Goal: Task Accomplishment & Management: Use online tool/utility

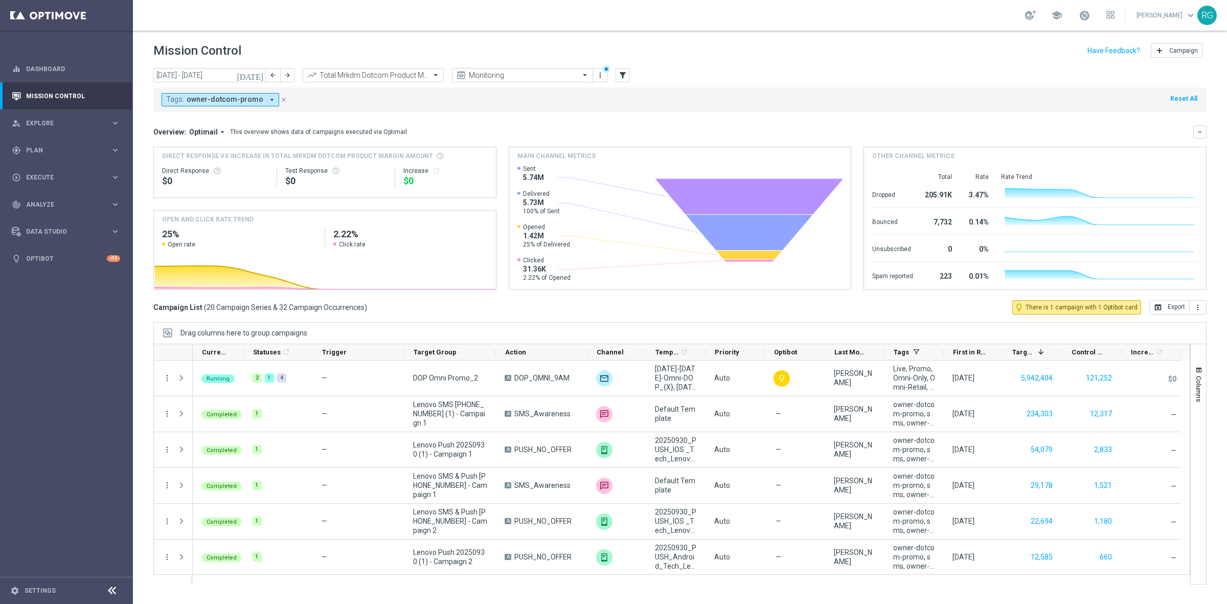
click at [267, 99] on icon "arrow_drop_down" at bounding box center [271, 99] width 9 height 9
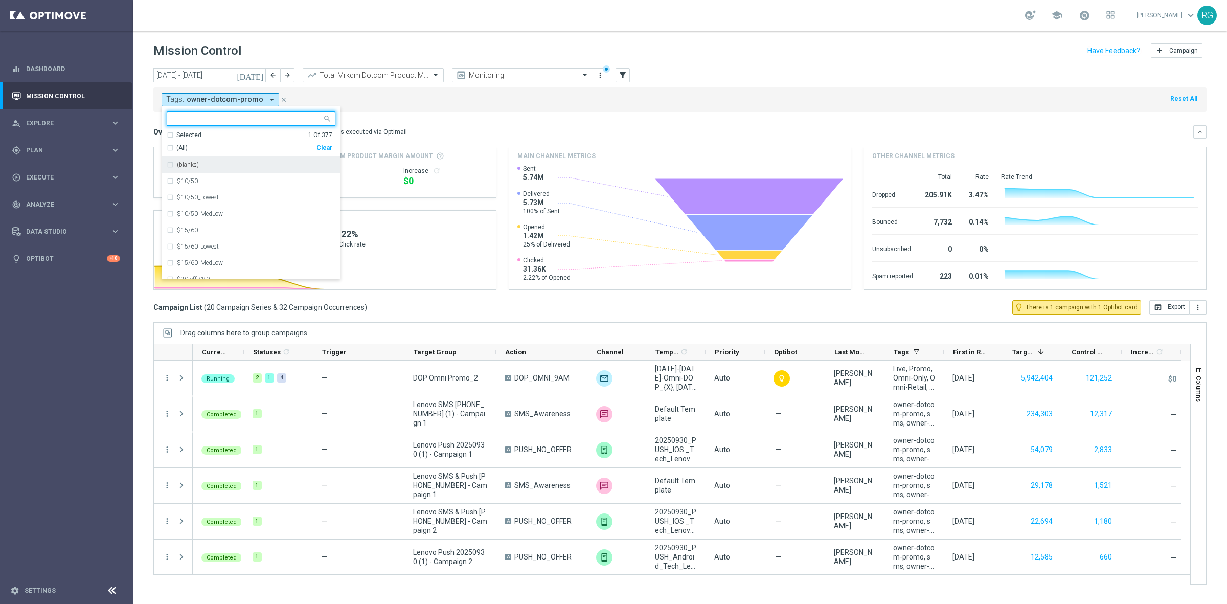
click at [0, 0] on div "Clear" at bounding box center [0, 0] width 0 height 0
click at [197, 115] on input "text" at bounding box center [247, 118] width 150 height 9
click at [210, 234] on div "owner-dotcom-sms" at bounding box center [251, 230] width 169 height 16
type input "owner-"
click at [451, 124] on mini-dashboard "Overview: Optimail arrow_drop_down This overview shows data of campaigns execut…" at bounding box center [679, 206] width 1053 height 188
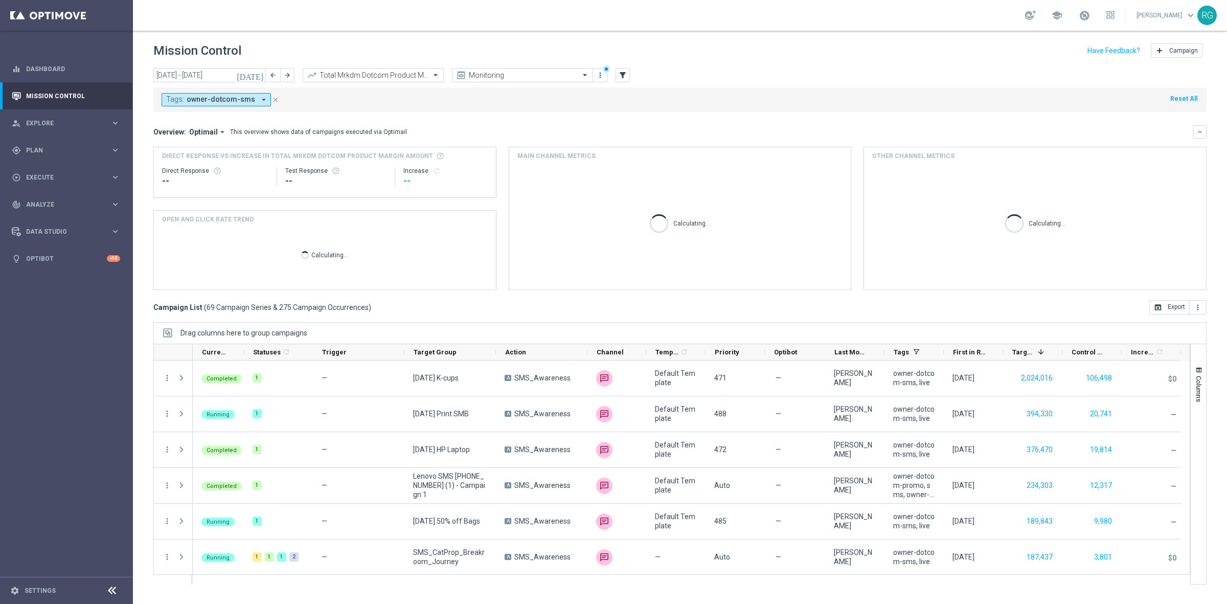
click at [257, 73] on icon "[DATE]" at bounding box center [251, 75] width 28 height 9
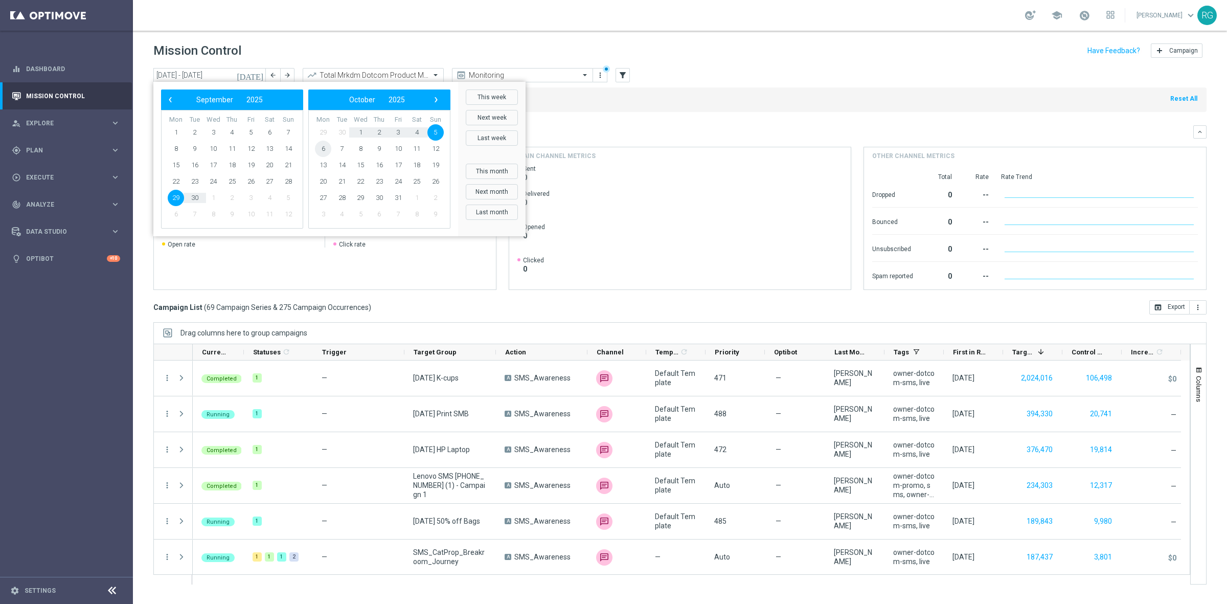
click at [318, 151] on span "6" at bounding box center [323, 149] width 16 height 16
click at [289, 148] on span "12" at bounding box center [288, 149] width 16 height 16
type input "[DATE] - [DATE]"
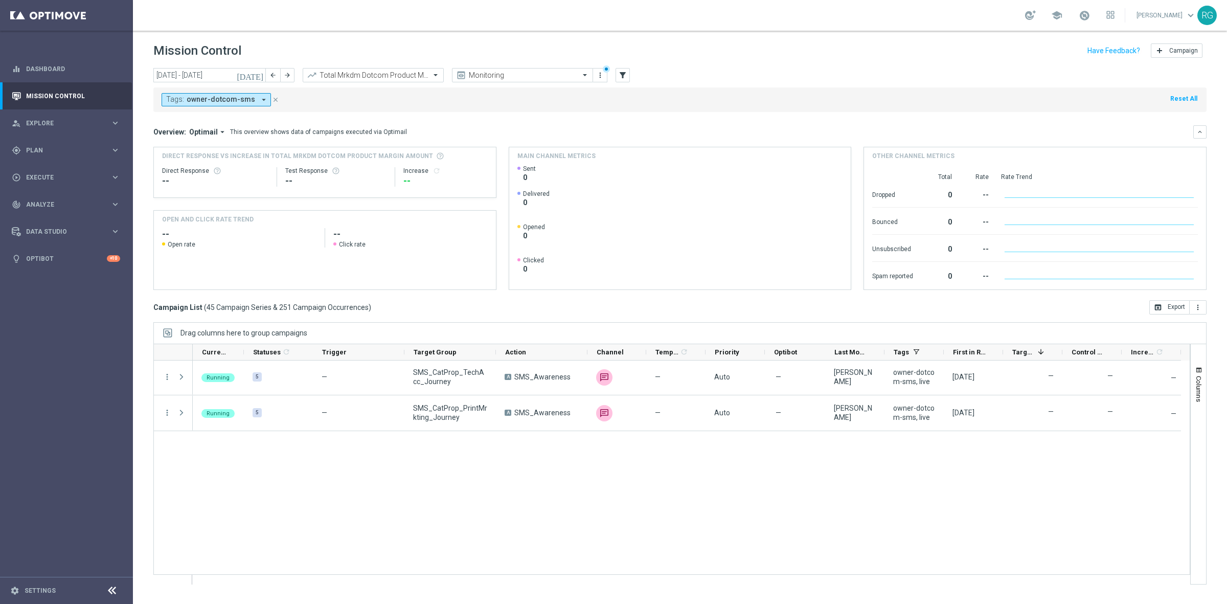
scroll to position [885, 0]
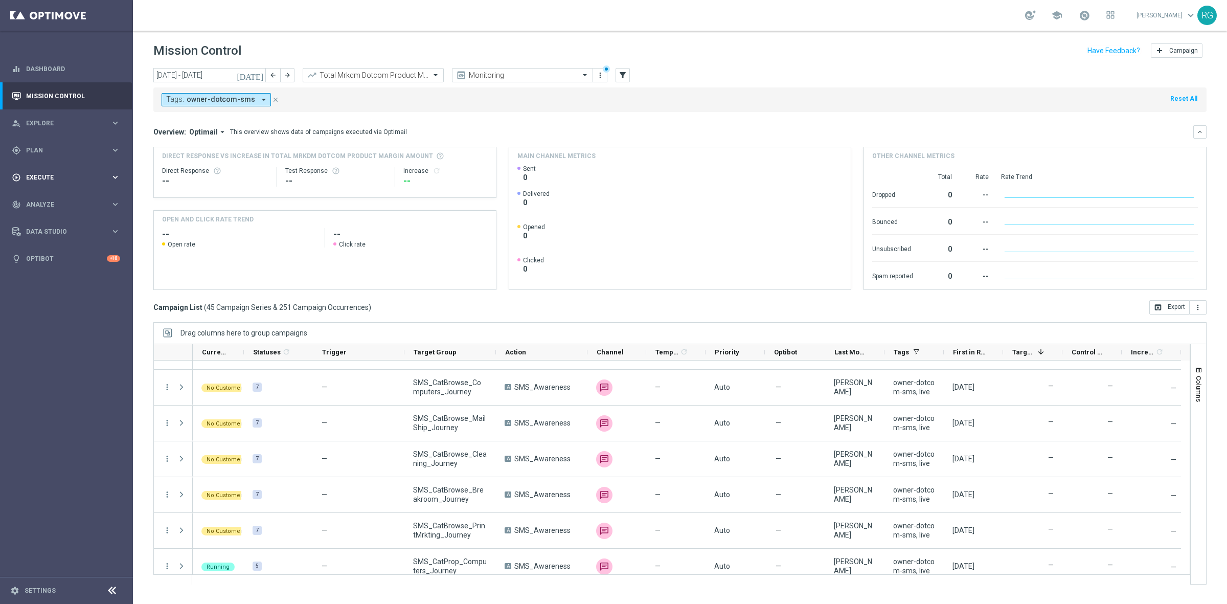
click at [40, 177] on span "Execute" at bounding box center [68, 177] width 84 height 6
click at [50, 154] on div "gps_fixed Plan" at bounding box center [61, 150] width 99 height 9
click at [49, 168] on link "Target Groups" at bounding box center [67, 171] width 80 height 8
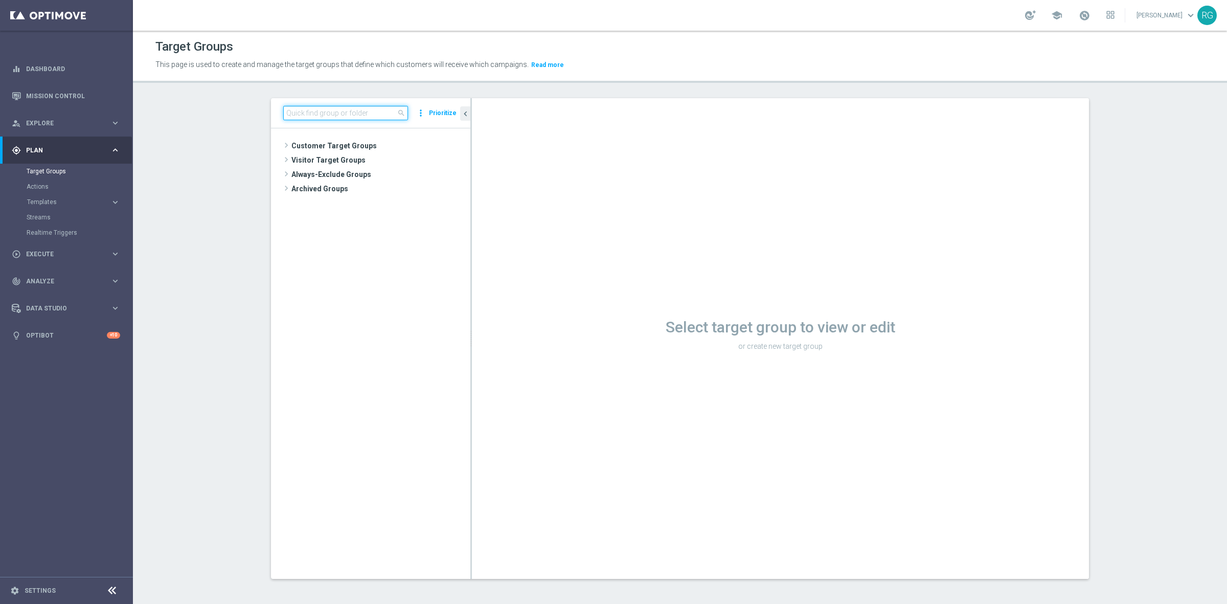
click at [340, 120] on input at bounding box center [345, 113] width 125 height 14
click at [351, 191] on span "[DATE] $36.99 Paper" at bounding box center [389, 189] width 113 height 9
click at [442, 110] on button "Prioritize" at bounding box center [442, 113] width 31 height 14
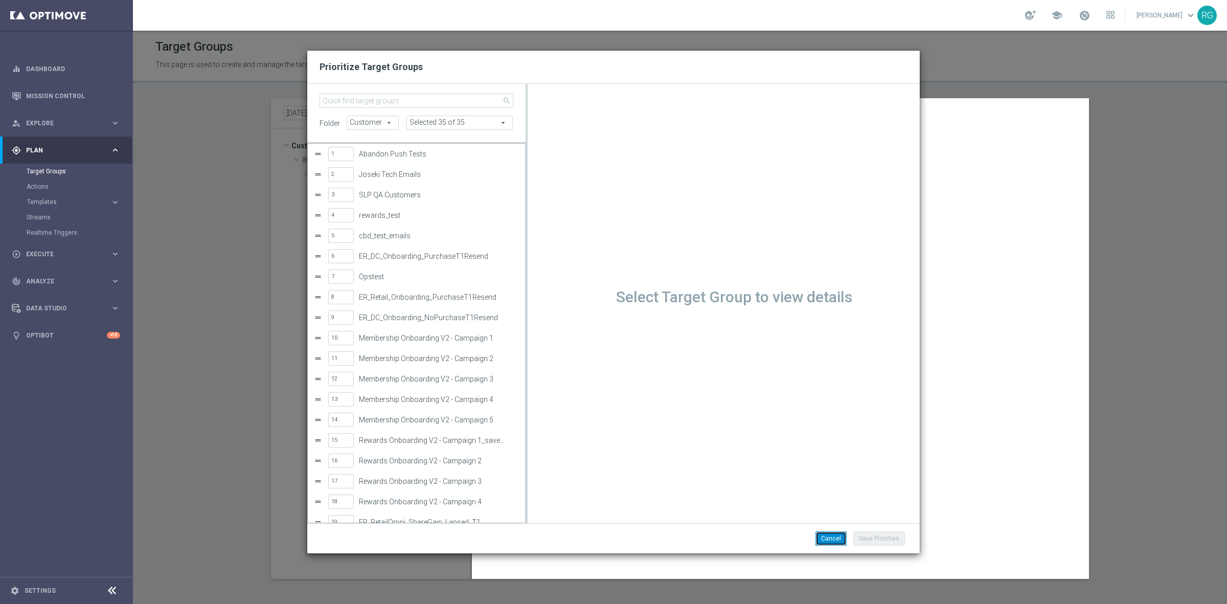
click at [831, 539] on button "Cancel" at bounding box center [830, 538] width 31 height 14
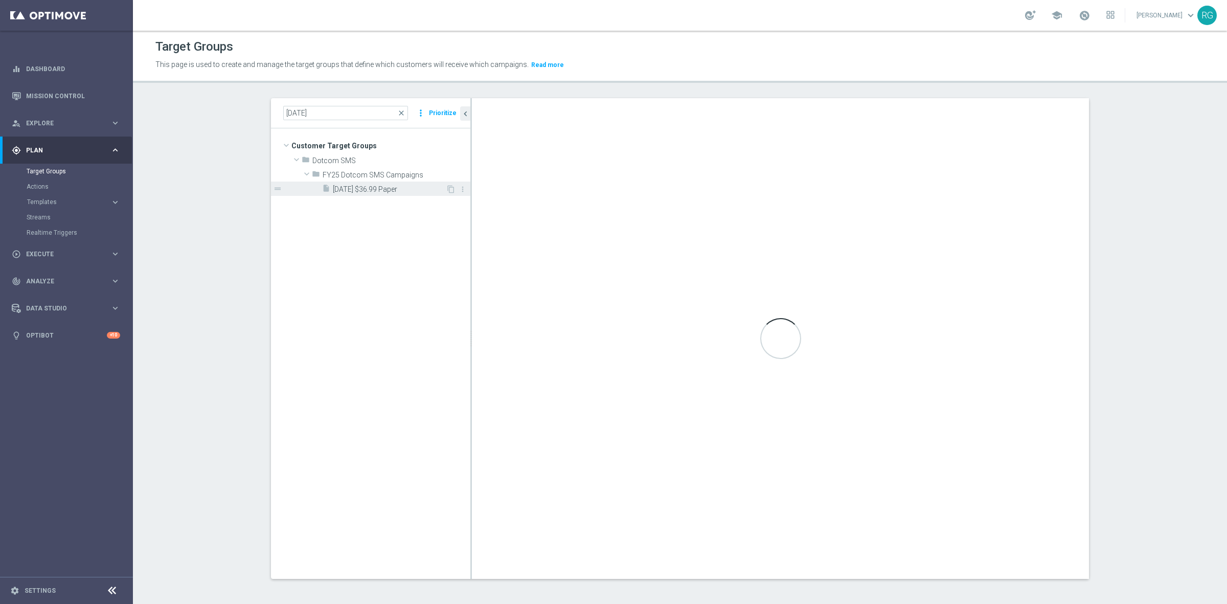
click at [375, 187] on span "[DATE] $36.99 Paper" at bounding box center [389, 189] width 113 height 9
click at [389, 193] on span "[DATE] $36.99 Paper" at bounding box center [389, 189] width 113 height 9
click at [427, 114] on button "Prioritize" at bounding box center [442, 113] width 31 height 14
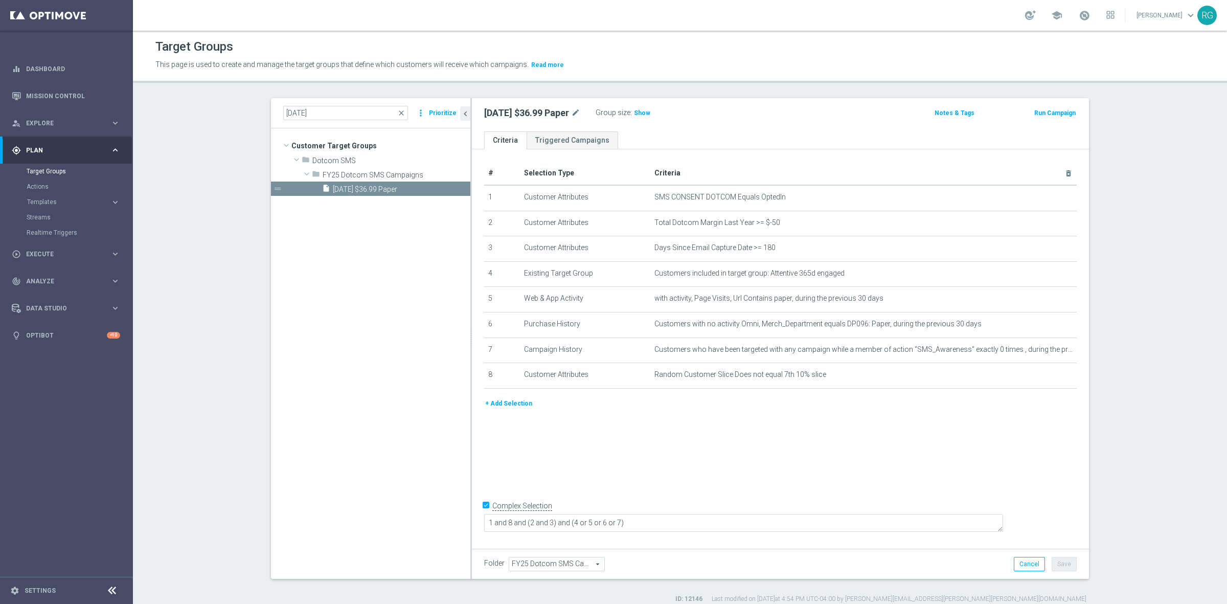
click at [430, 113] on button "Prioritize" at bounding box center [442, 113] width 31 height 14
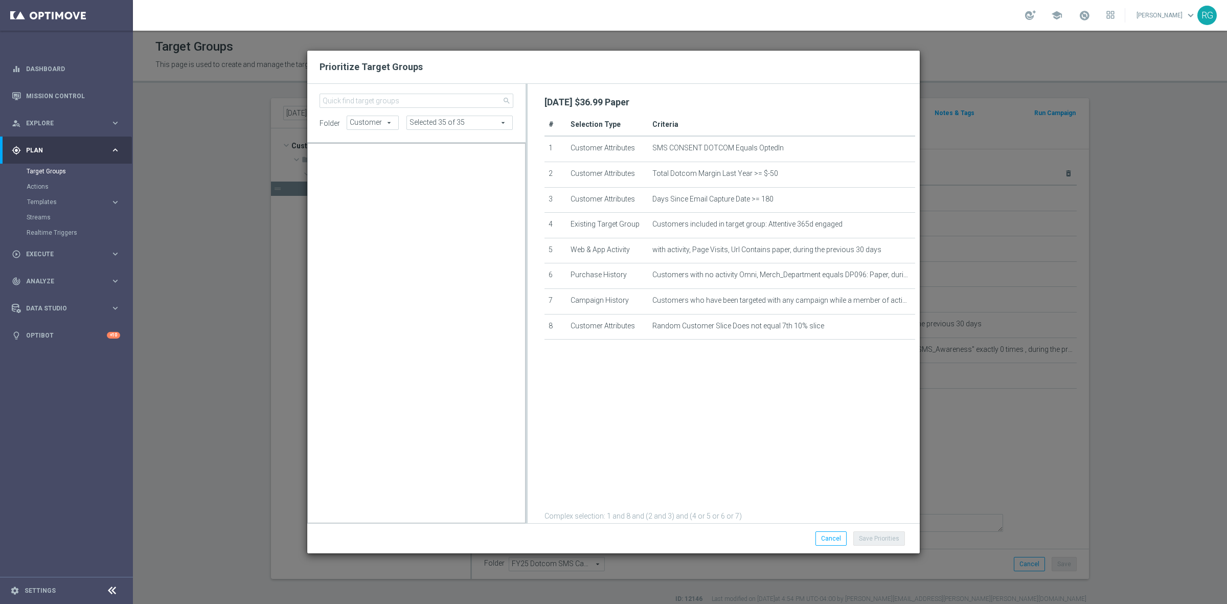
scroll to position [10129, 0]
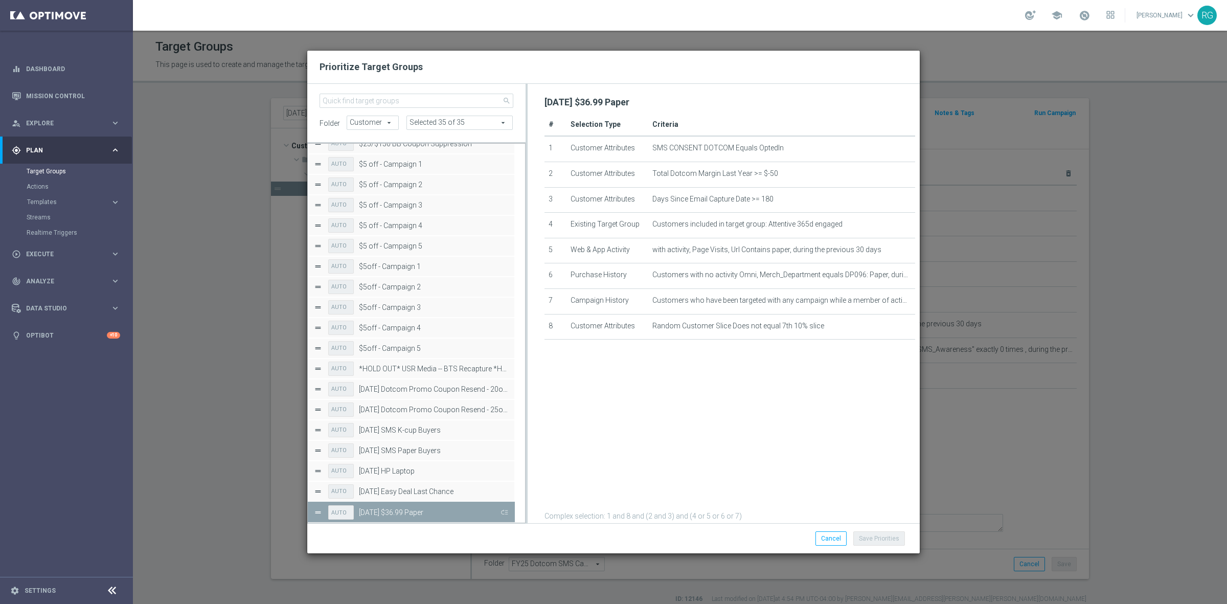
drag, startPoint x: 504, startPoint y: 515, endPoint x: 910, endPoint y: 555, distance: 407.8
click at [504, 515] on button "Press SPACE to deselect this row." at bounding box center [503, 511] width 10 height 15
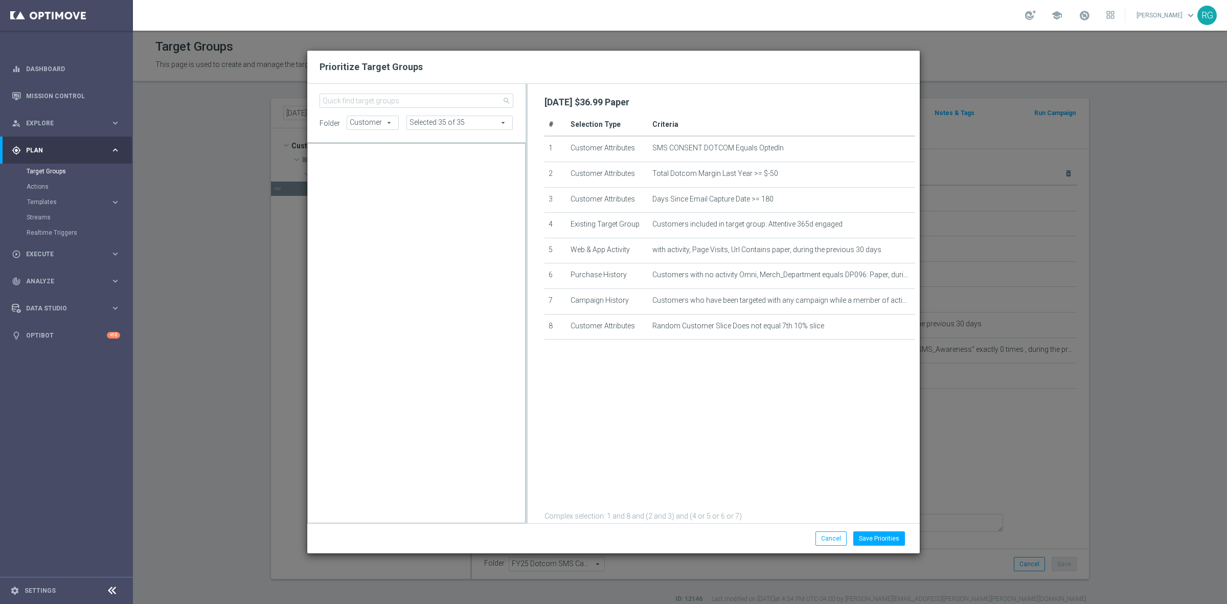
scroll to position [9618, 0]
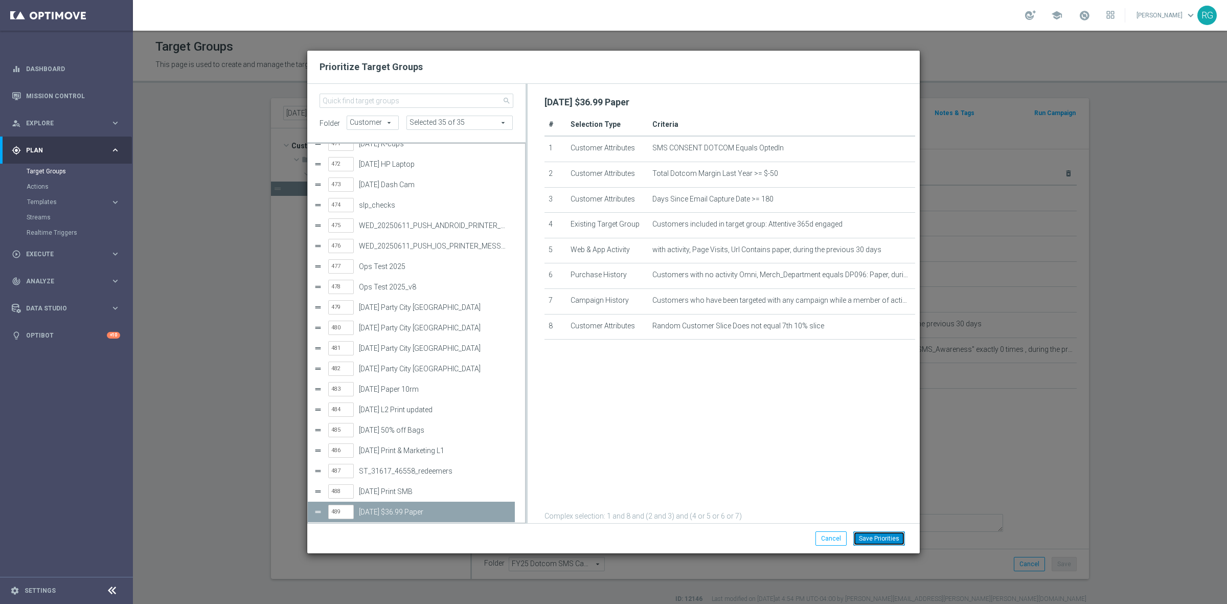
click at [891, 535] on button "Save Priorities" at bounding box center [879, 538] width 52 height 14
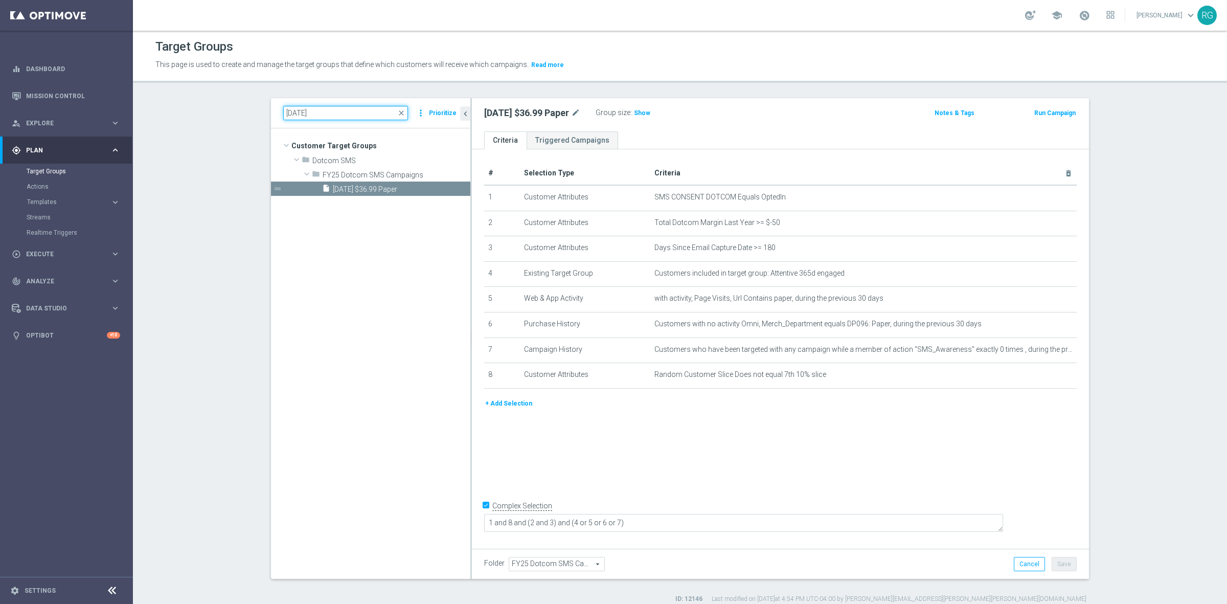
click at [295, 113] on input "[DATE]" at bounding box center [345, 113] width 125 height 14
type input "[DATE]"
click at [333, 193] on span "[DATE] Full Audience" at bounding box center [389, 189] width 113 height 9
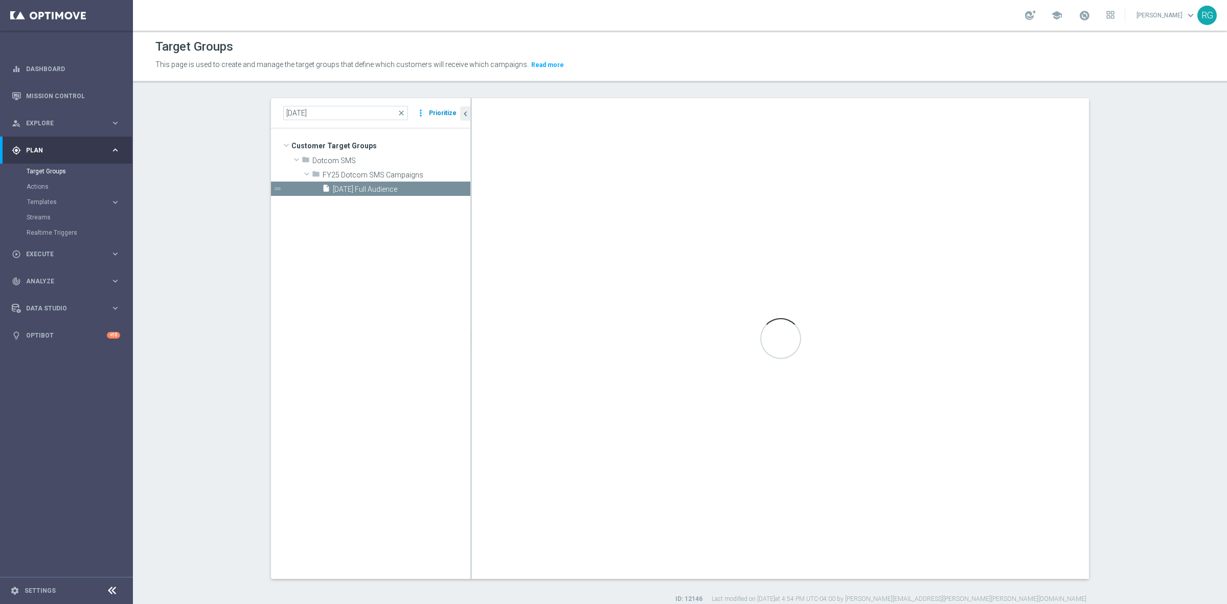
checkbox input "false"
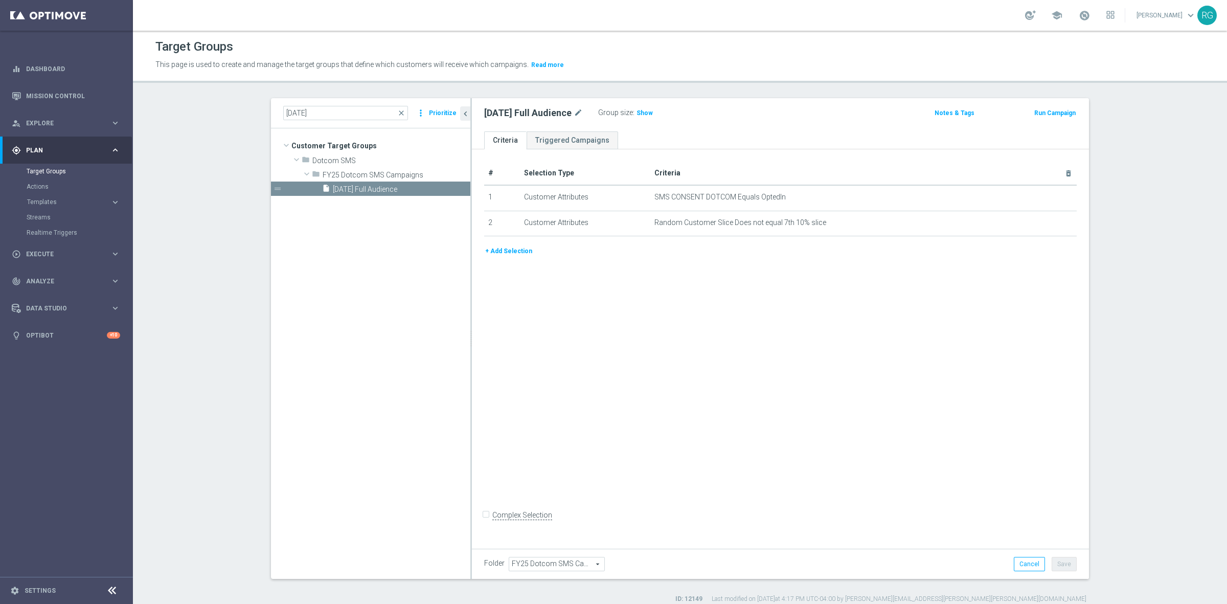
click at [428, 115] on button "Prioritize" at bounding box center [442, 113] width 31 height 14
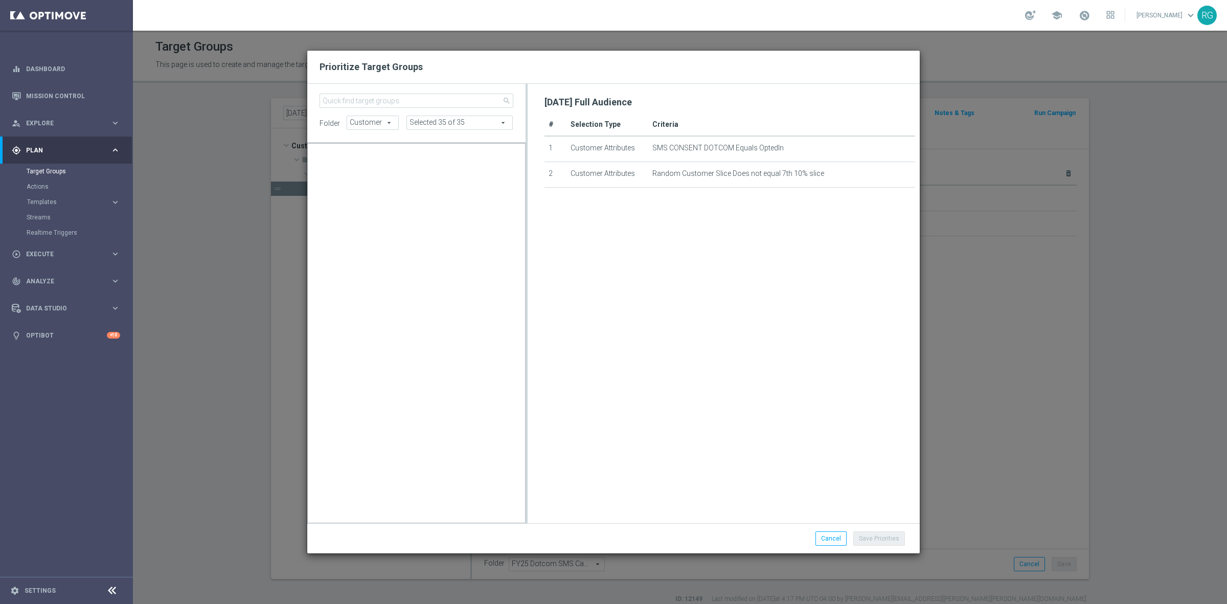
scroll to position [10149, 0]
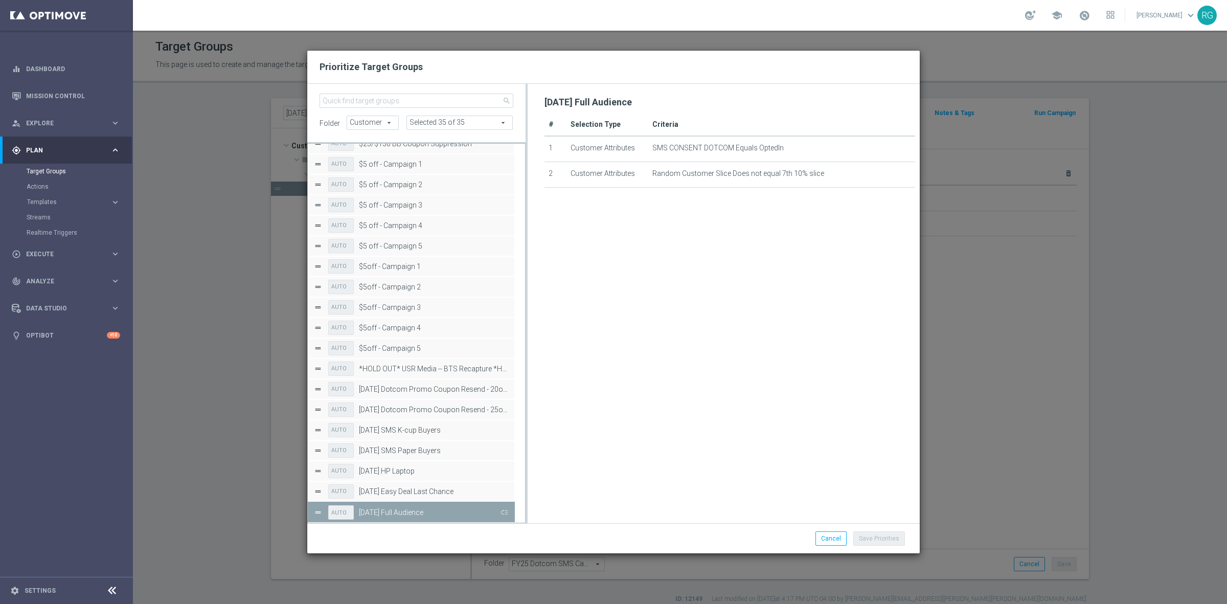
click at [503, 513] on button "Press SPACE to deselect this row." at bounding box center [503, 511] width 10 height 15
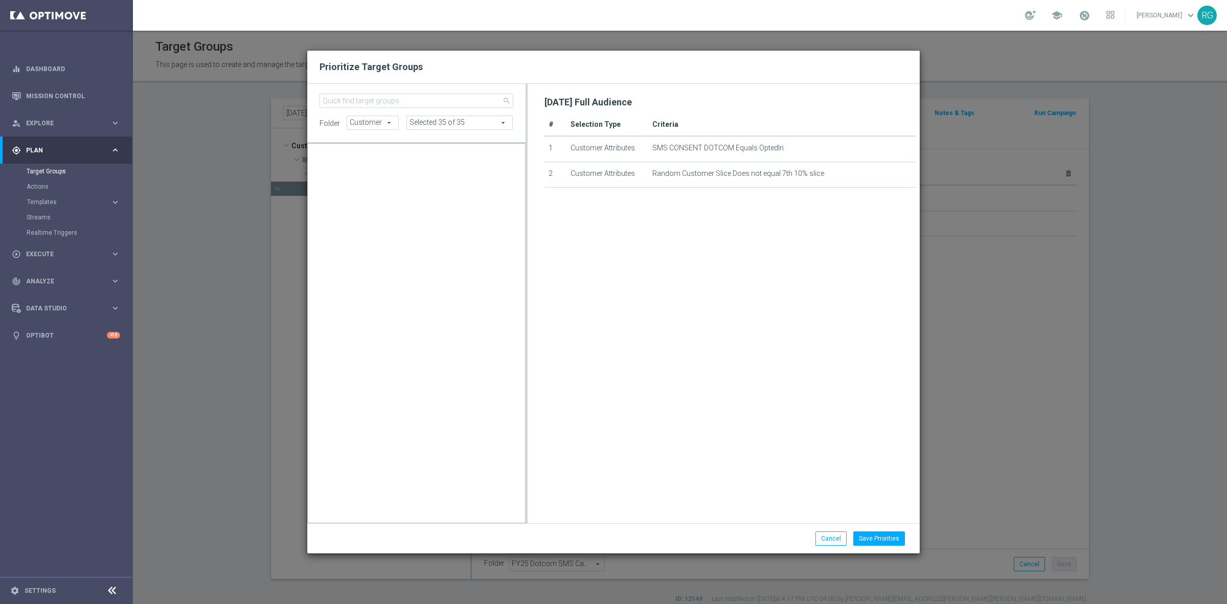
scroll to position [9638, 0]
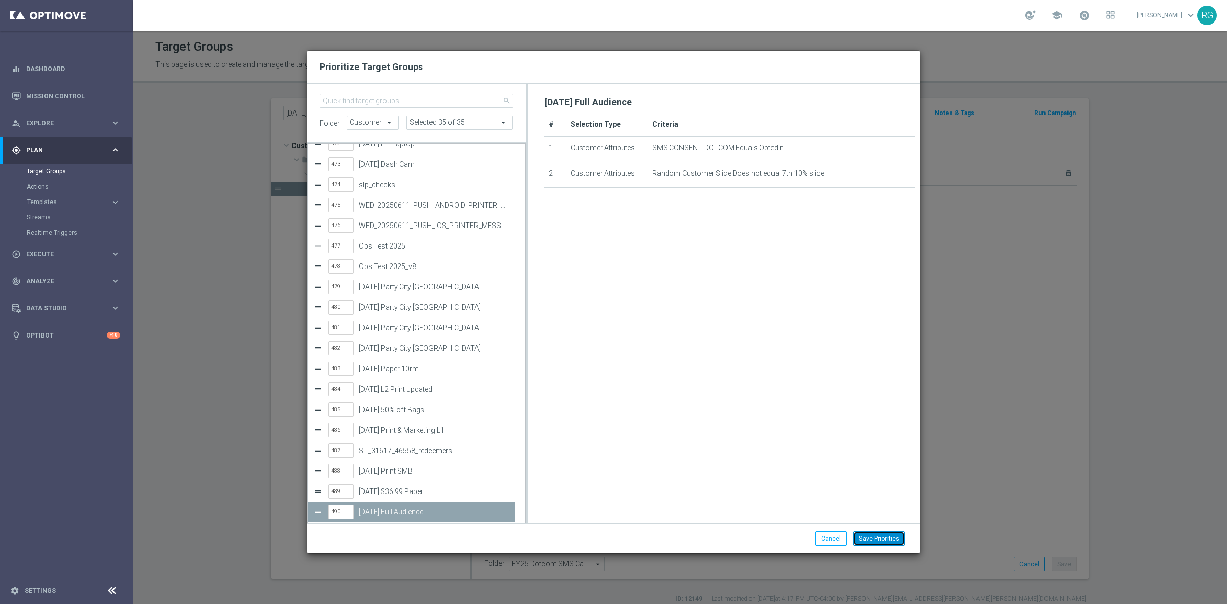
click at [892, 538] on button "Save Priorities" at bounding box center [879, 538] width 52 height 14
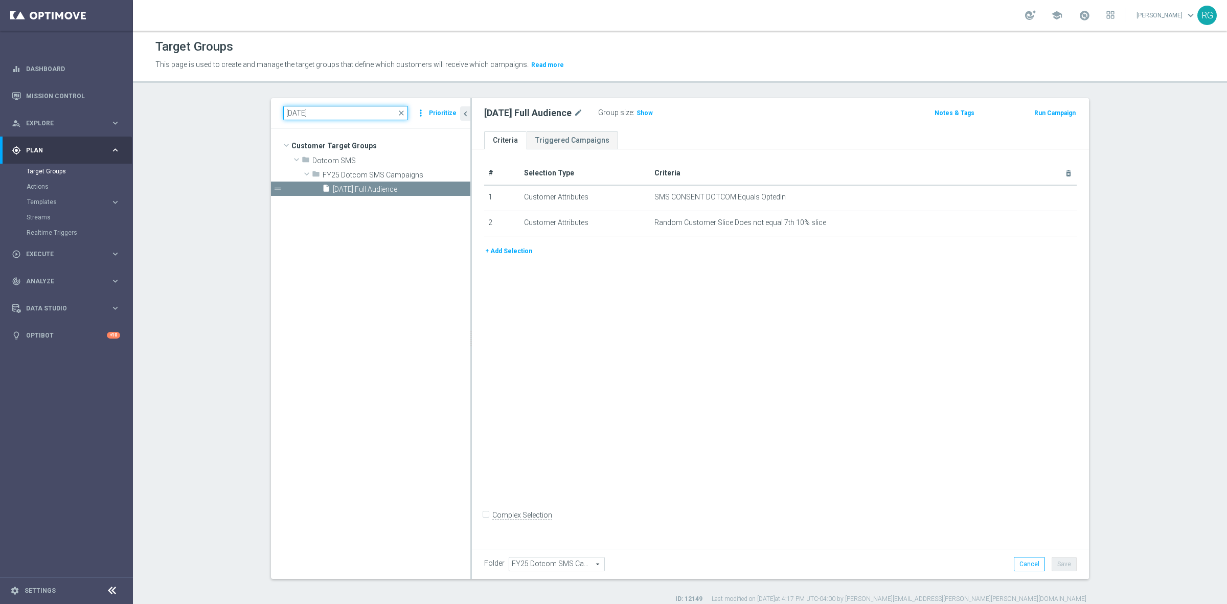
click at [292, 113] on input "[DATE]" at bounding box center [345, 113] width 125 height 14
click at [399, 190] on span "[DATE] Full Audience" at bounding box center [389, 189] width 113 height 9
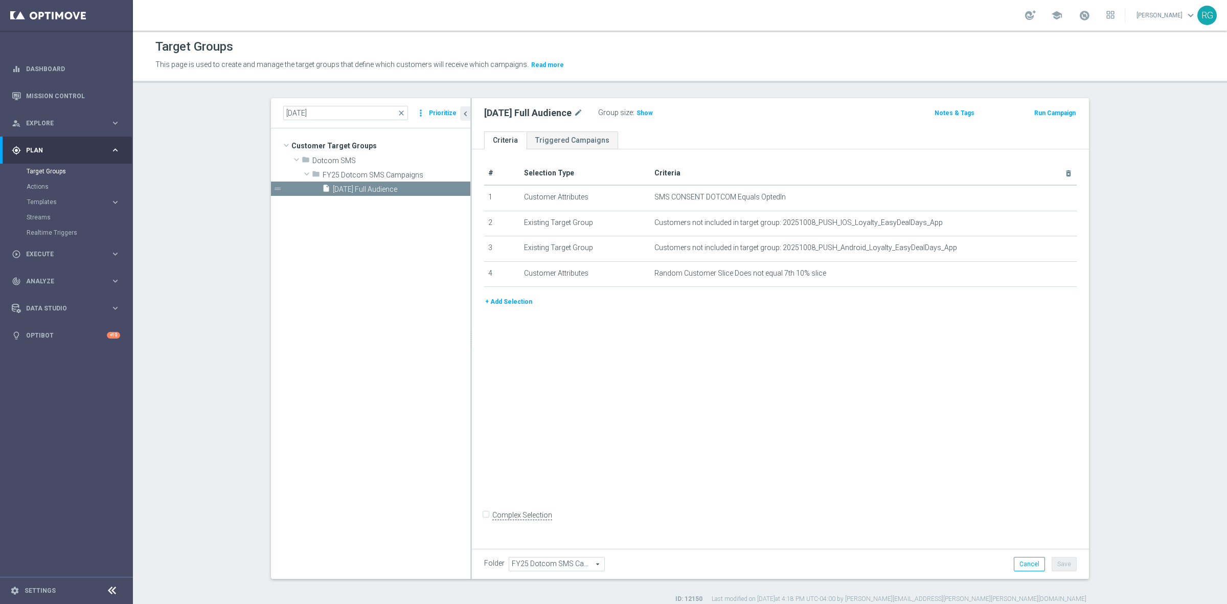
click at [435, 113] on button "Prioritize" at bounding box center [442, 113] width 31 height 14
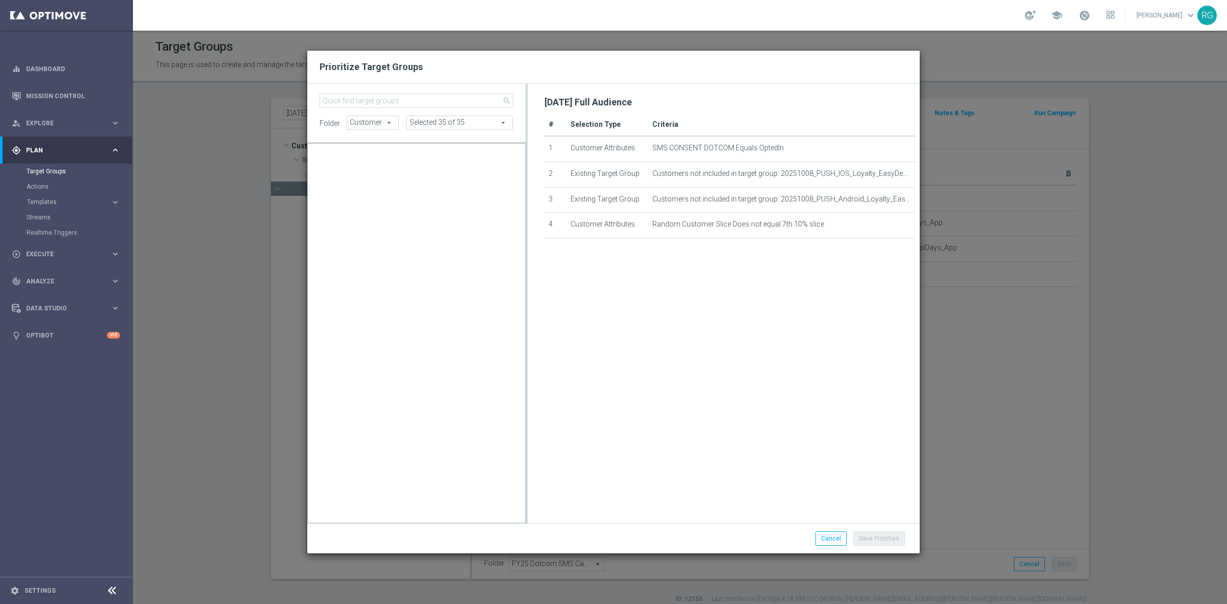
scroll to position [10170, 0]
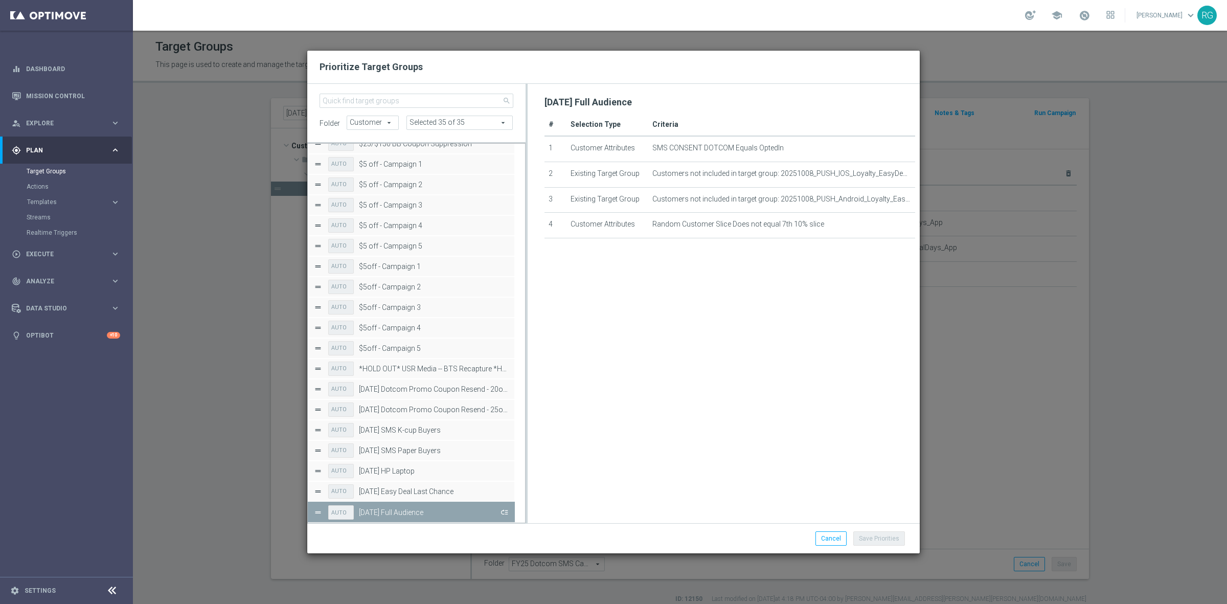
click at [506, 514] on button "Press SPACE to deselect this row." at bounding box center [503, 511] width 10 height 15
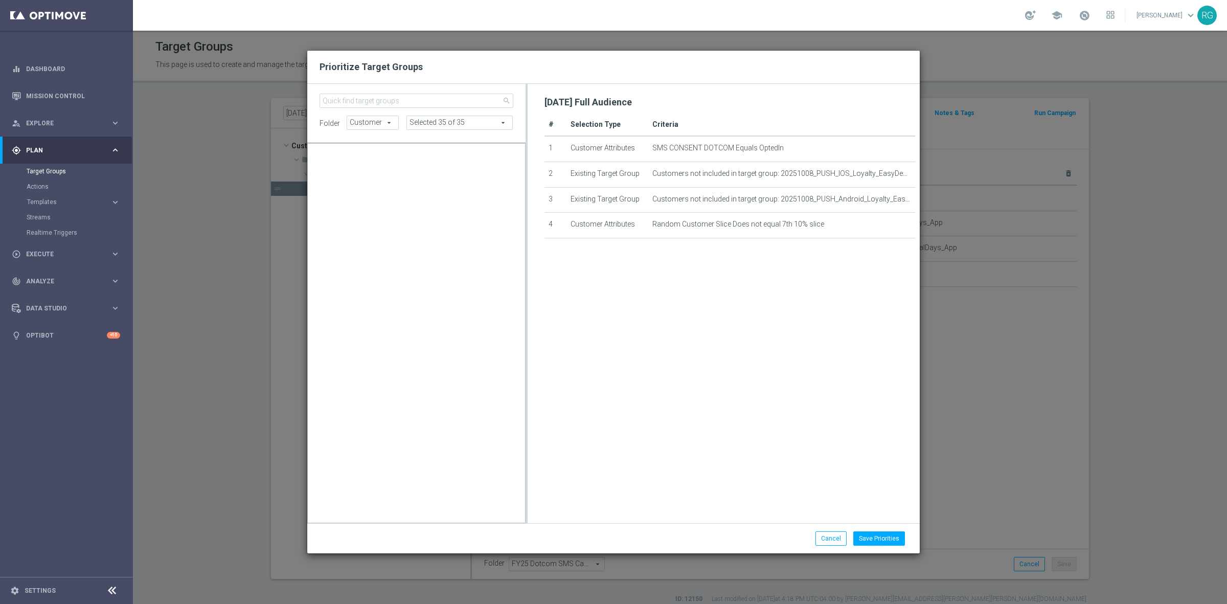
scroll to position [9659, 0]
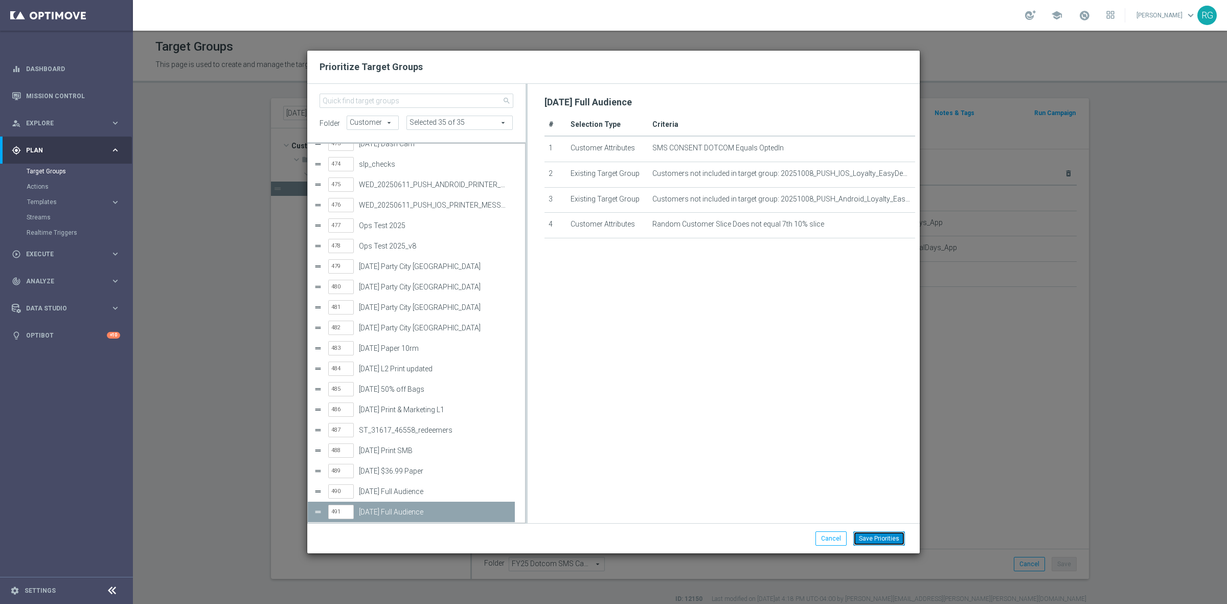
click at [869, 535] on button "Save Priorities" at bounding box center [879, 538] width 52 height 14
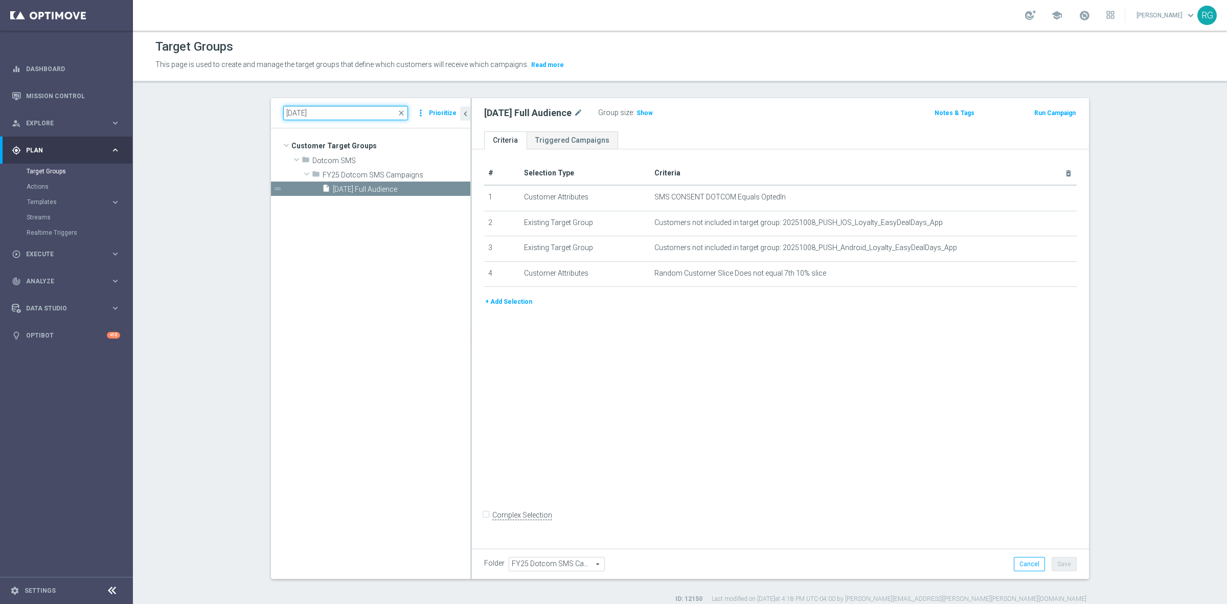
click at [296, 113] on input "[DATE]" at bounding box center [345, 113] width 125 height 14
type input "[DATE]"
click at [377, 193] on span "[DATE] Airpods" at bounding box center [389, 189] width 113 height 9
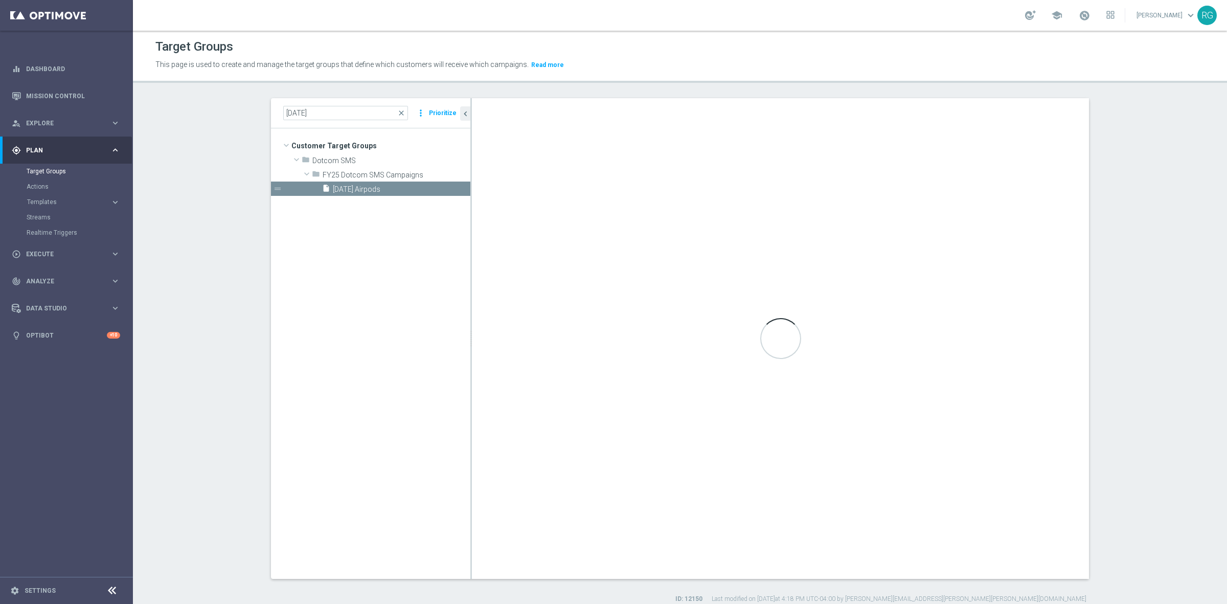
click at [428, 112] on button "Prioritize" at bounding box center [442, 113] width 31 height 14
checkbox input "true"
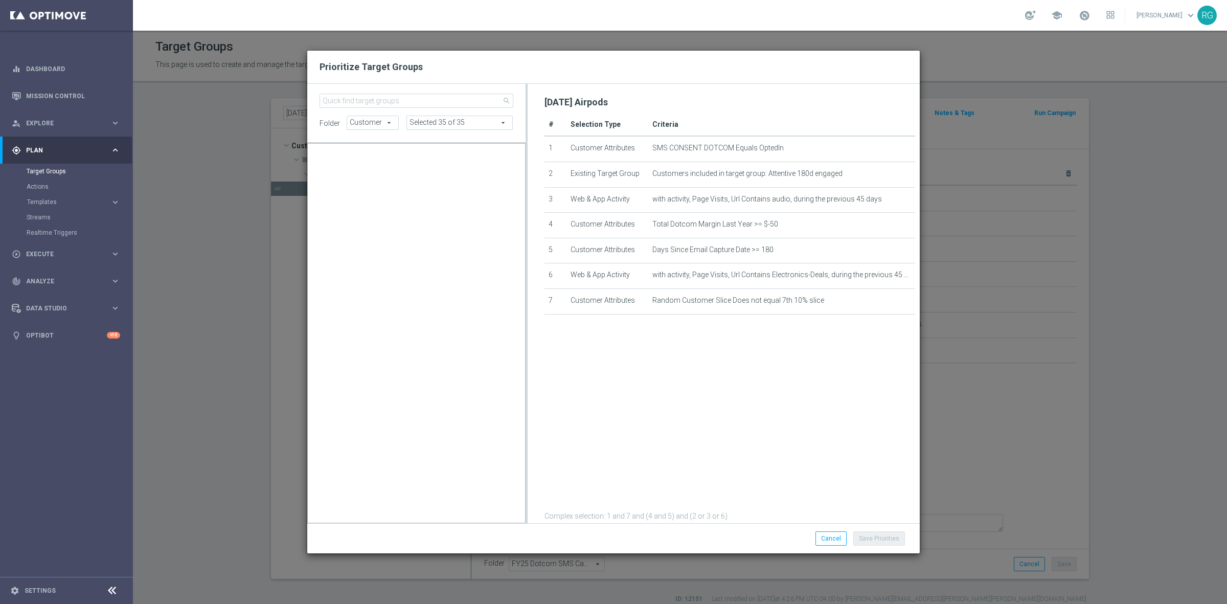
scroll to position [10190, 0]
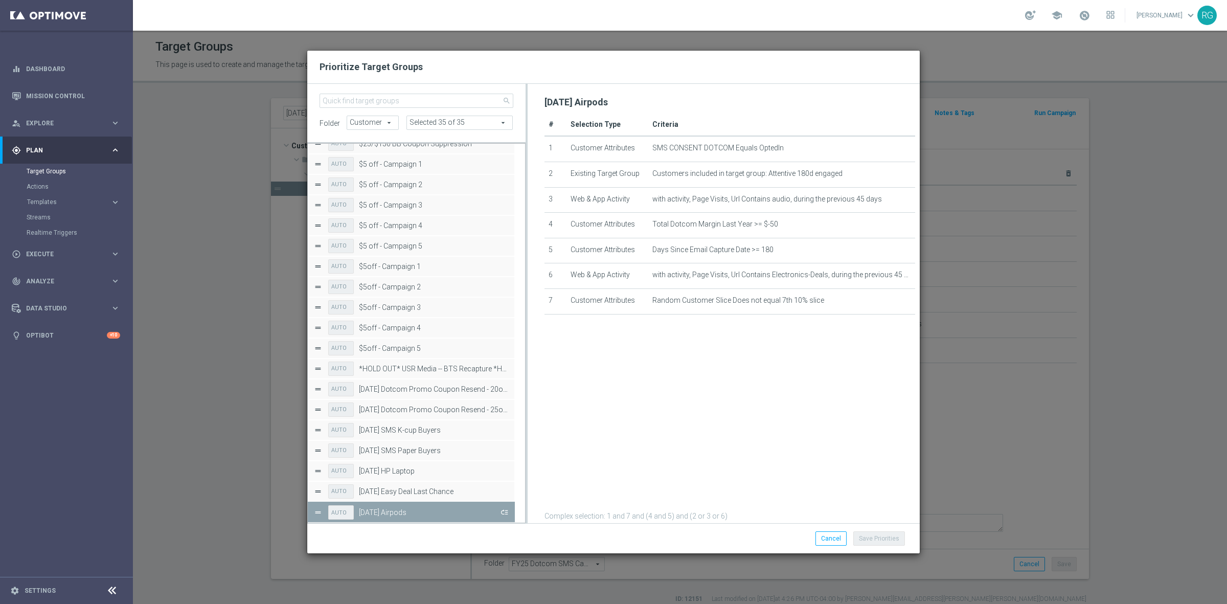
click at [504, 515] on button "Press SPACE to deselect this row." at bounding box center [503, 511] width 10 height 15
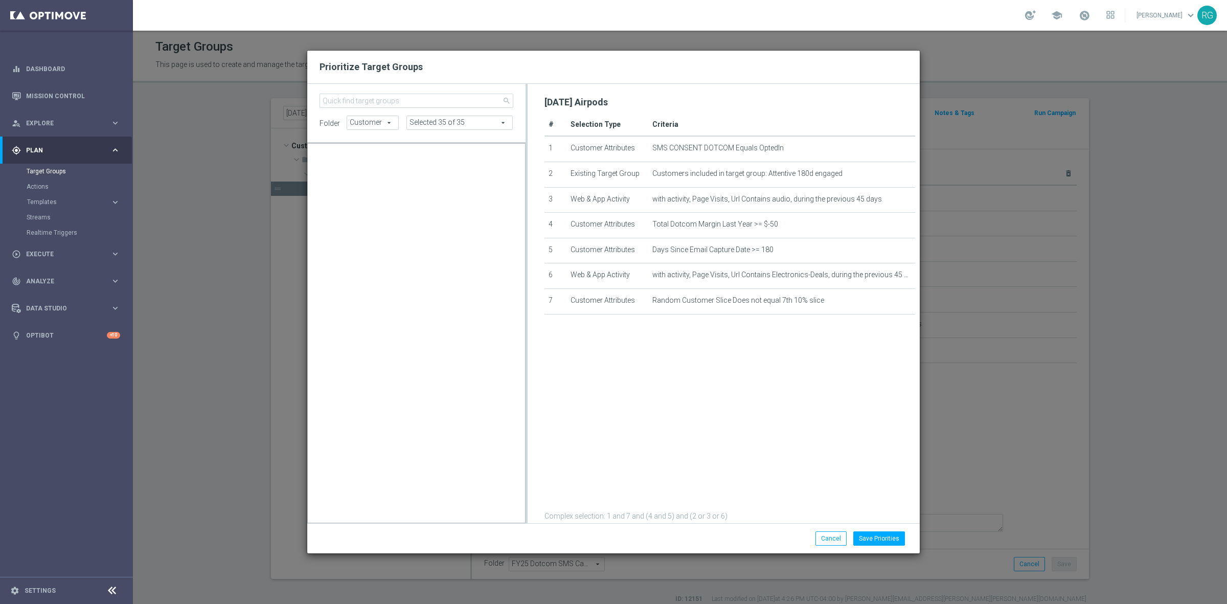
scroll to position [9679, 0]
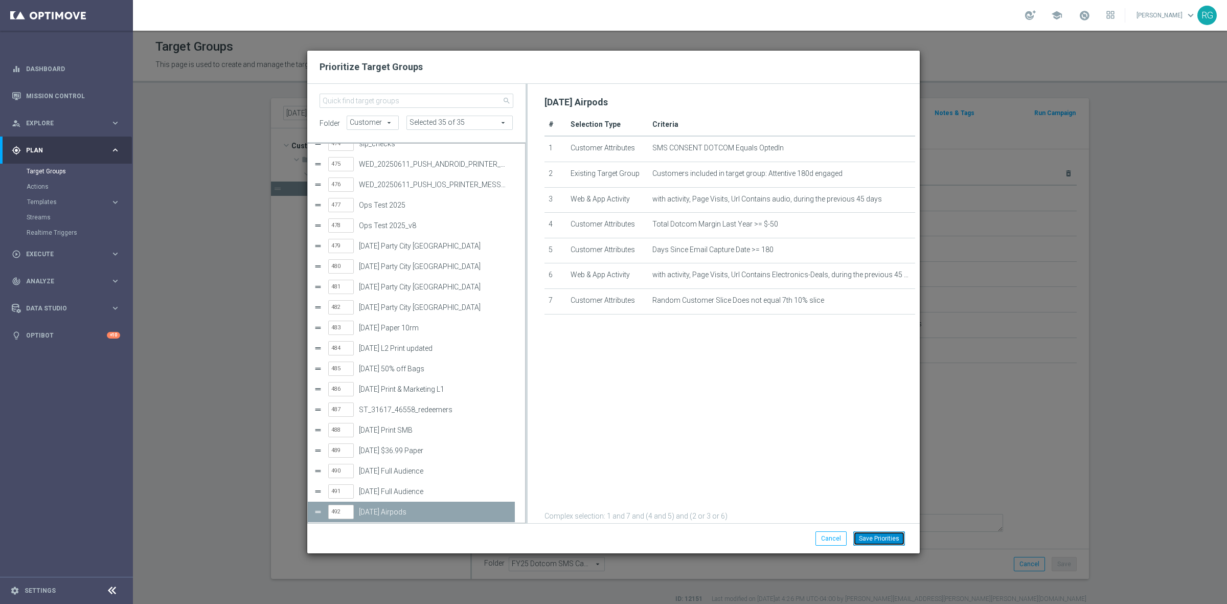
click at [883, 538] on button "Save Priorities" at bounding box center [879, 538] width 52 height 14
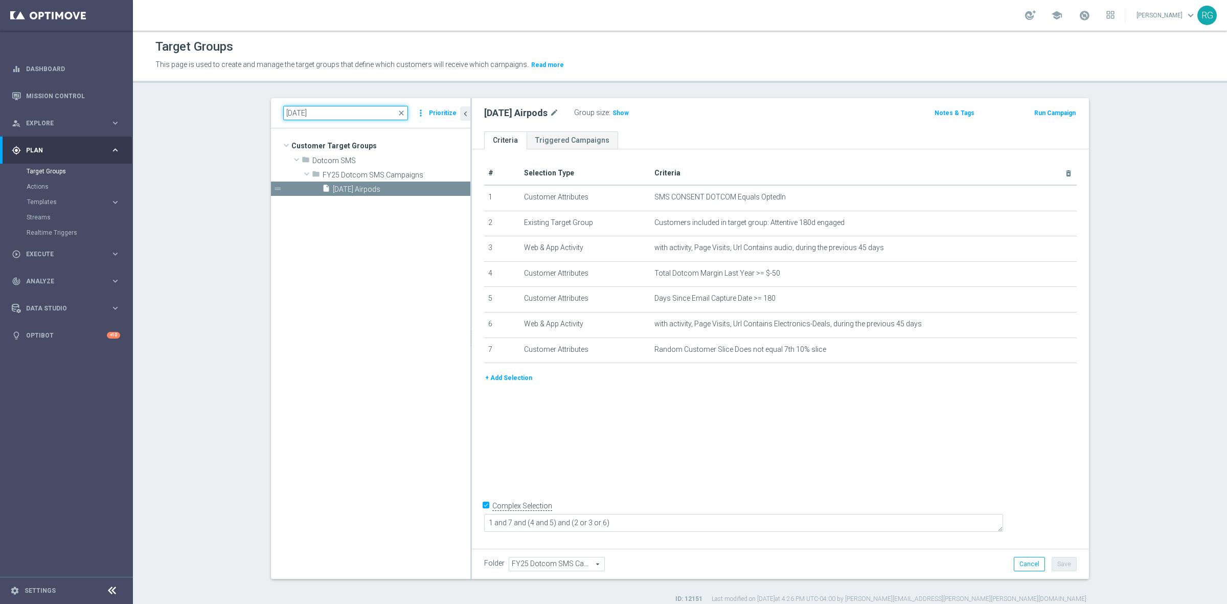
click at [295, 111] on input "[DATE]" at bounding box center [345, 113] width 125 height 14
type input "[DATE]"
click at [365, 187] on span "[DATE] HP Laptop" at bounding box center [389, 189] width 113 height 9
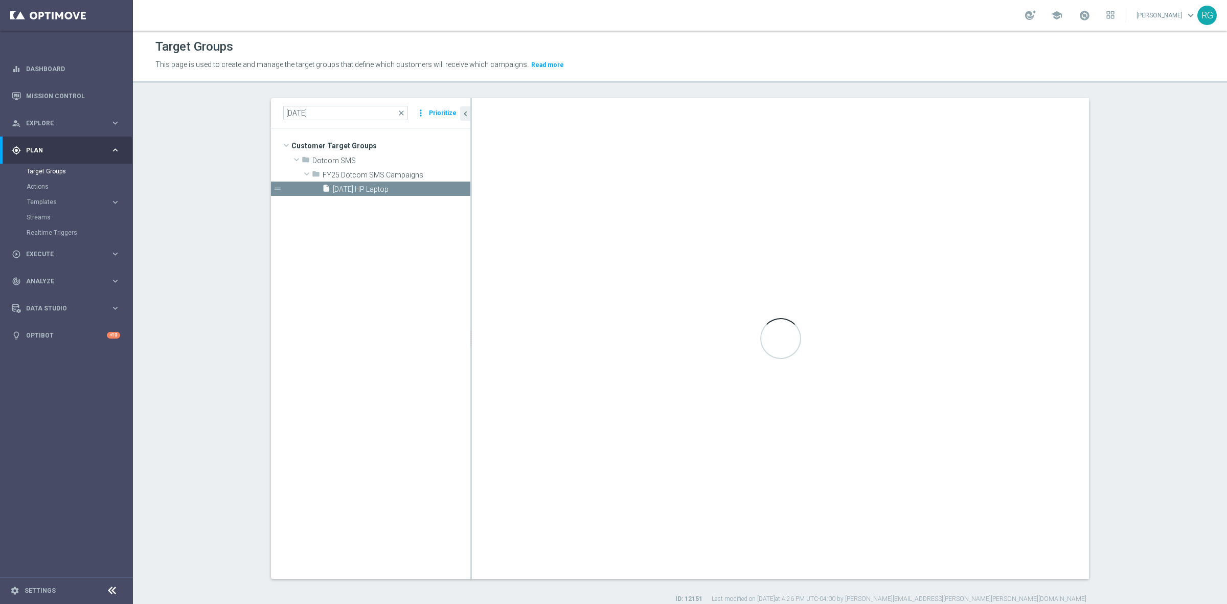
type textarea "2 and 6 and (1 or 3) and (4 and 5)"
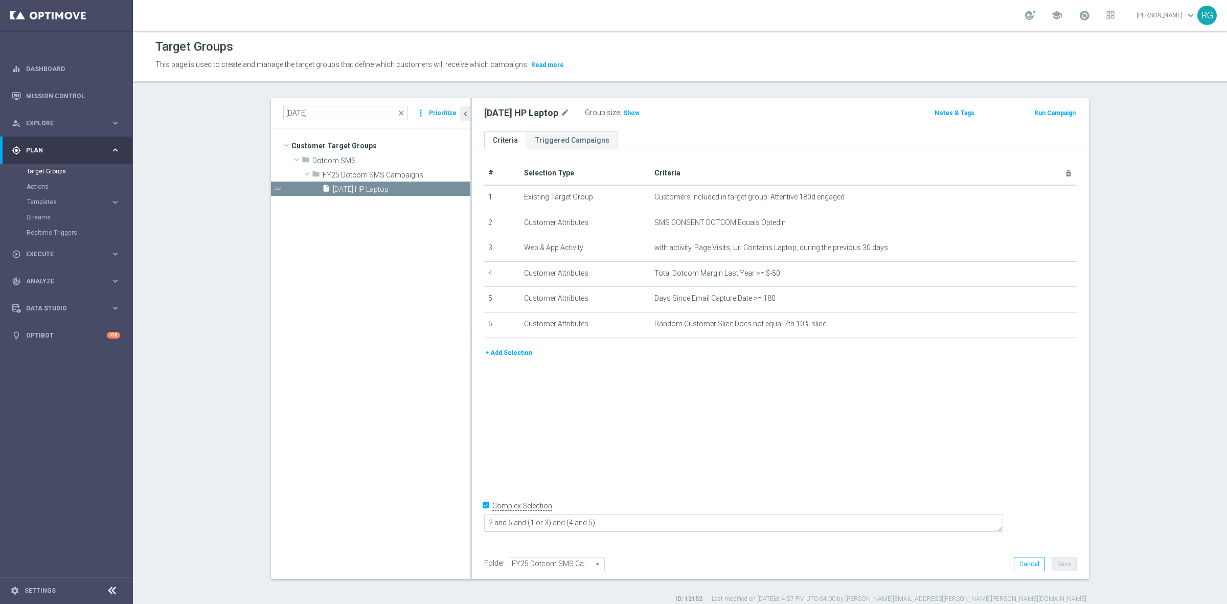
click at [434, 108] on button "Prioritize" at bounding box center [442, 113] width 31 height 14
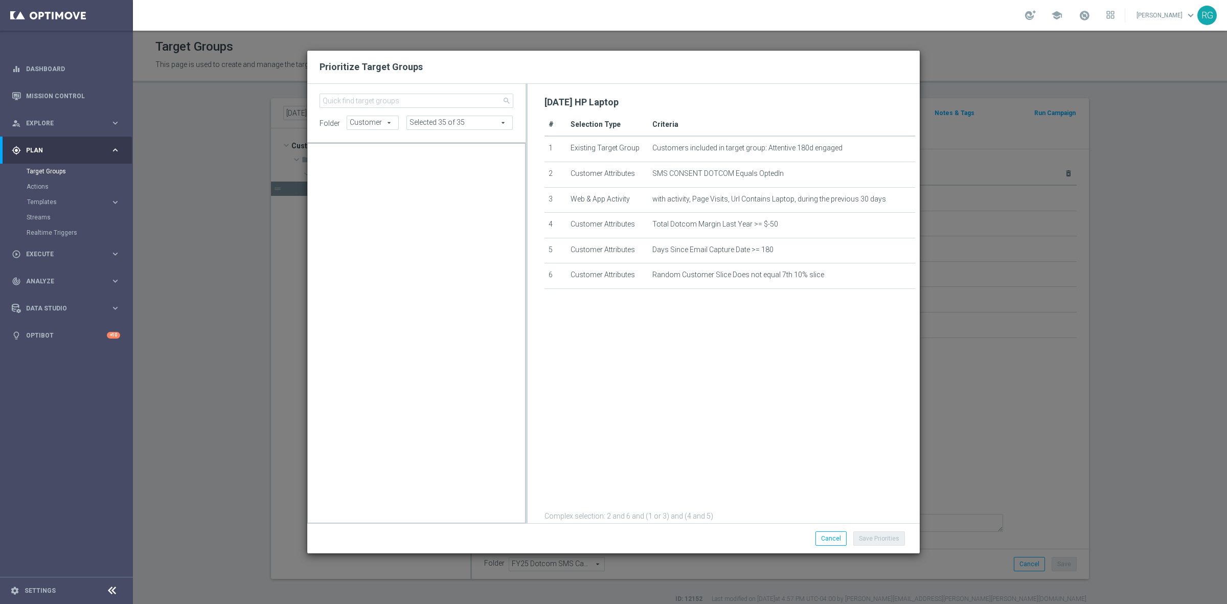
scroll to position [10170, 0]
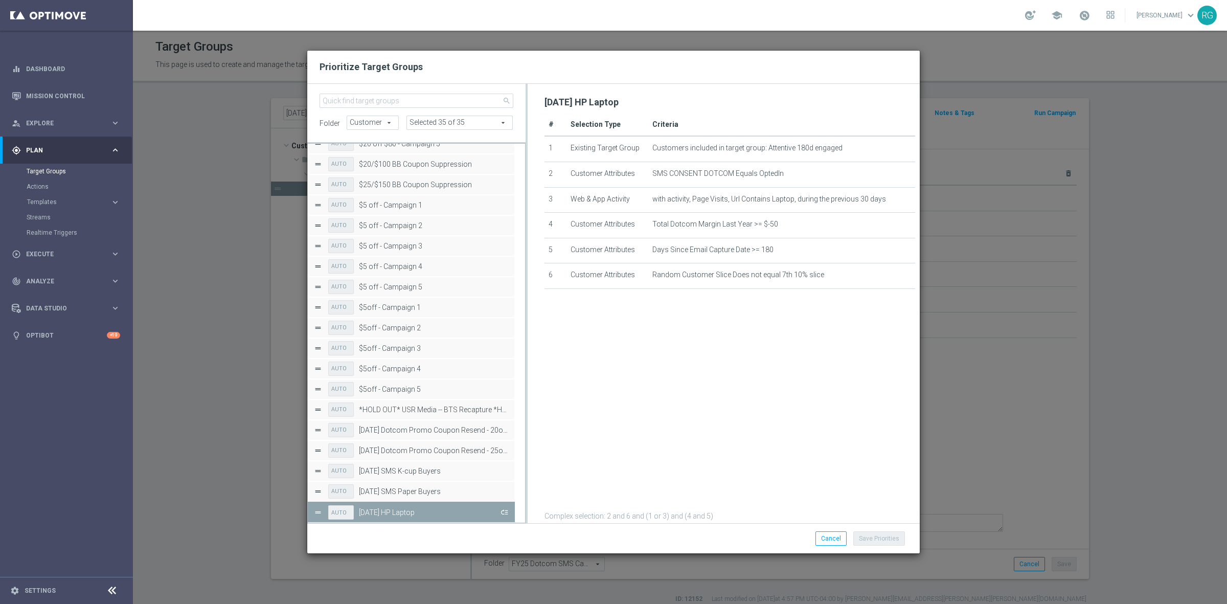
click at [504, 512] on button "Press SPACE to deselect this row." at bounding box center [503, 511] width 10 height 15
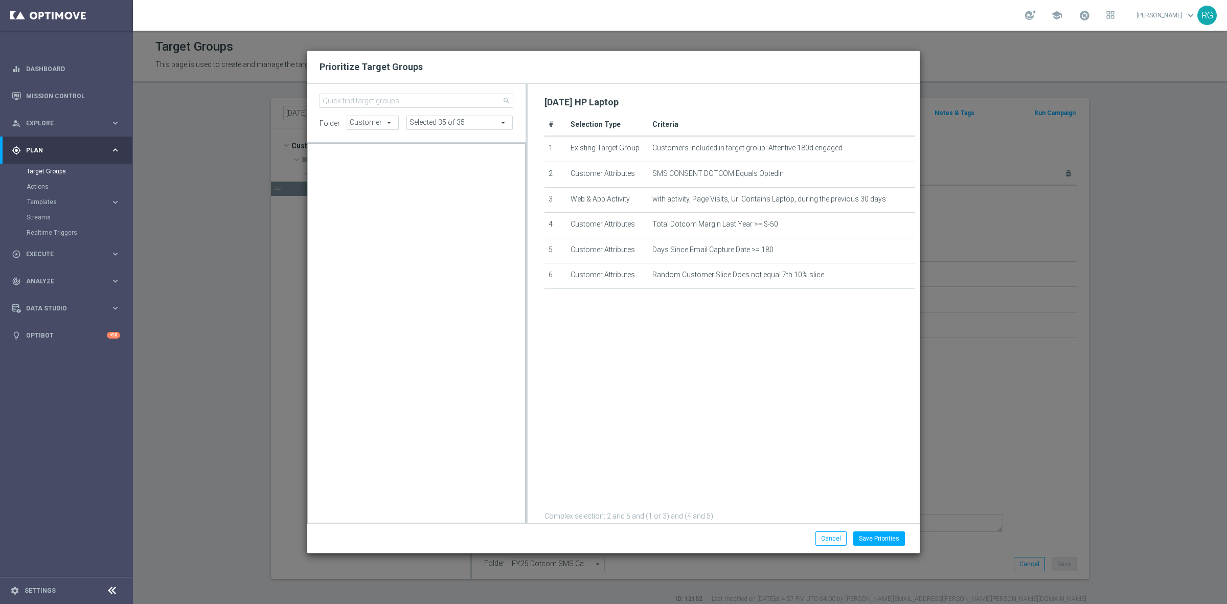
scroll to position [9700, 0]
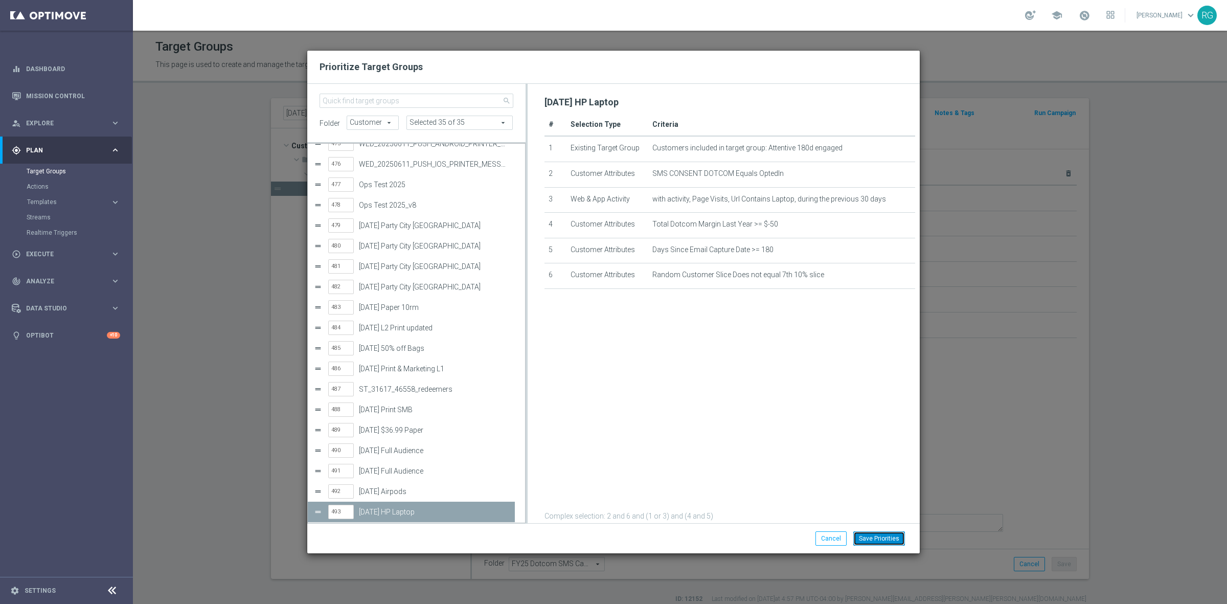
click at [878, 535] on button "Save Priorities" at bounding box center [879, 538] width 52 height 14
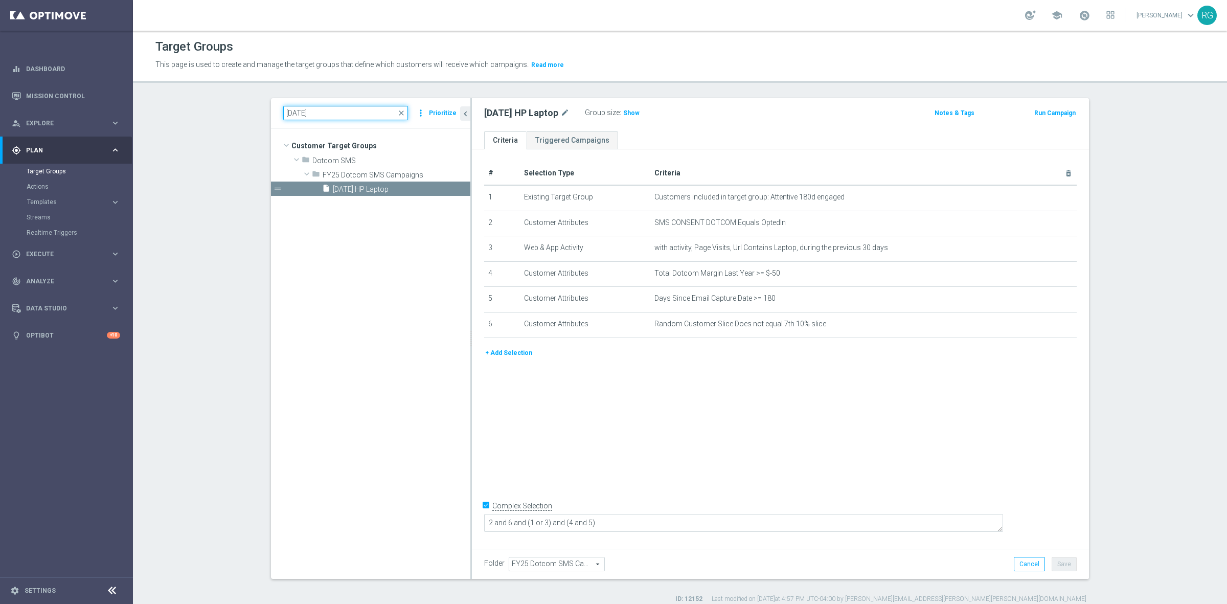
click at [297, 115] on input "[DATE]" at bounding box center [345, 113] width 125 height 14
type input "[DATE]"
click at [358, 187] on span "[DATE] Easy Deal Last Chance" at bounding box center [389, 189] width 113 height 9
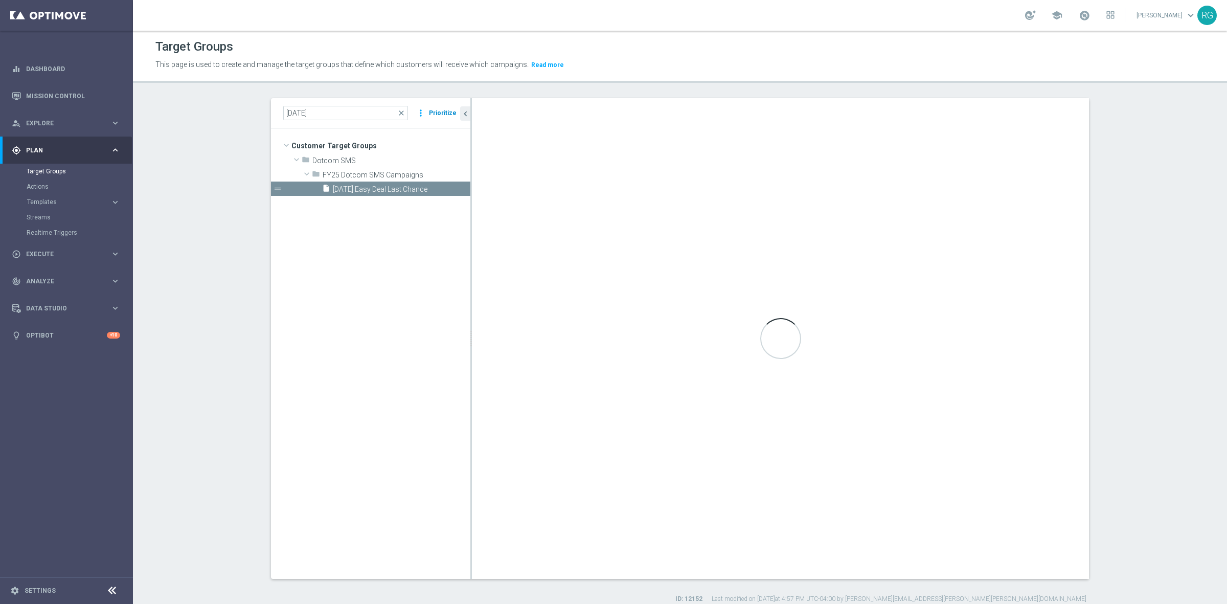
type textarea "2 and 5 and (3 and 4) and (1 or (6 and 7))"
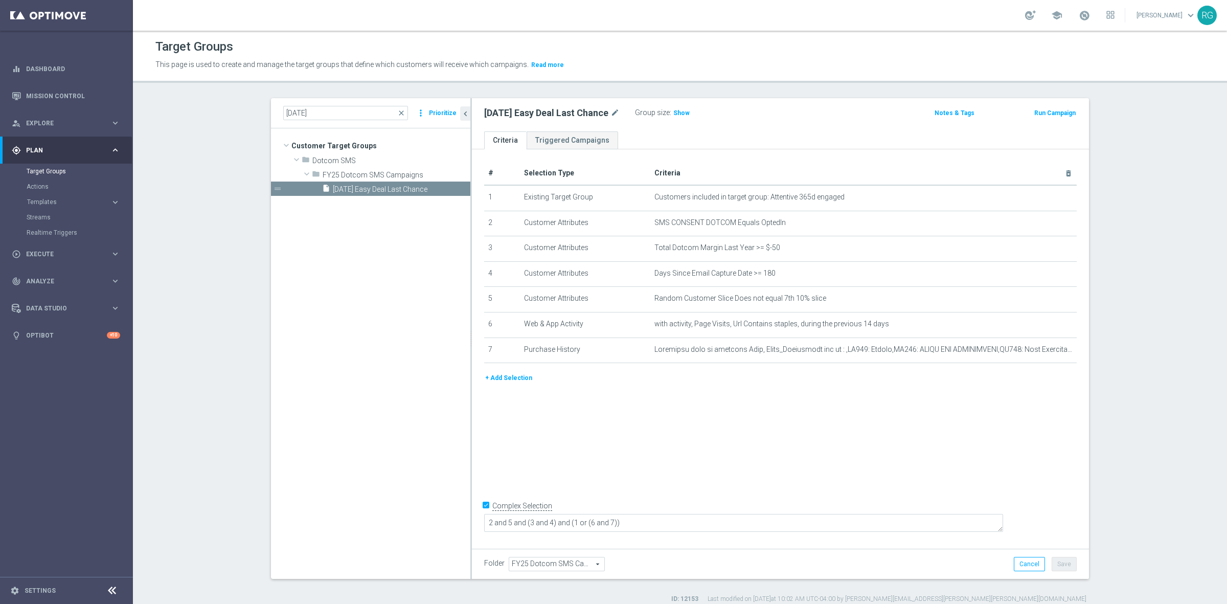
click at [428, 113] on button "Prioritize" at bounding box center [442, 113] width 31 height 14
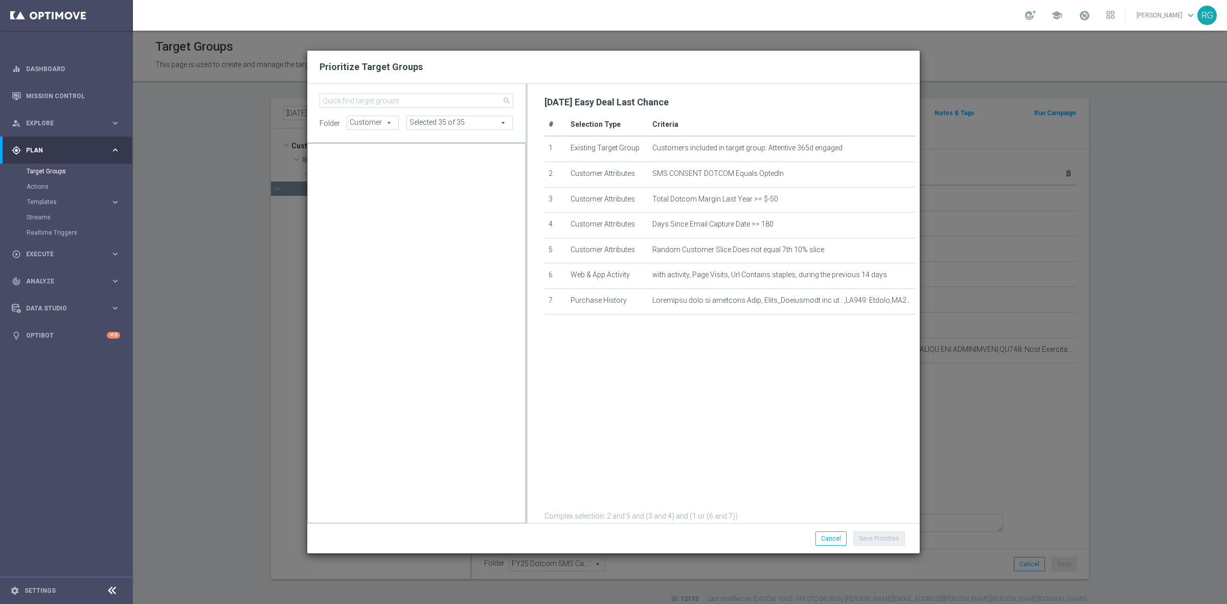
scroll to position [10190, 0]
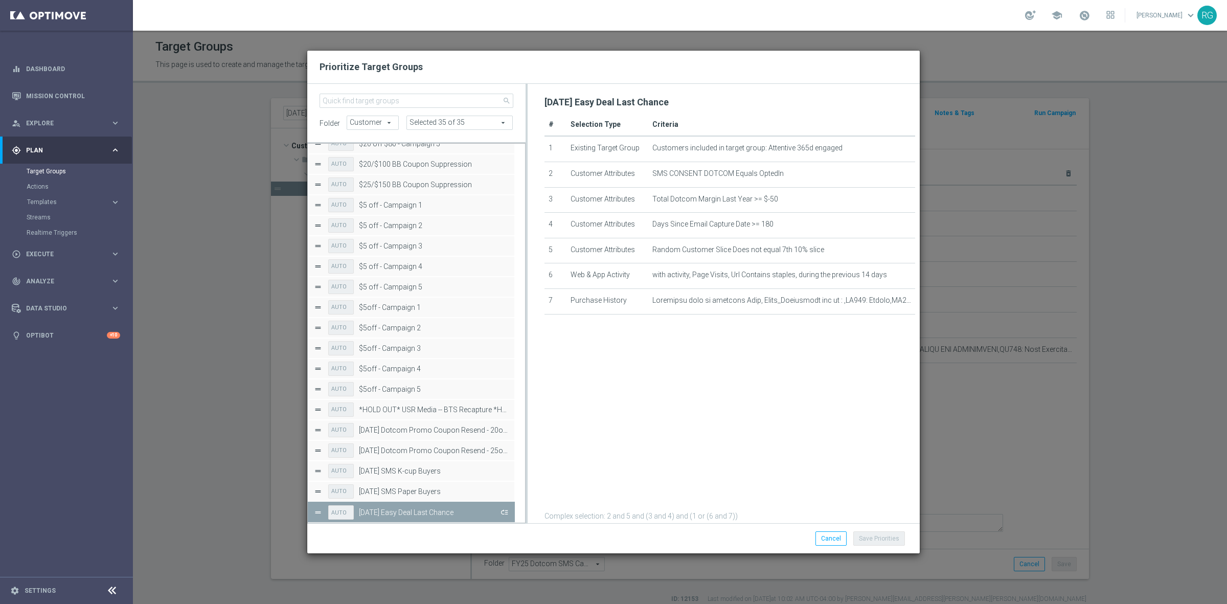
click at [507, 509] on button "Press SPACE to deselect this row." at bounding box center [503, 511] width 10 height 15
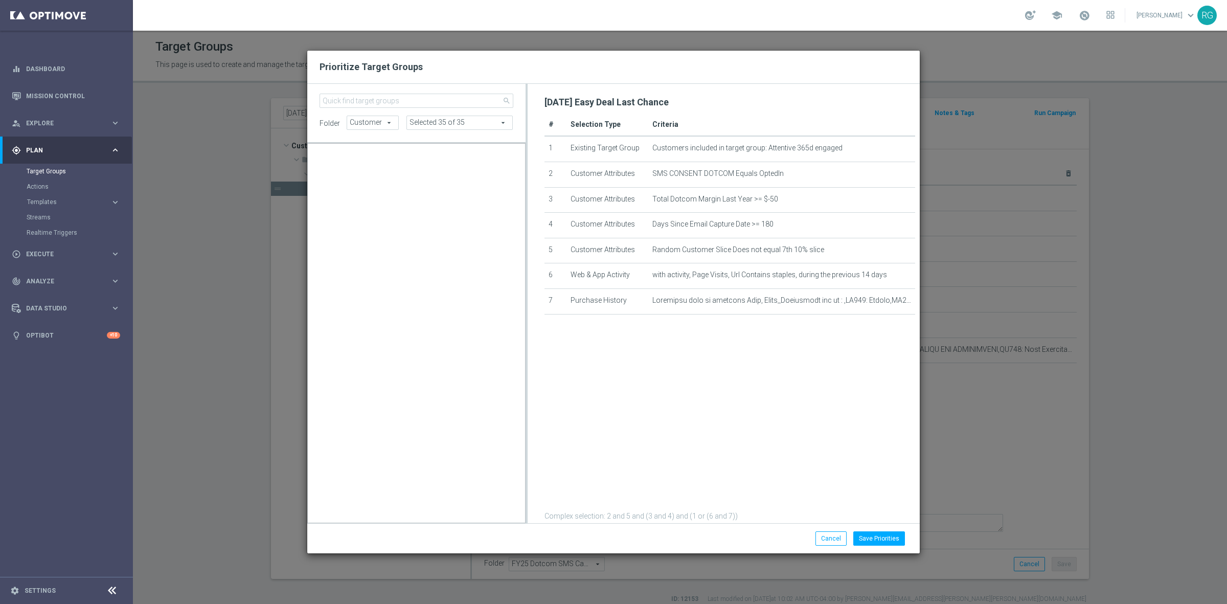
scroll to position [9720, 0]
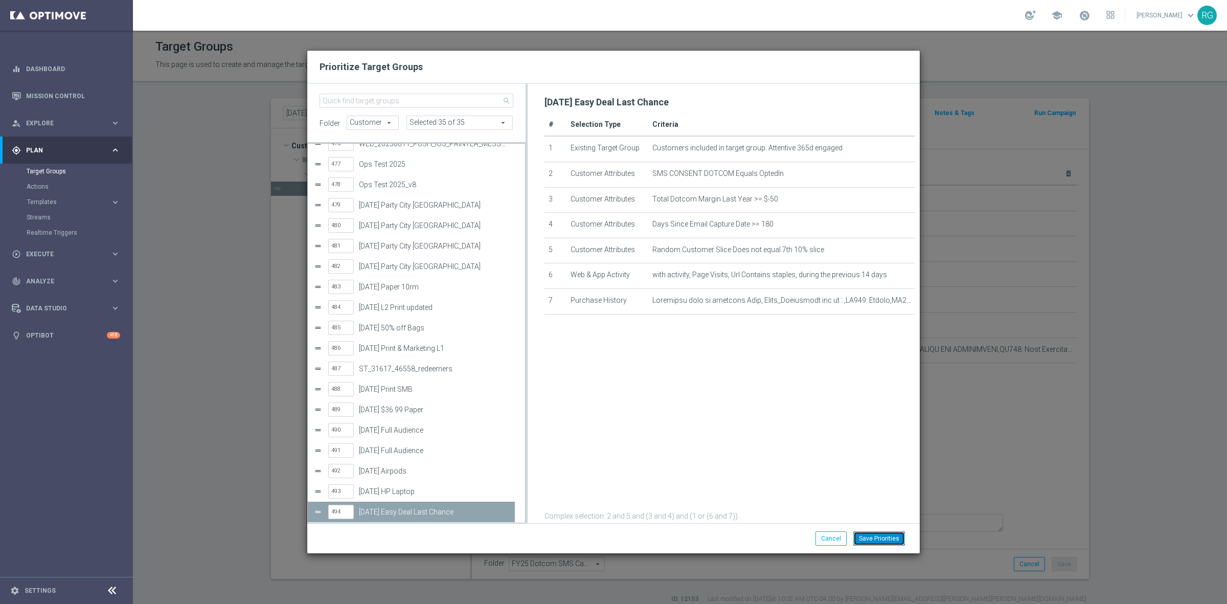
click at [877, 538] on button "Save Priorities" at bounding box center [879, 538] width 52 height 14
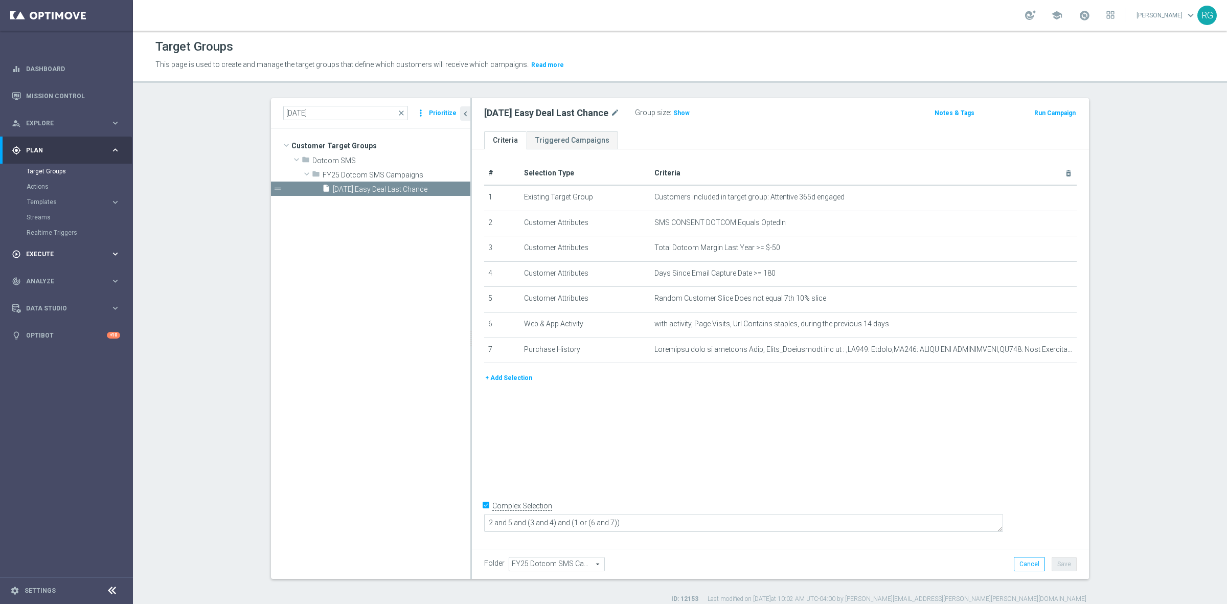
click at [59, 253] on span "Execute" at bounding box center [68, 254] width 84 height 6
click at [44, 199] on link "Campaign Builder" at bounding box center [67, 198] width 80 height 8
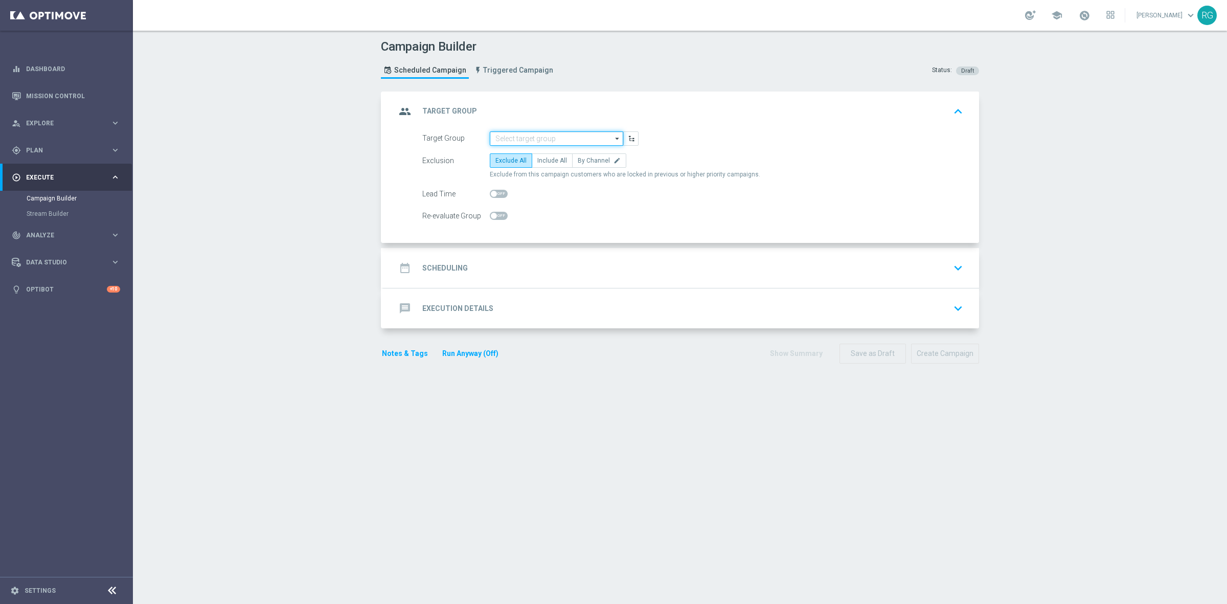
click at [492, 134] on input at bounding box center [556, 138] width 133 height 14
click at [505, 147] on div "[DATE] $36.99 Paper" at bounding box center [556, 153] width 133 height 14
type input "[DATE] $36.99 Paper"
click at [595, 164] on label "By Channel edit" at bounding box center [599, 160] width 54 height 14
click at [584, 164] on input "By Channel edit" at bounding box center [580, 162] width 7 height 7
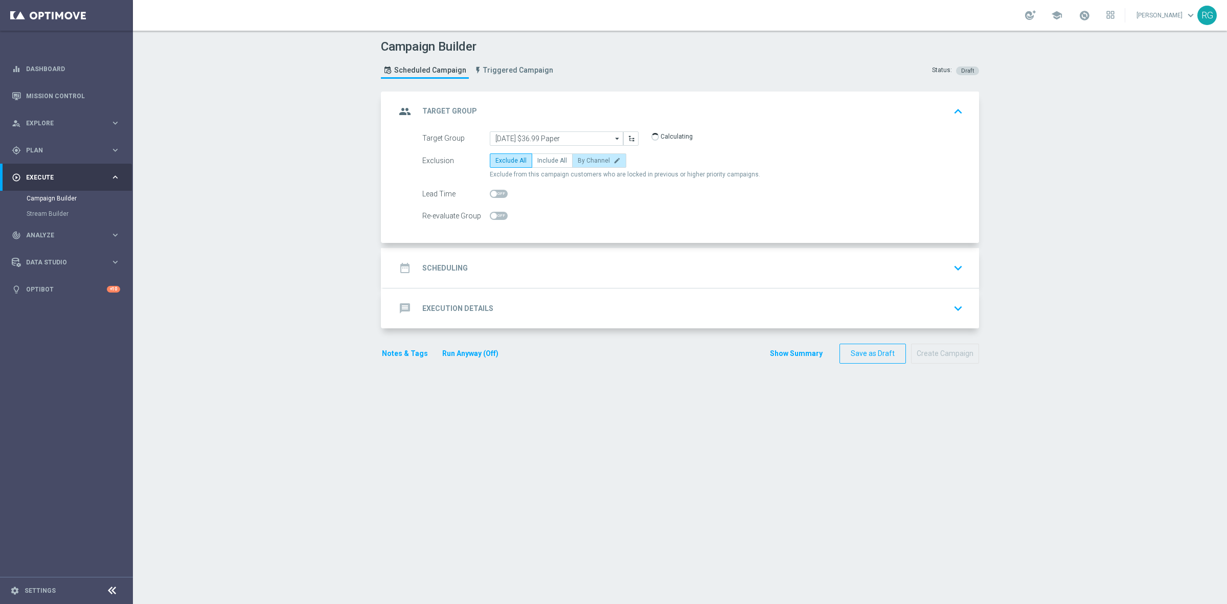
radio input "true"
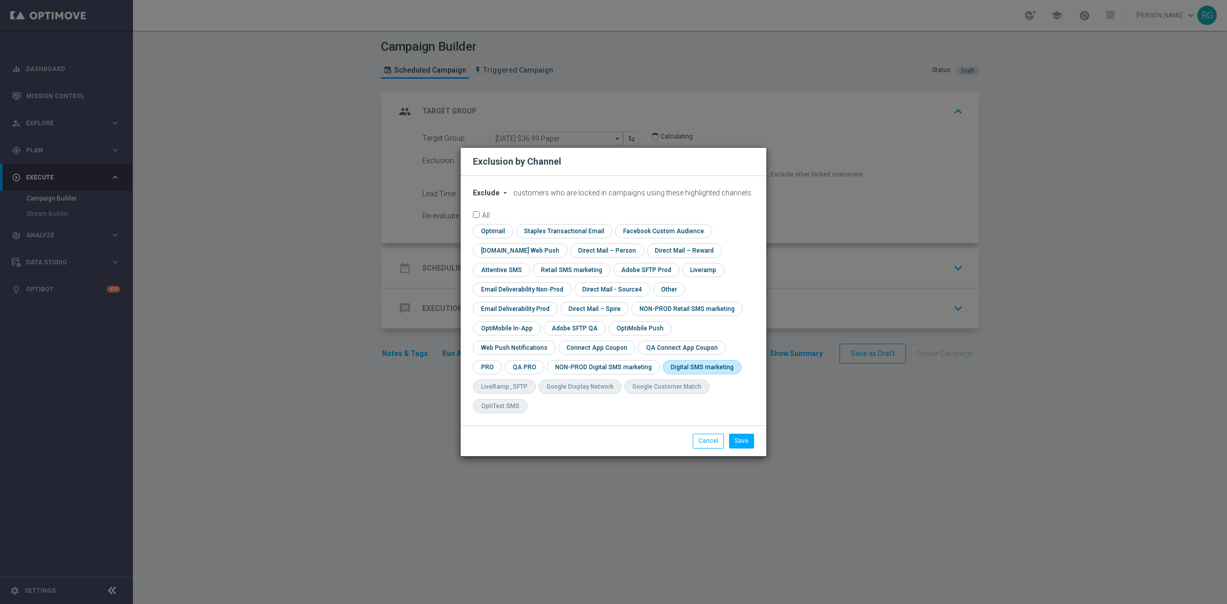
click at [662, 374] on input "checkbox" at bounding box center [699, 367] width 75 height 14
checkbox input "true"
click at [742, 433] on button "Save" at bounding box center [741, 440] width 25 height 14
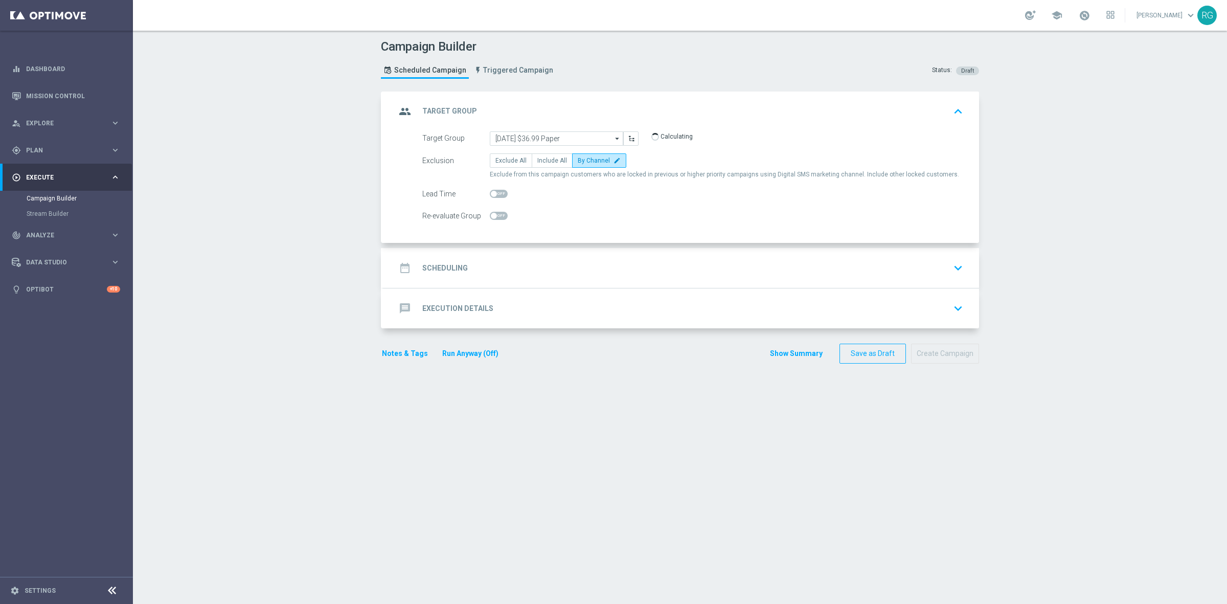
click at [495, 190] on span at bounding box center [499, 194] width 18 height 8
click at [495, 190] on input "checkbox" at bounding box center [499, 194] width 18 height 8
checkbox input "true"
click at [522, 264] on div "date_range Scheduling keyboard_arrow_down" at bounding box center [681, 267] width 571 height 19
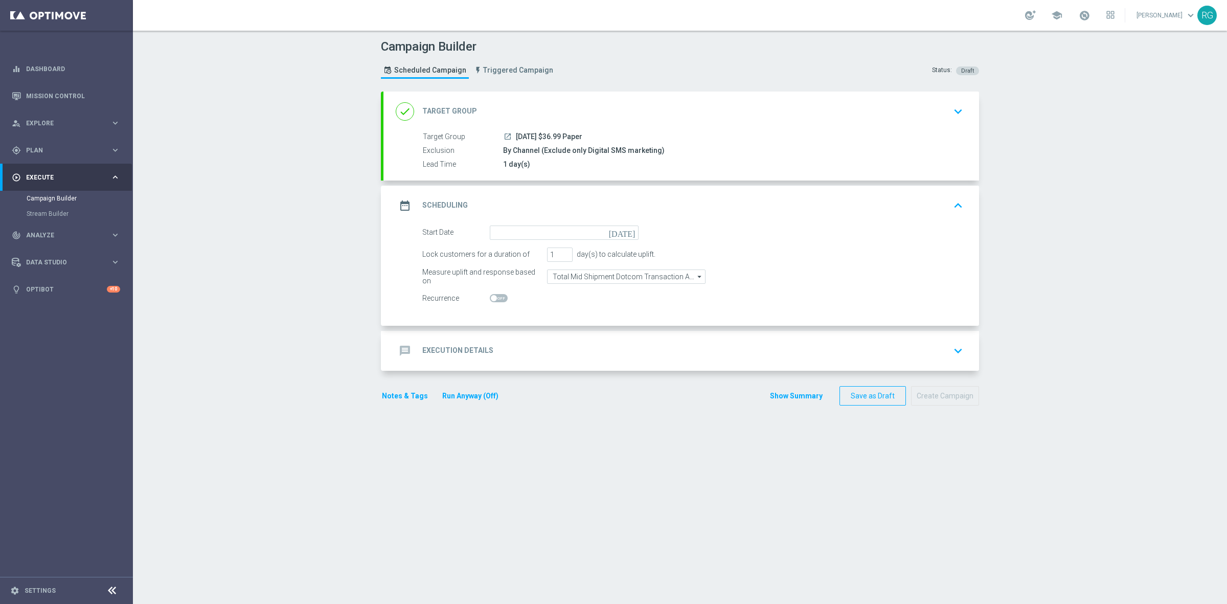
click at [627, 231] on icon "[DATE]" at bounding box center [624, 230] width 30 height 11
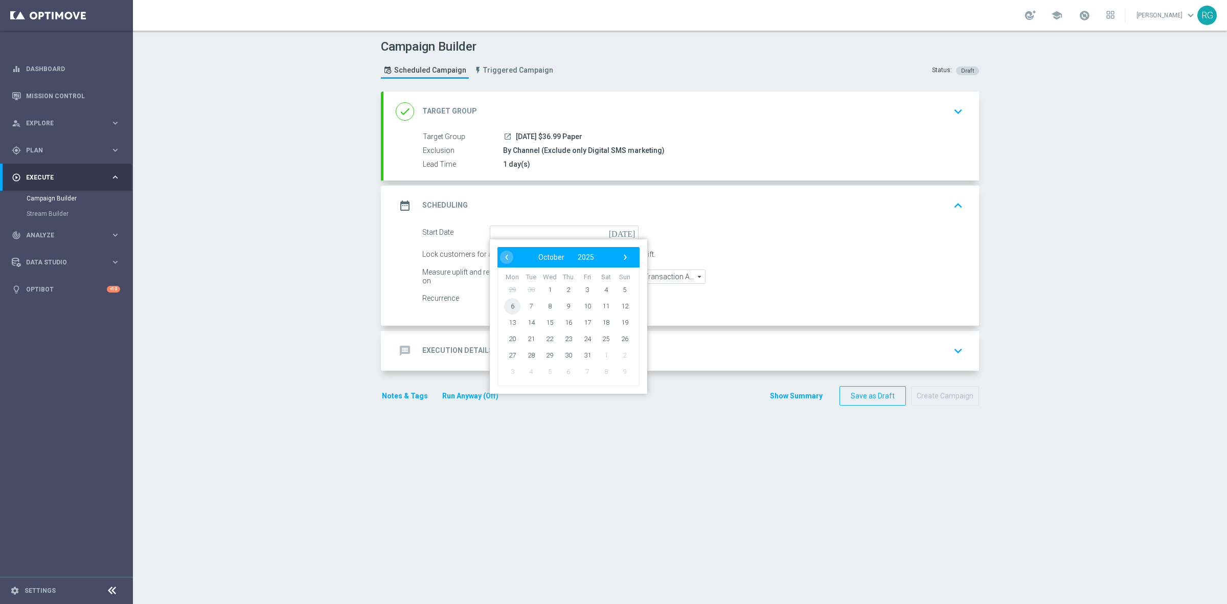
click at [514, 308] on span "6" at bounding box center [512, 305] width 16 height 16
type input "[DATE]"
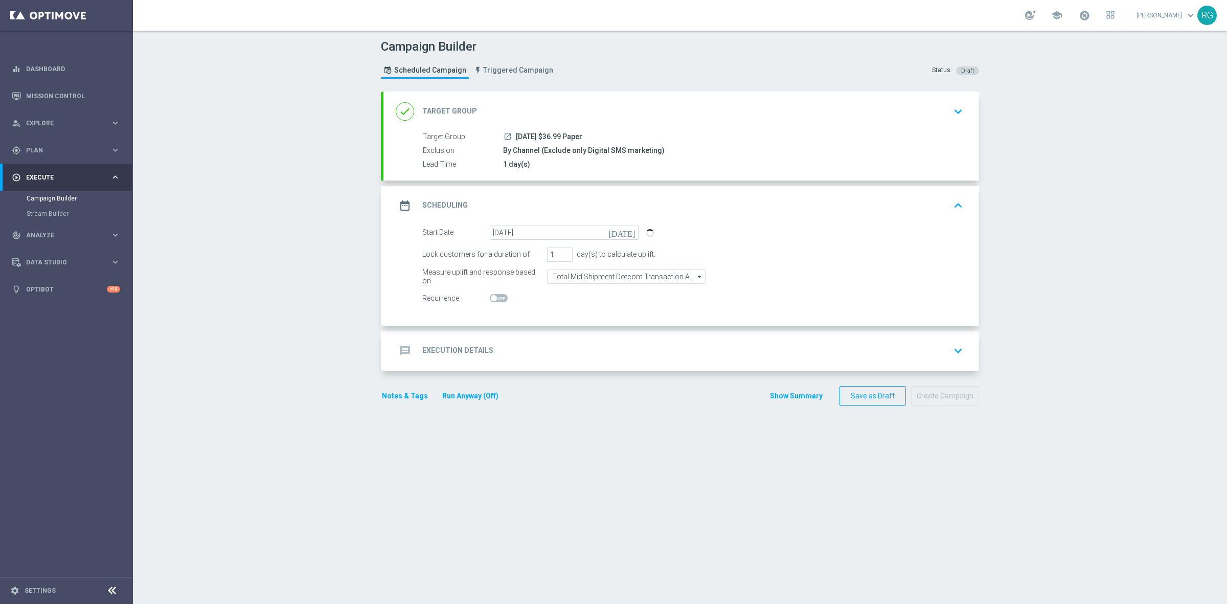
click at [506, 349] on div "message Execution Details keyboard_arrow_down" at bounding box center [681, 350] width 571 height 19
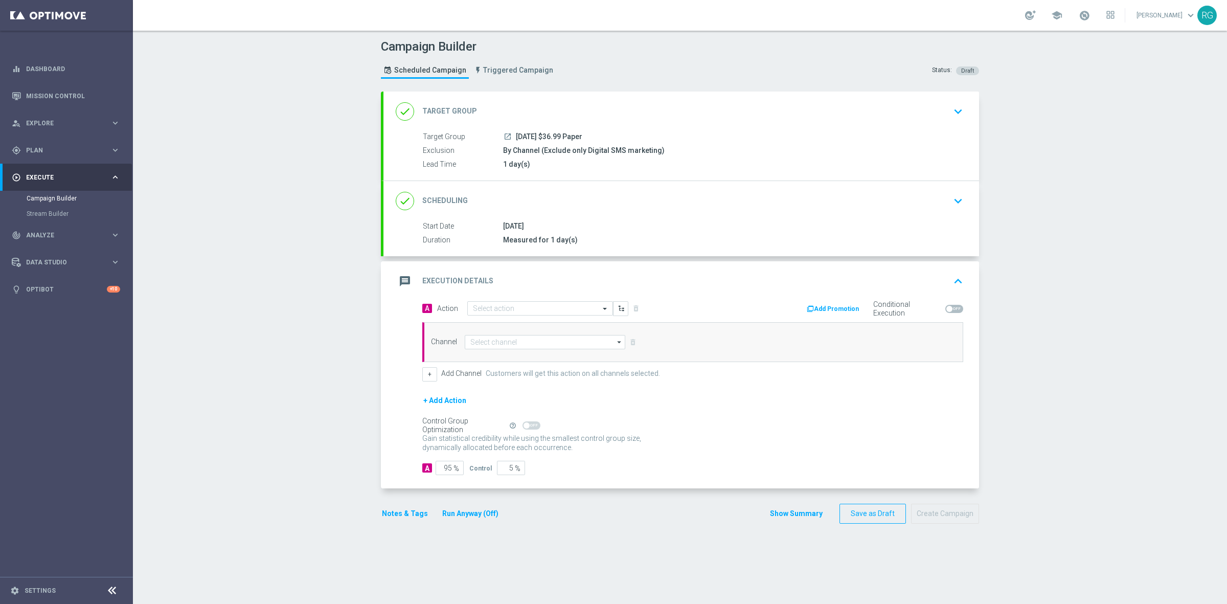
click at [499, 301] on div "A Action Select action delete_forever" at bounding box center [553, 308] width 278 height 15
click at [499, 306] on input "text" at bounding box center [530, 309] width 114 height 9
type input "sms"
click at [520, 360] on div "SMS_Awareness edit" at bounding box center [540, 360] width 134 height 17
click at [494, 341] on input at bounding box center [545, 342] width 160 height 14
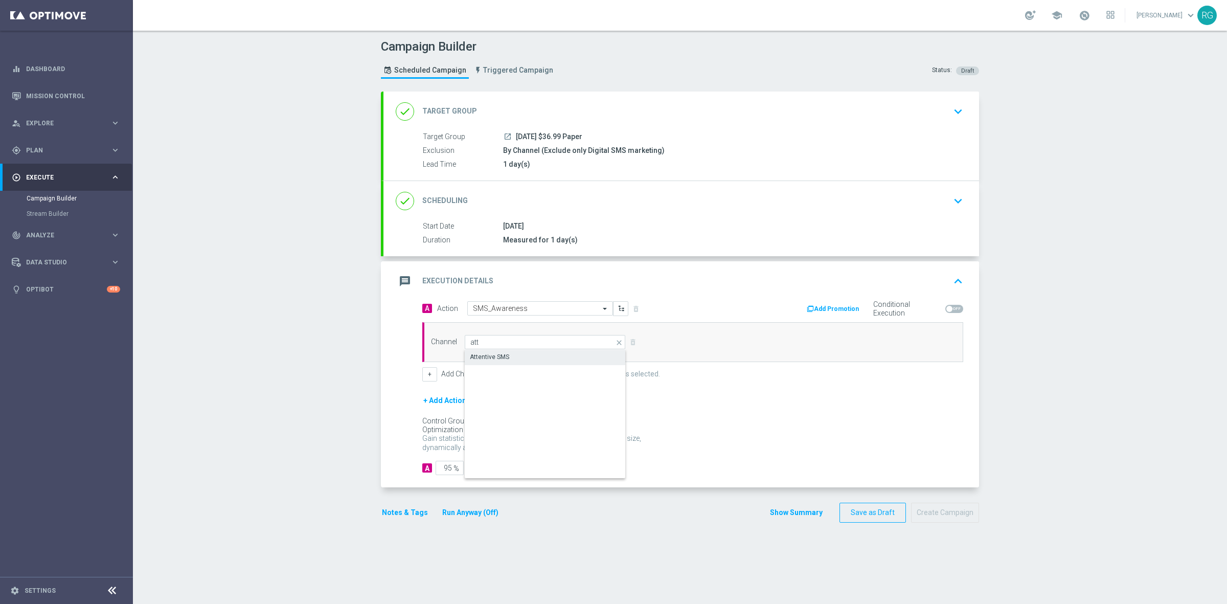
click at [515, 360] on div "Attentive SMS" at bounding box center [545, 357] width 160 height 14
type input "Attentive SMS"
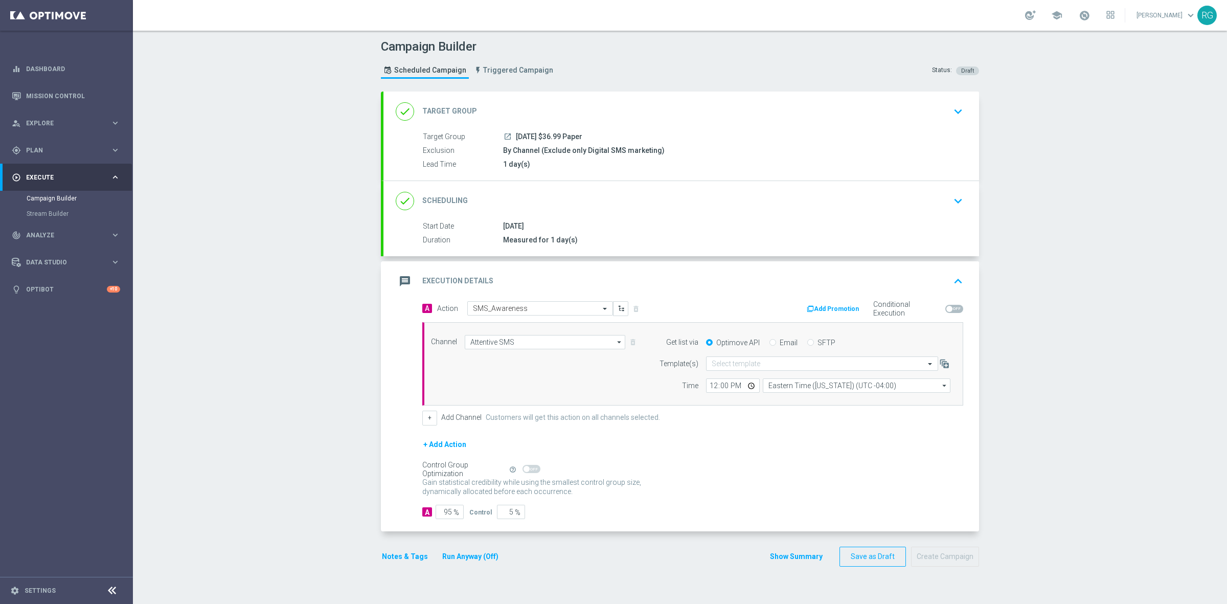
click at [808, 341] on div "SFTP" at bounding box center [821, 342] width 28 height 9
click at [807, 343] on input "SFTP" at bounding box center [810, 343] width 7 height 7
radio input "true"
click at [763, 363] on input "text" at bounding box center [811, 363] width 200 height 9
click at [749, 381] on label "Default Template" at bounding box center [733, 379] width 44 height 9
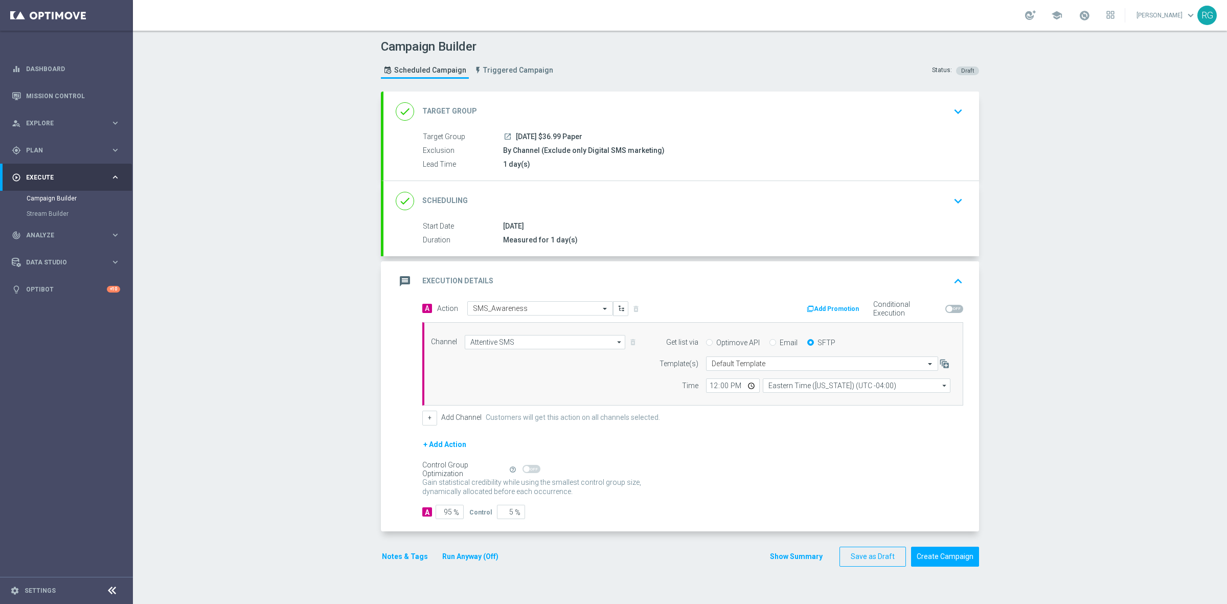
click at [405, 560] on button "Notes & Tags" at bounding box center [405, 556] width 48 height 13
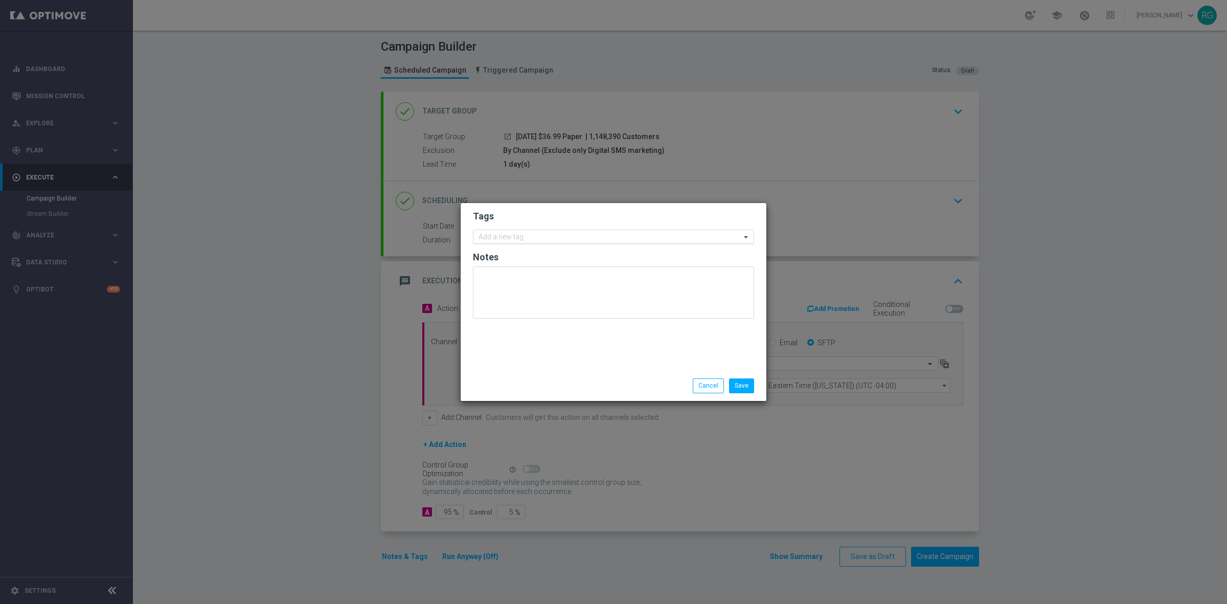
click at [497, 239] on input "text" at bounding box center [609, 237] width 262 height 9
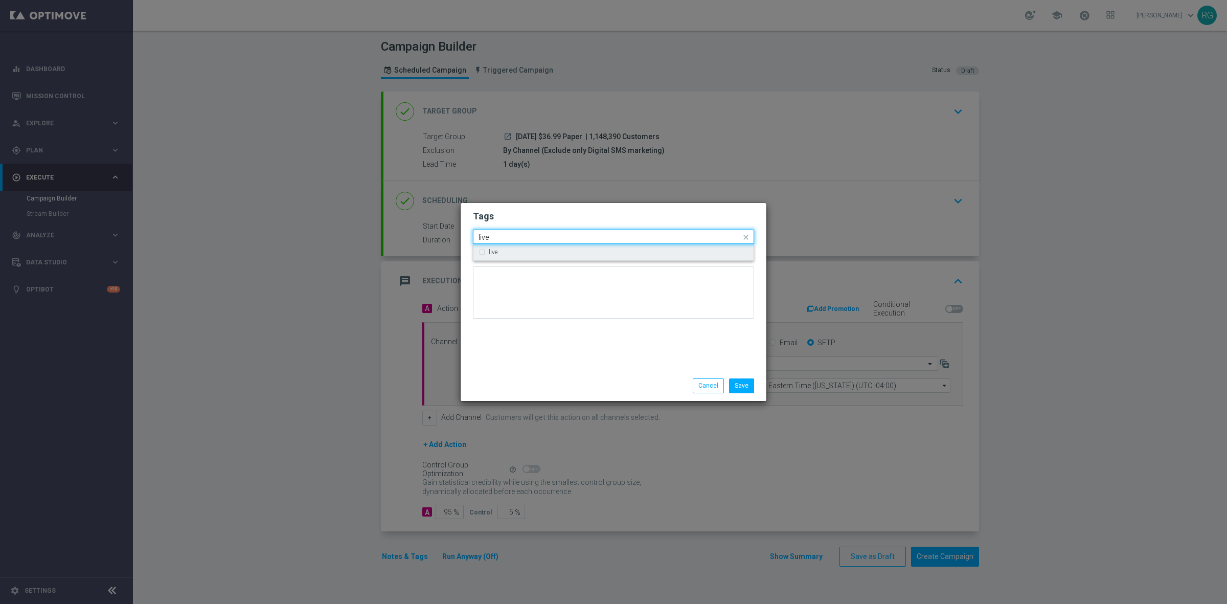
click at [487, 254] on div "live" at bounding box center [613, 252] width 270 height 16
type input "live"
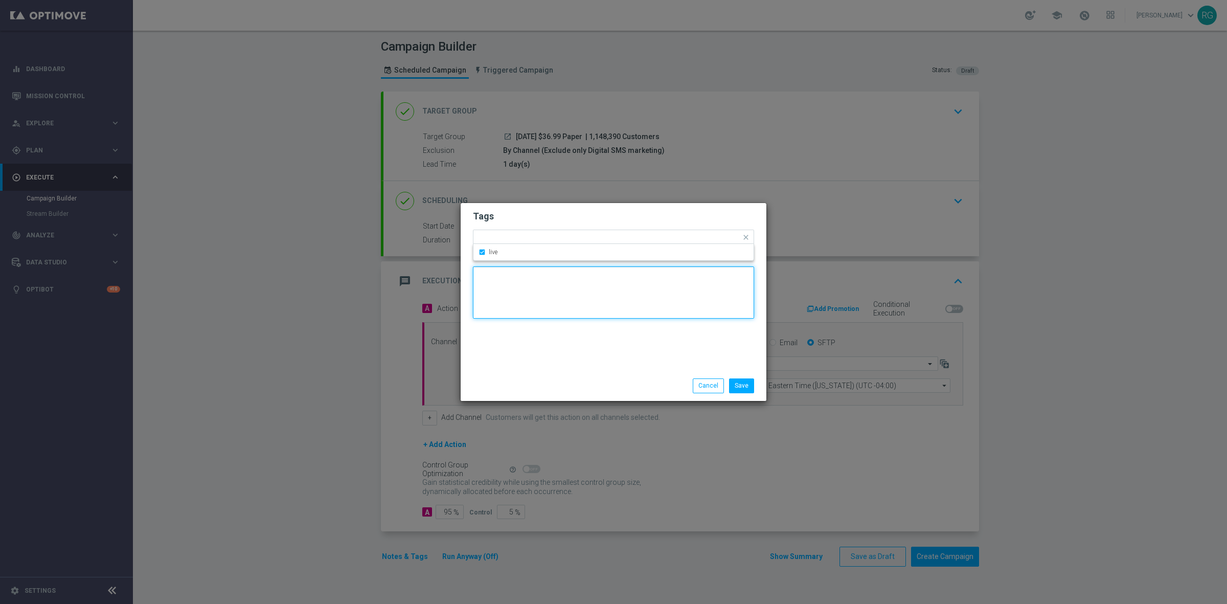
click at [519, 295] on textarea at bounding box center [613, 292] width 281 height 52
click at [534, 241] on input "text" at bounding box center [622, 238] width 235 height 9
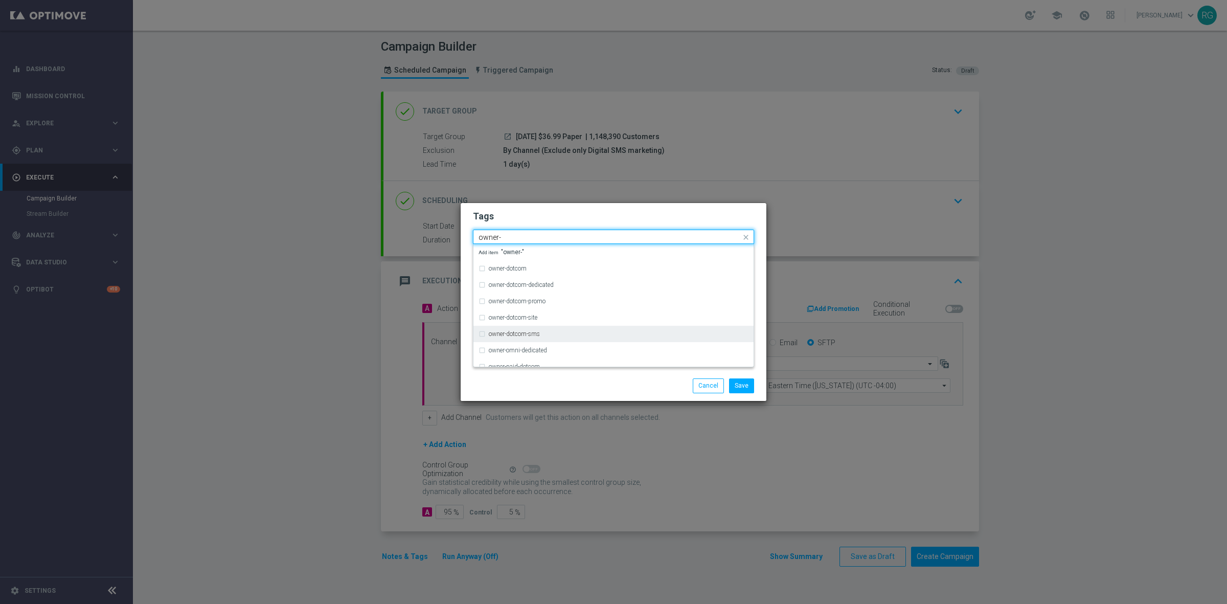
click at [540, 331] on label "owner-dotcom-sms" at bounding box center [514, 334] width 51 height 6
type input "owner-"
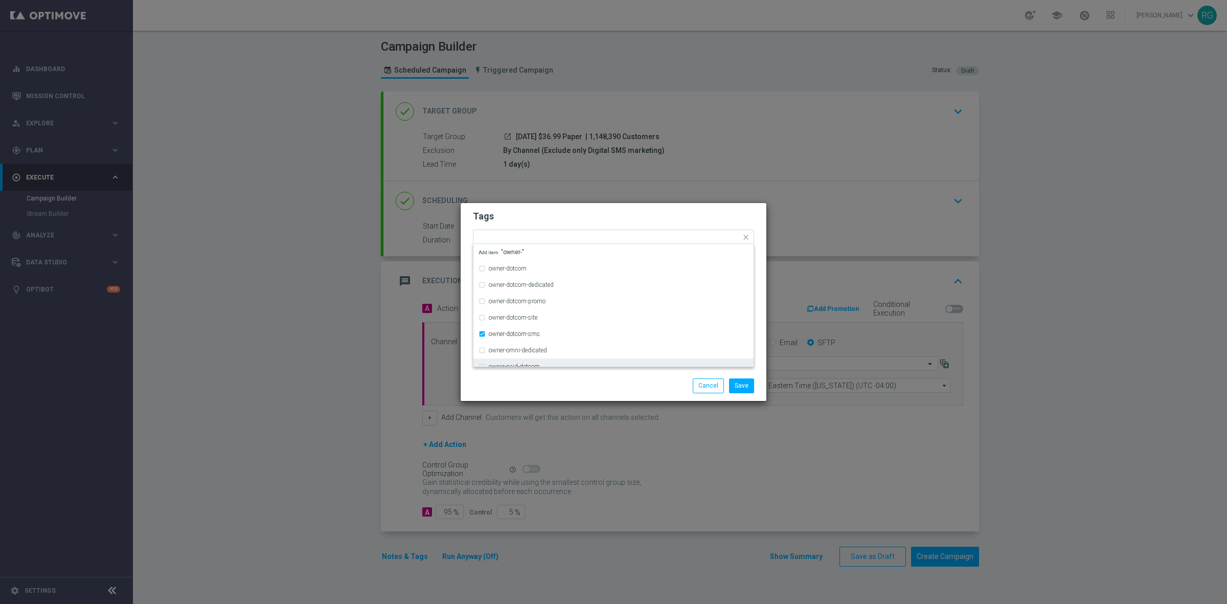
click at [629, 391] on div "Save Cancel" at bounding box center [663, 385] width 198 height 14
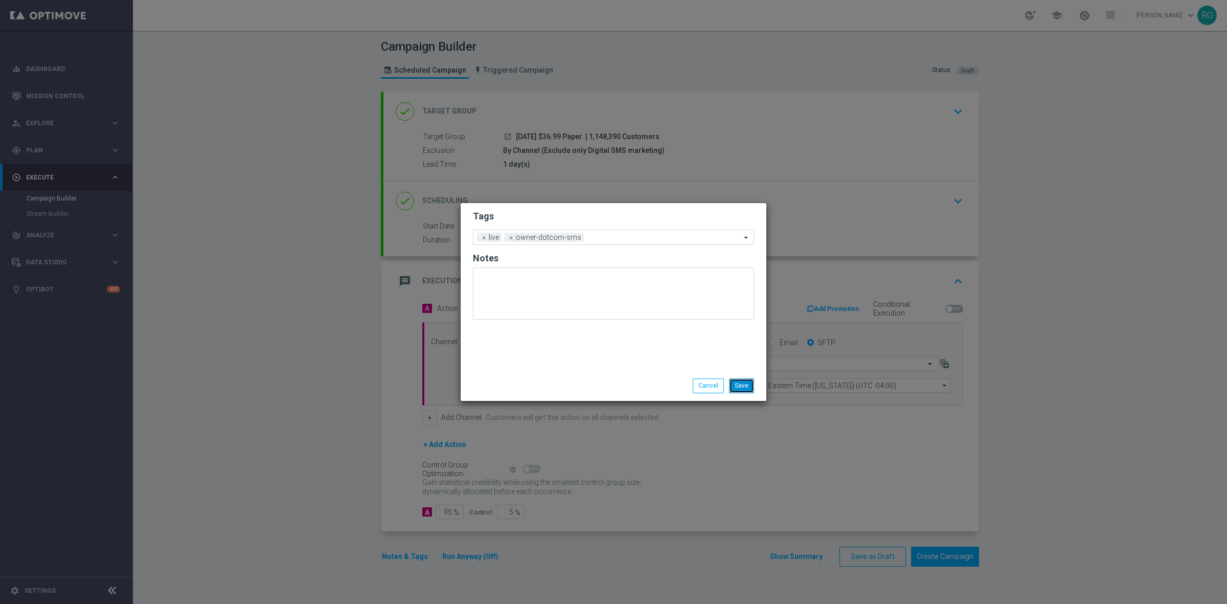
click at [742, 389] on button "Save" at bounding box center [741, 385] width 25 height 14
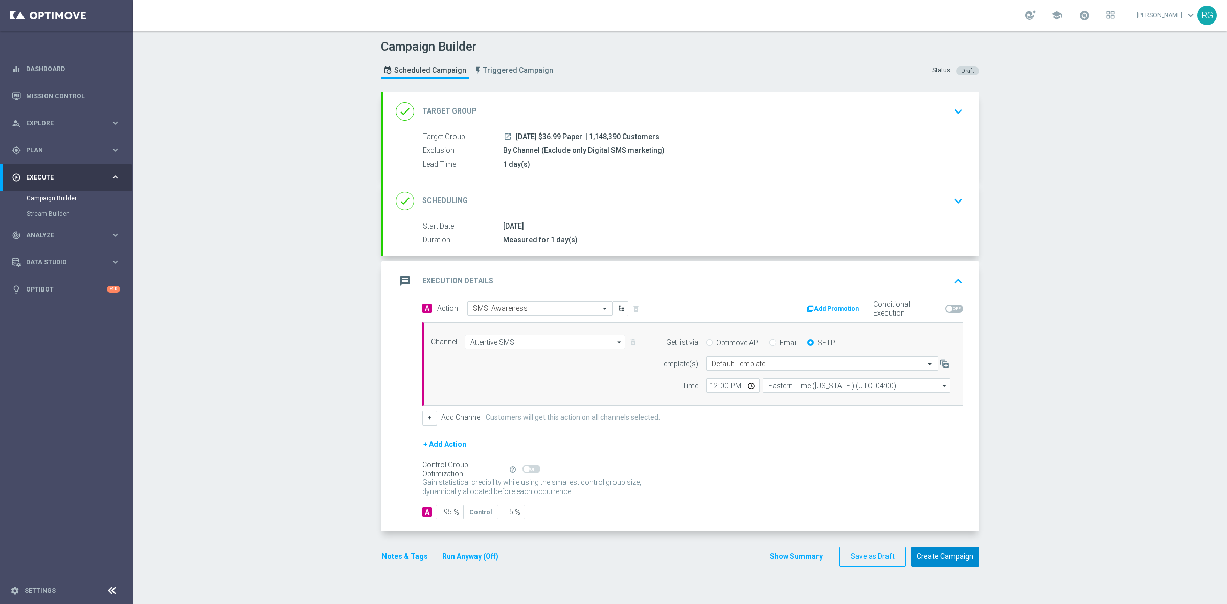
click at [926, 563] on button "Create Campaign" at bounding box center [945, 556] width 68 height 20
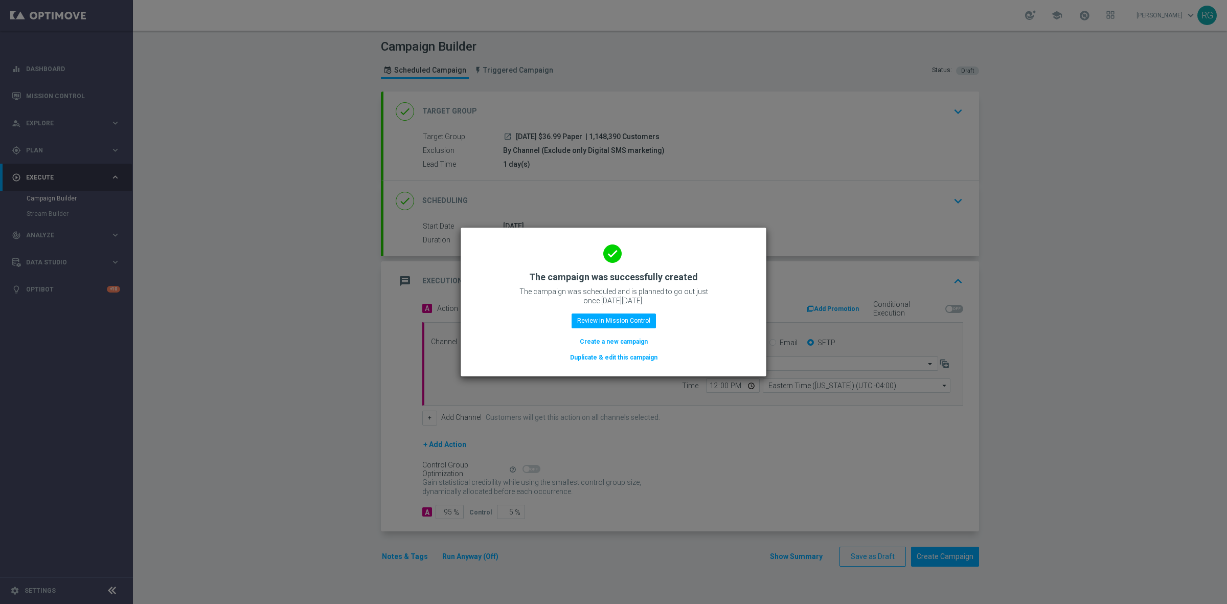
click at [624, 341] on button "Create a new campaign" at bounding box center [614, 341] width 70 height 11
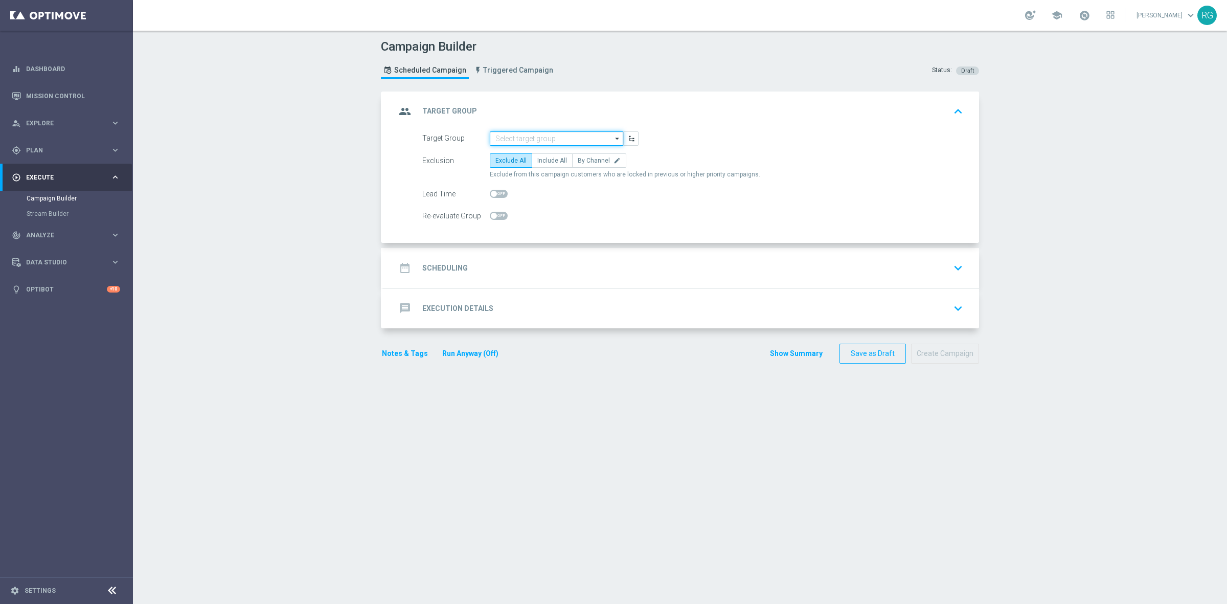
click at [523, 134] on input at bounding box center [556, 138] width 133 height 14
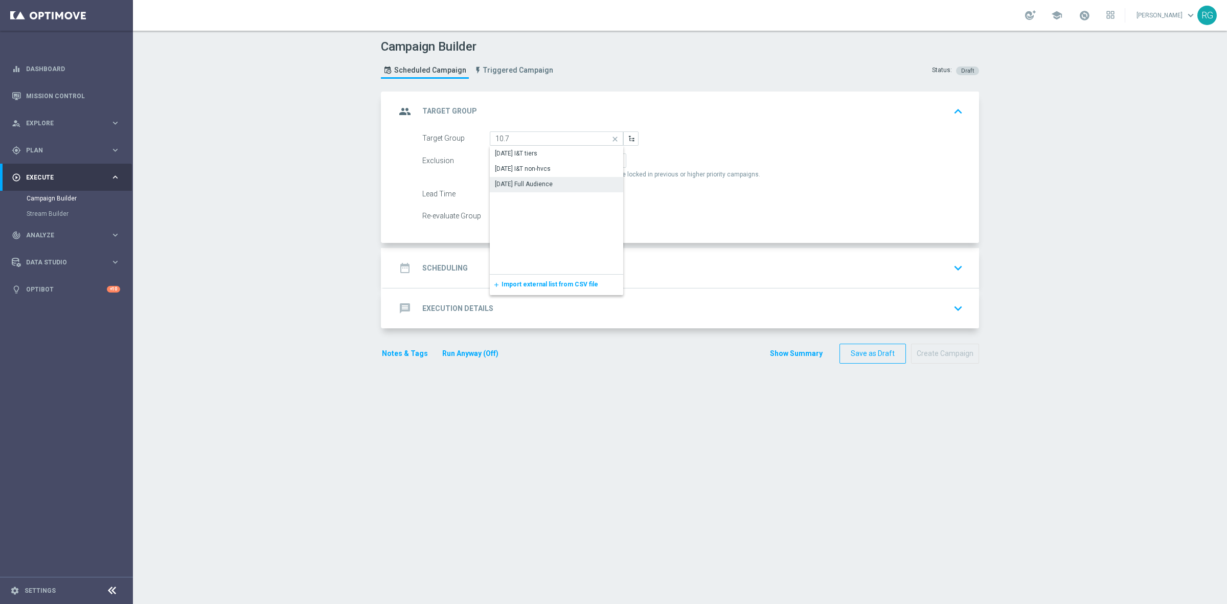
click at [522, 187] on div "[DATE] Full Audience" at bounding box center [524, 183] width 58 height 9
type input "[DATE] Full Audience"
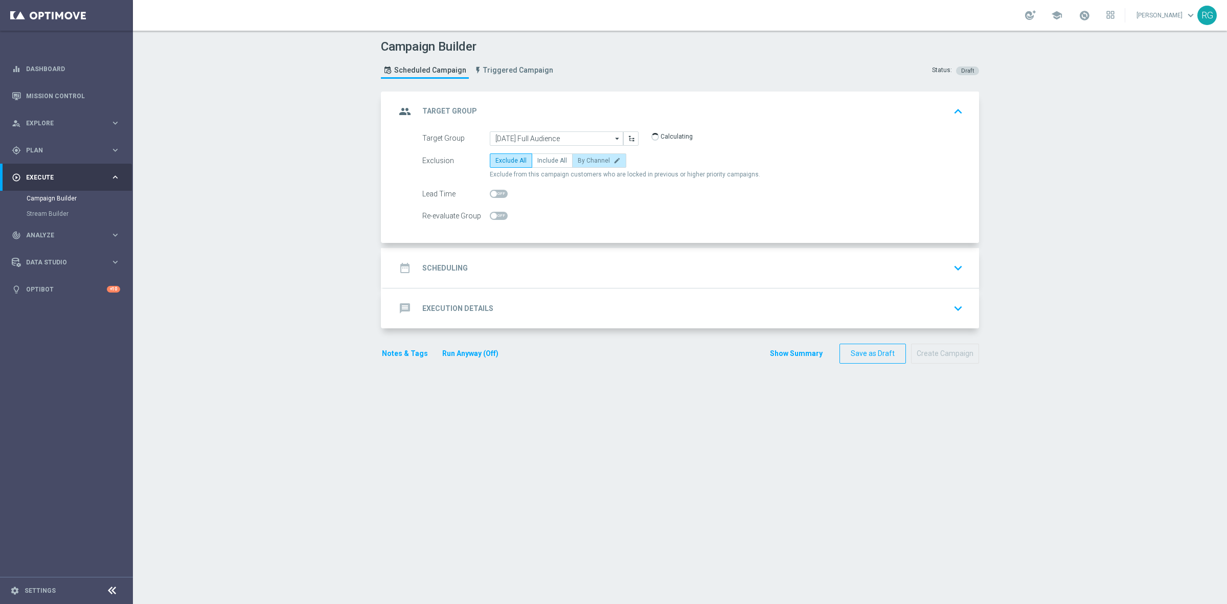
click at [576, 166] on label "By Channel edit" at bounding box center [599, 160] width 54 height 14
click at [577, 166] on input "By Channel edit" at bounding box center [580, 162] width 7 height 7
radio input "true"
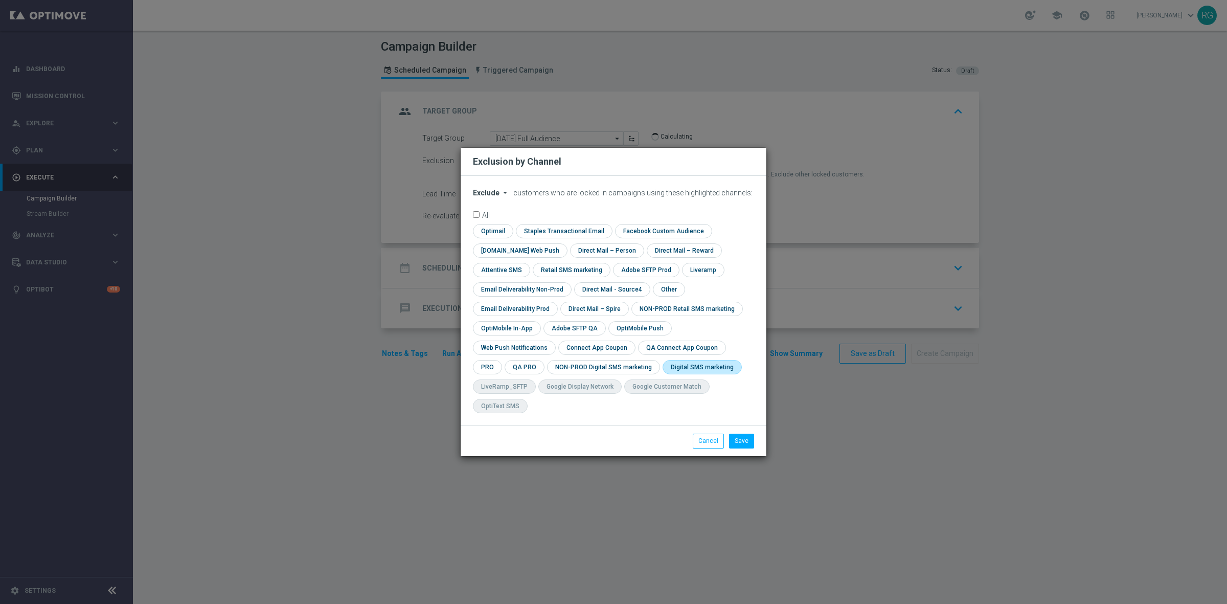
click at [662, 372] on input "checkbox" at bounding box center [699, 367] width 75 height 14
checkbox input "true"
click at [743, 439] on div "Save Cancel" at bounding box center [613, 440] width 306 height 30
click at [744, 436] on button "Save" at bounding box center [741, 440] width 25 height 14
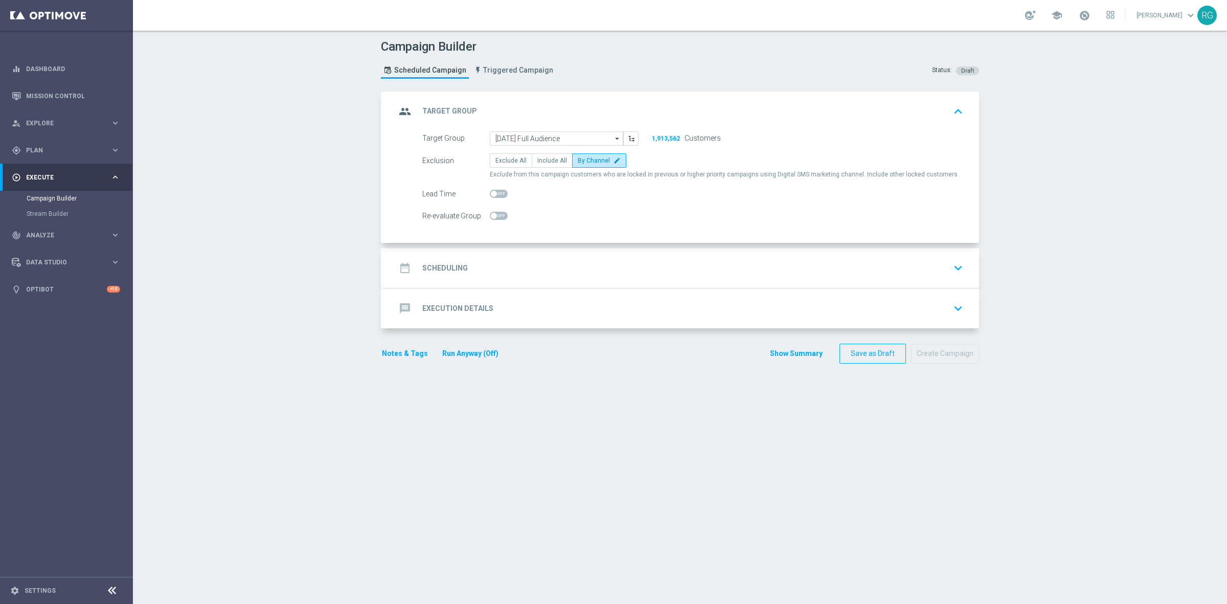
click at [492, 195] on span at bounding box center [499, 194] width 18 height 8
click at [492, 195] on input "checkbox" at bounding box center [499, 194] width 18 height 8
checkbox input "true"
click at [483, 270] on div "date_range Scheduling keyboard_arrow_down" at bounding box center [681, 267] width 571 height 19
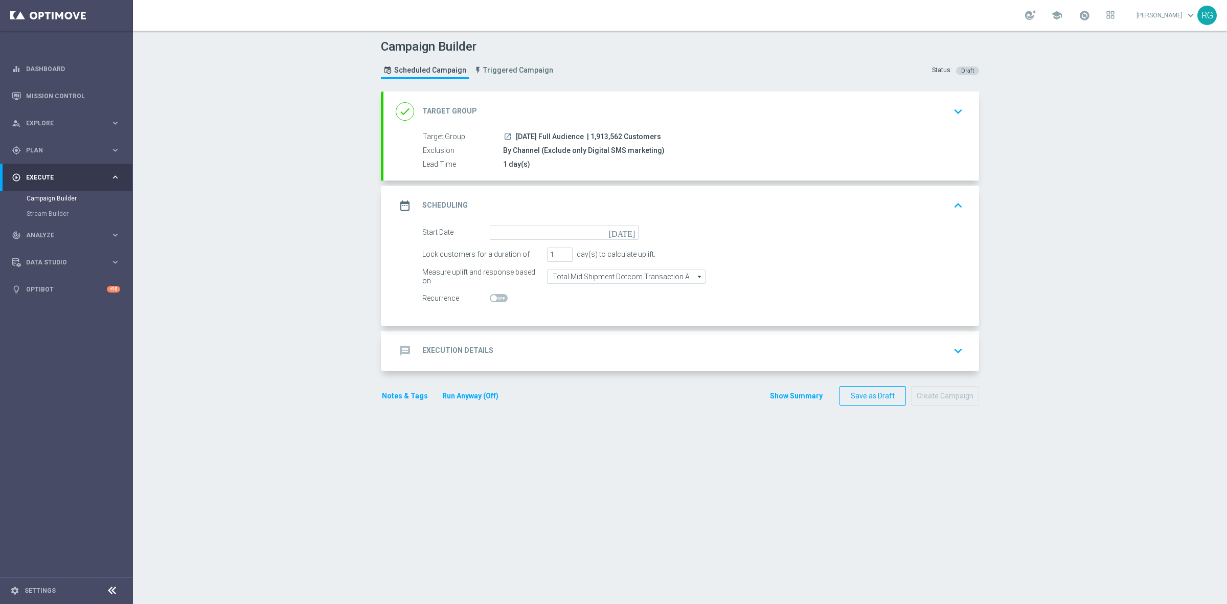
click at [624, 228] on icon "[DATE]" at bounding box center [624, 230] width 30 height 11
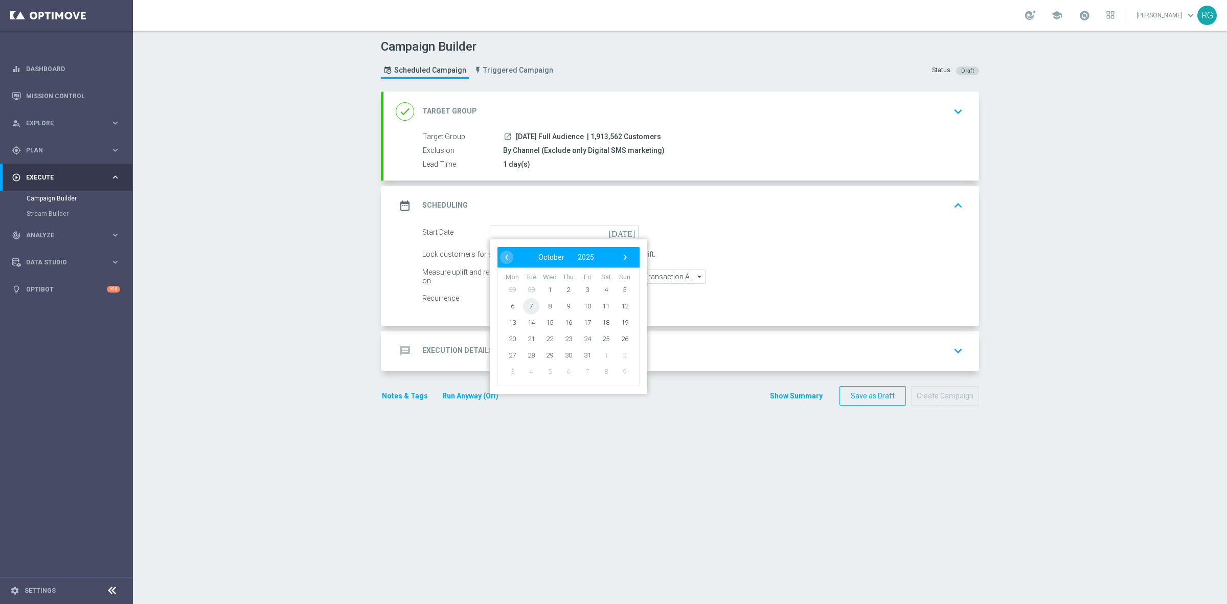
click at [523, 303] on span "7" at bounding box center [531, 305] width 16 height 16
type input "[DATE]"
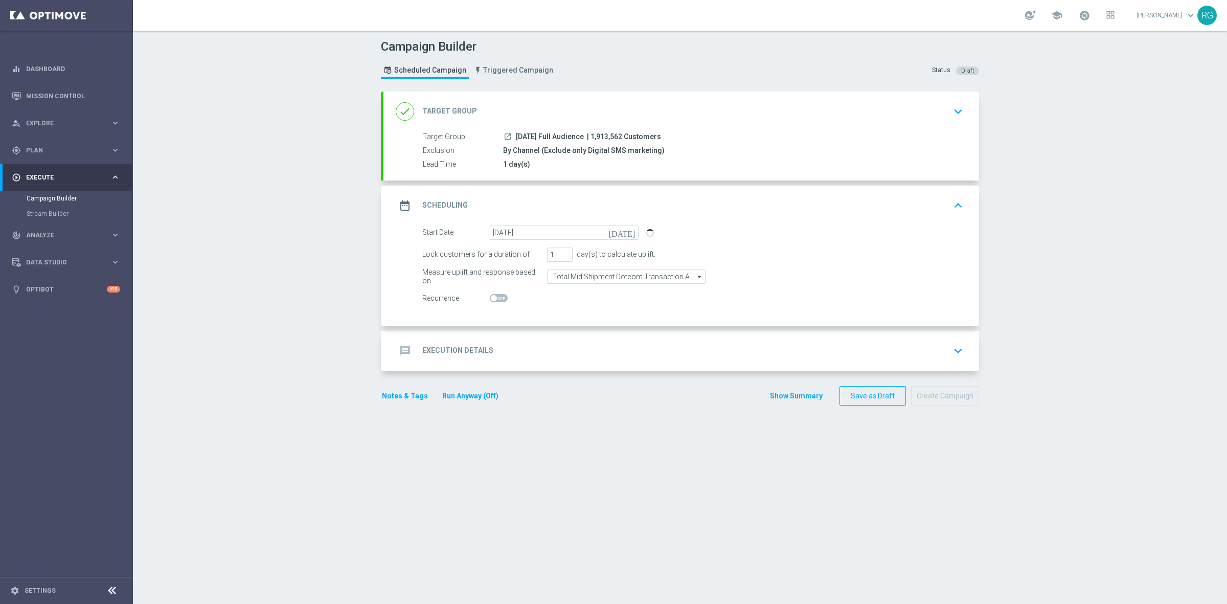
click at [511, 353] on div "message Execution Details keyboard_arrow_down" at bounding box center [681, 350] width 571 height 19
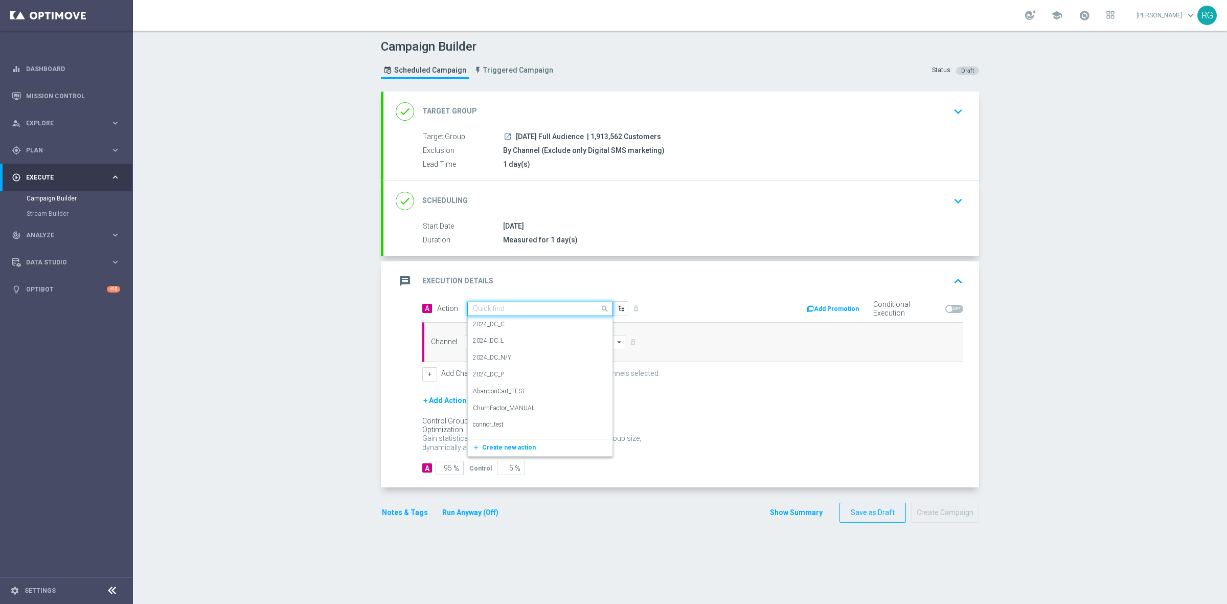
click at [484, 308] on input "text" at bounding box center [530, 309] width 114 height 9
type input "sms"
click at [501, 357] on label "SMS_Awareness" at bounding box center [495, 360] width 44 height 9
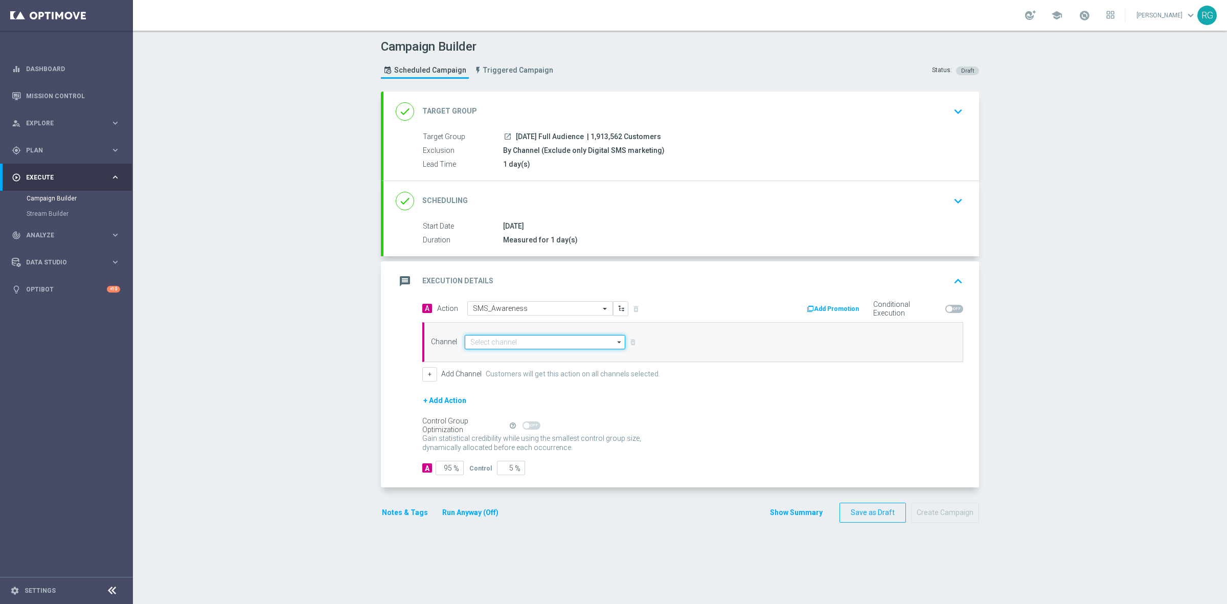
click at [501, 340] on input at bounding box center [545, 342] width 160 height 14
click at [510, 360] on div "Attentive SMS" at bounding box center [545, 357] width 160 height 14
type input "Attentive SMS"
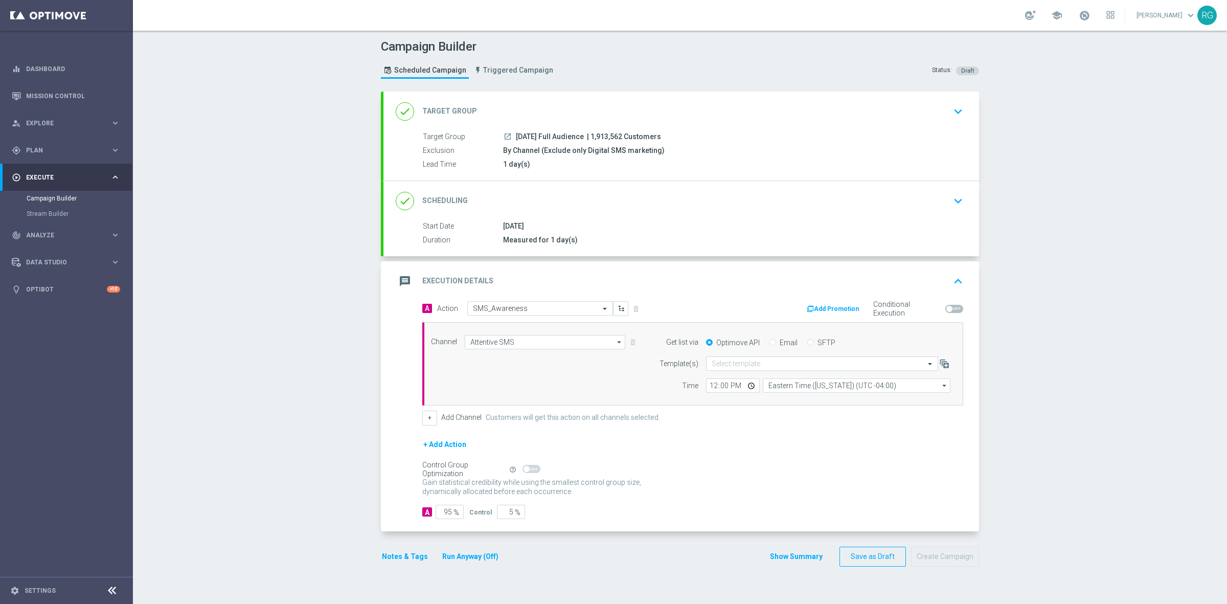
click at [807, 341] on input "SFTP" at bounding box center [810, 343] width 7 height 7
radio input "true"
click at [783, 365] on input "text" at bounding box center [811, 363] width 200 height 9
click at [765, 374] on div "Default Template" at bounding box center [821, 379] width 221 height 17
click at [389, 556] on button "Notes & Tags" at bounding box center [405, 556] width 48 height 13
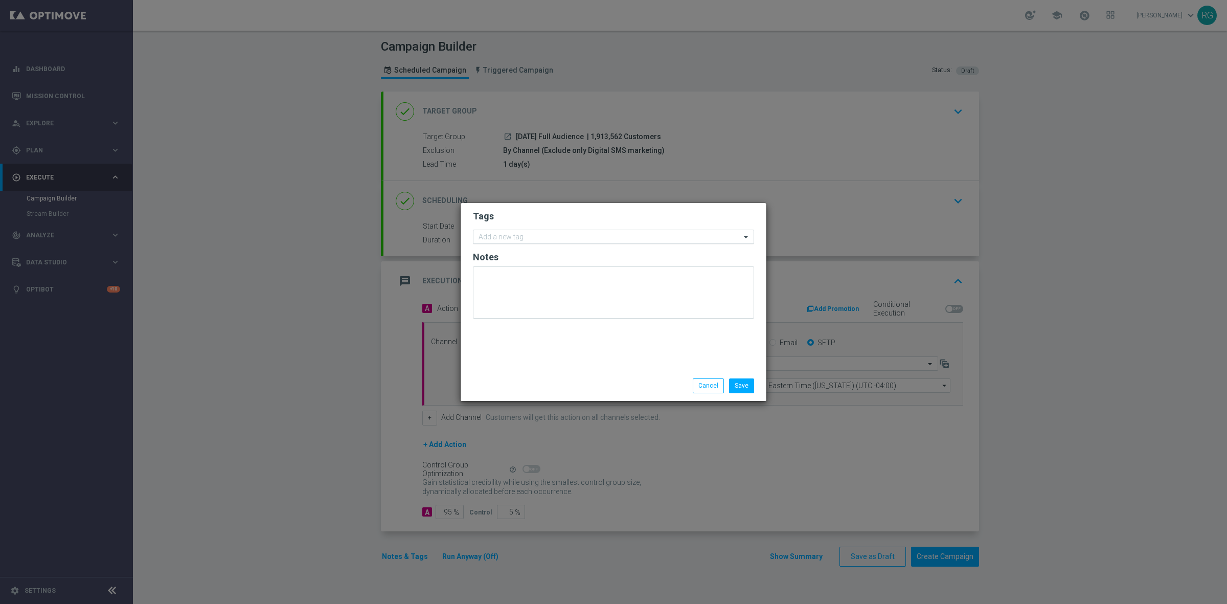
click at [538, 240] on input "text" at bounding box center [609, 237] width 262 height 9
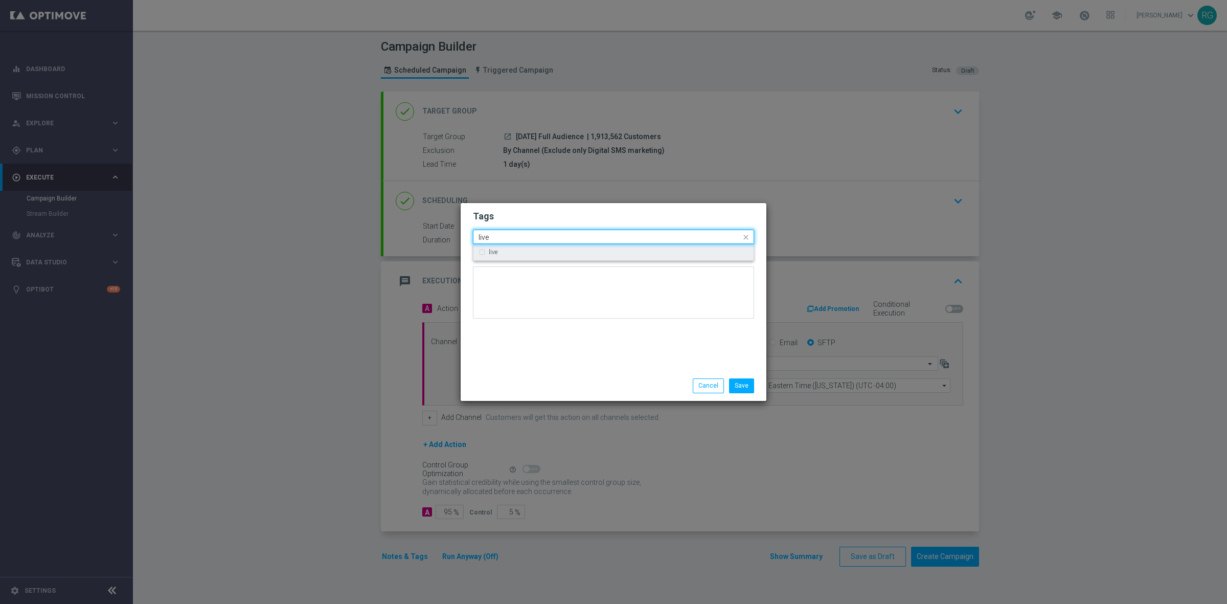
click at [539, 246] on div "live" at bounding box center [613, 252] width 270 height 16
type input "live"
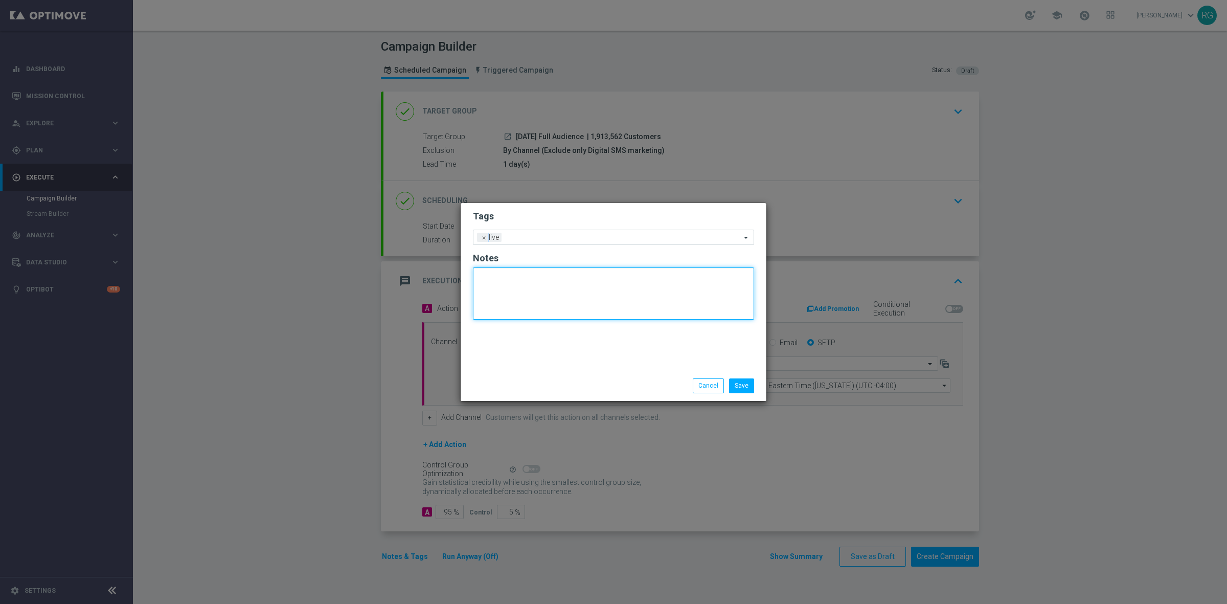
click at [534, 284] on textarea at bounding box center [613, 293] width 281 height 52
click at [552, 234] on input "text" at bounding box center [622, 238] width 235 height 9
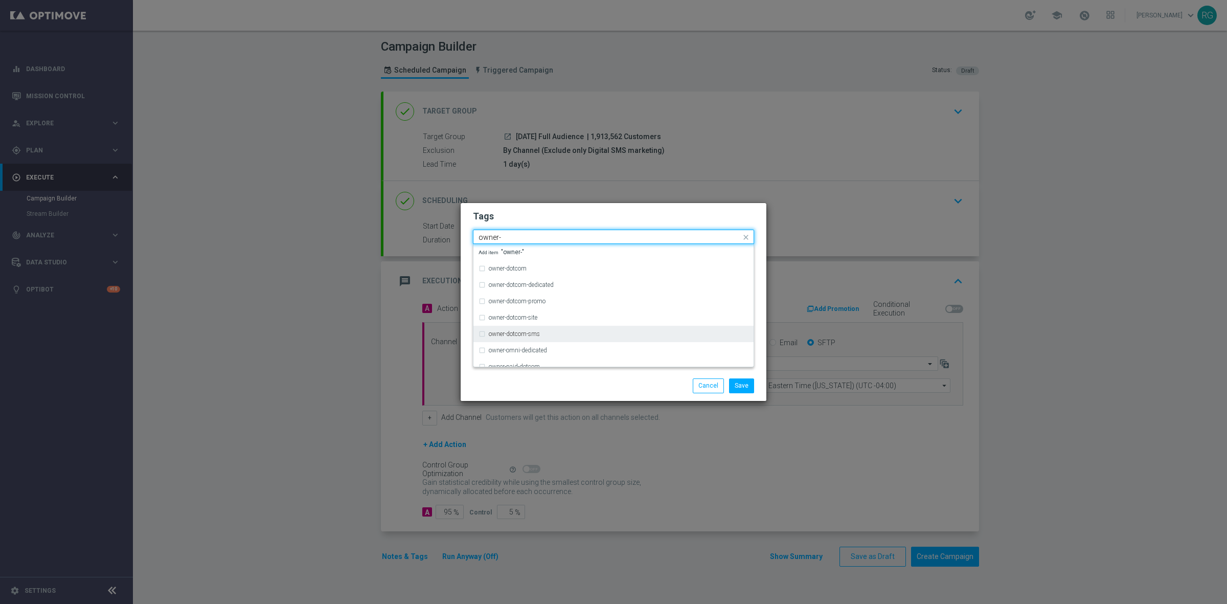
click at [546, 331] on div "owner-dotcom-sms" at bounding box center [619, 334] width 260 height 6
type input "owner-"
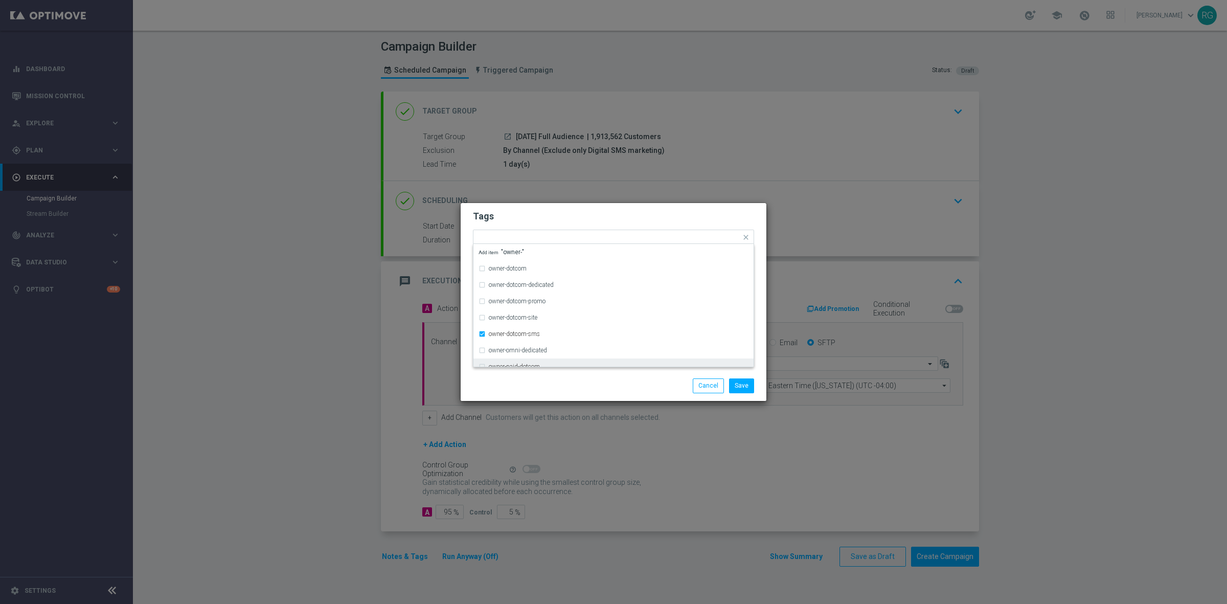
click at [594, 384] on div "Save Cancel" at bounding box center [663, 385] width 198 height 14
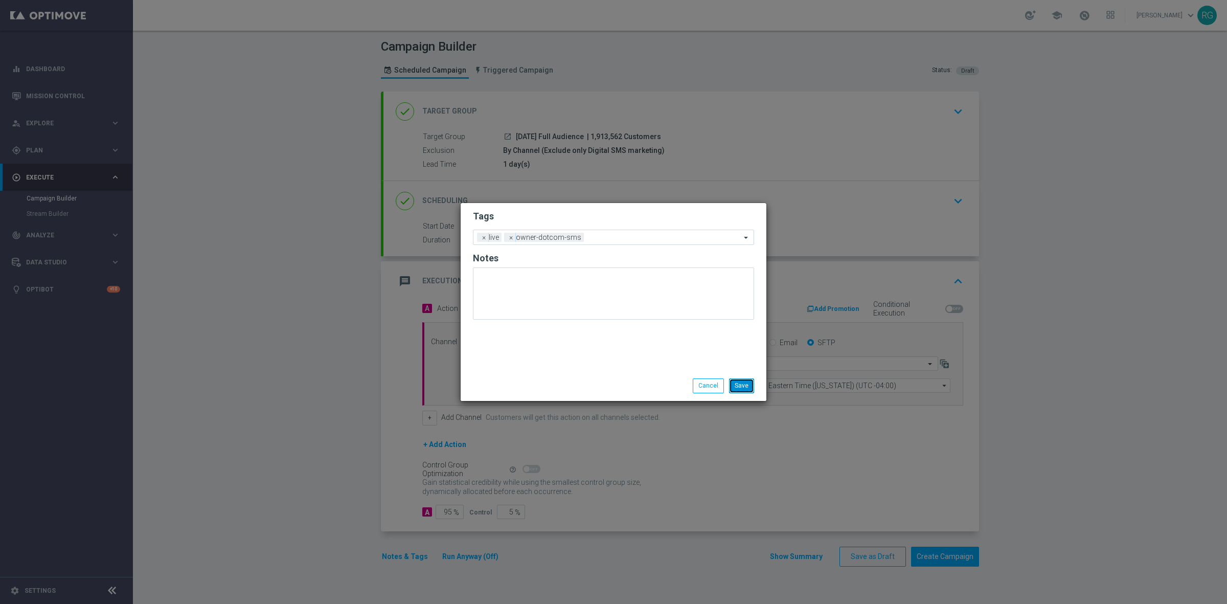
click at [734, 380] on button "Save" at bounding box center [741, 385] width 25 height 14
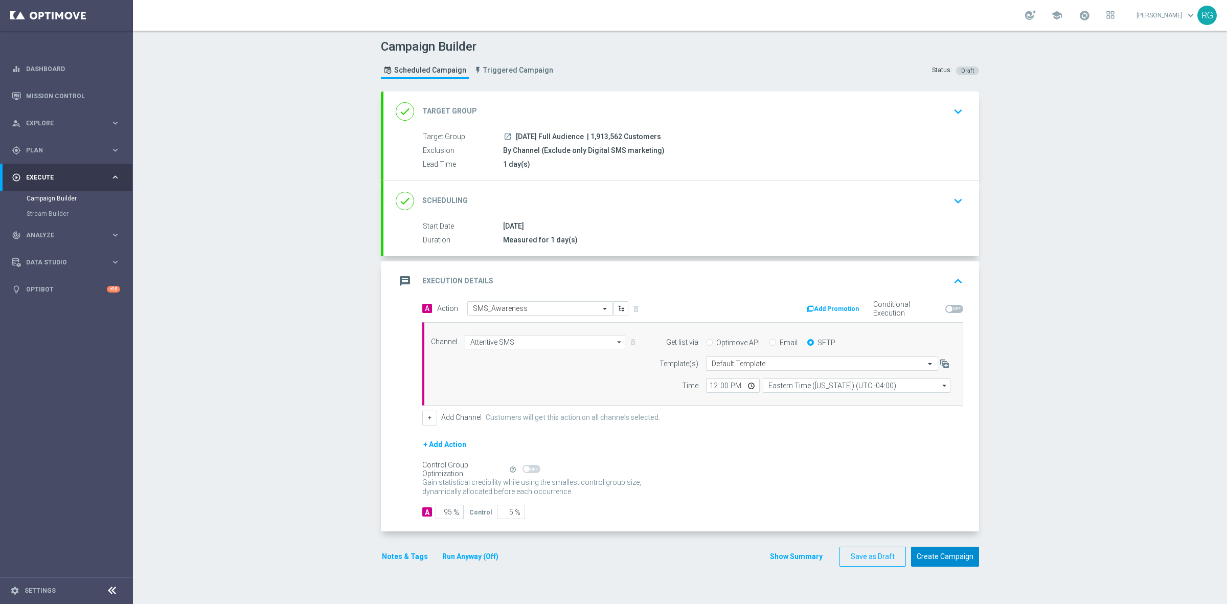
click at [948, 554] on button "Create Campaign" at bounding box center [945, 556] width 68 height 20
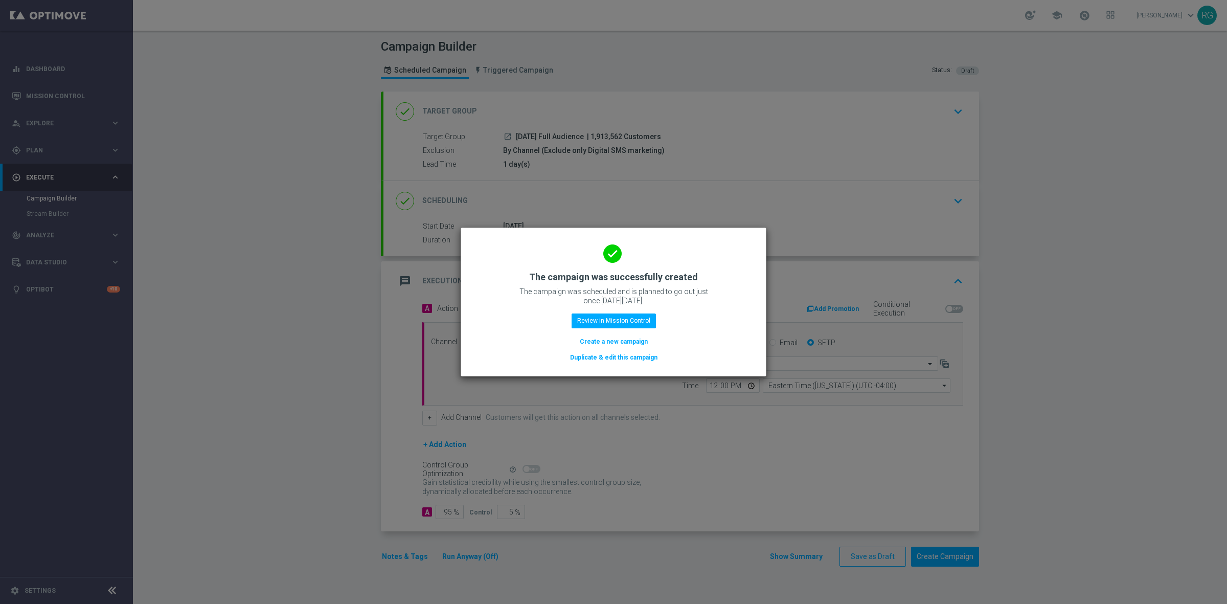
click at [624, 343] on button "Create a new campaign" at bounding box center [614, 341] width 70 height 11
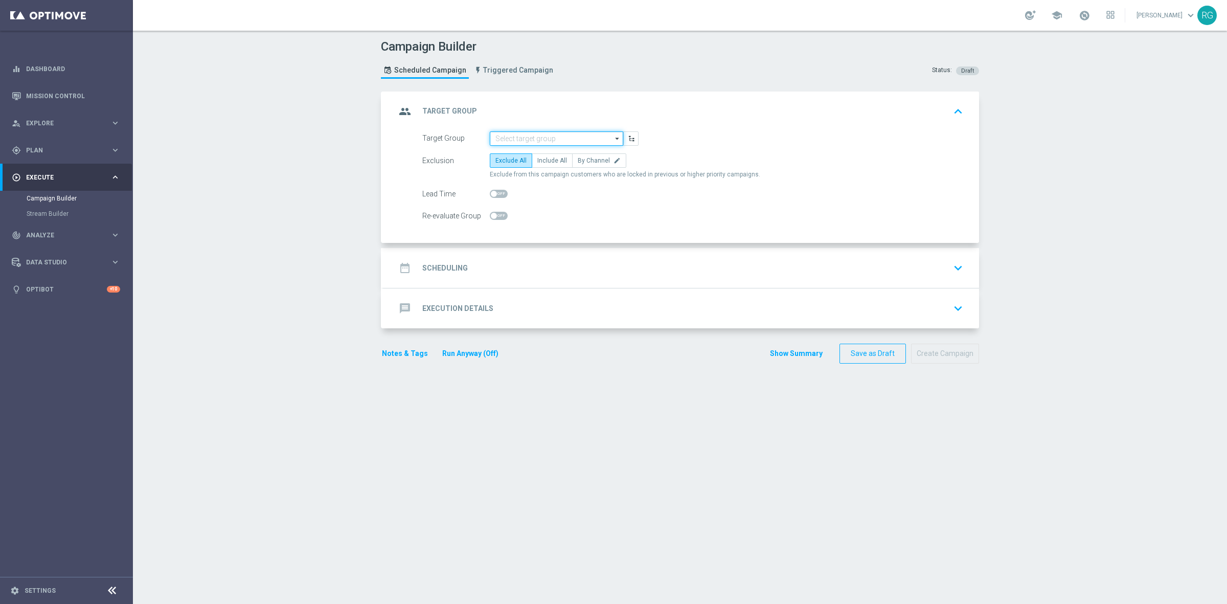
click at [565, 145] on input at bounding box center [556, 138] width 133 height 14
click at [564, 147] on div "[DATE] Full Audience" at bounding box center [556, 153] width 133 height 15
type input "[DATE] Full Audience"
click at [589, 155] on label "By Channel edit" at bounding box center [599, 160] width 54 height 14
click at [584, 159] on input "By Channel edit" at bounding box center [580, 162] width 7 height 7
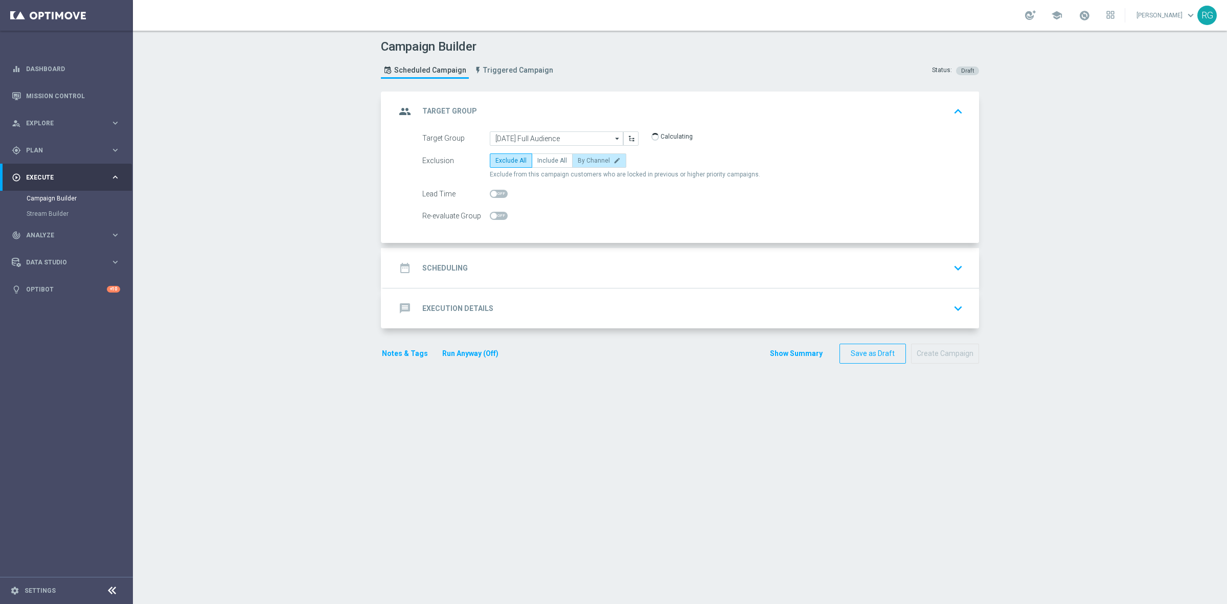
radio input "true"
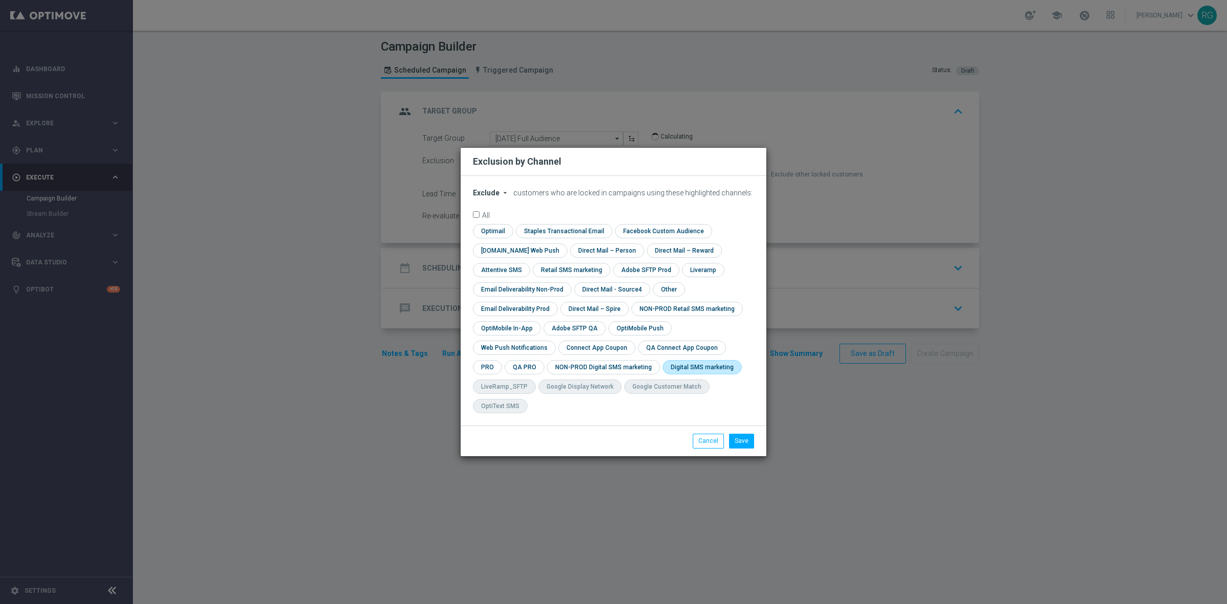
click at [662, 374] on input "checkbox" at bounding box center [699, 367] width 75 height 14
checkbox input "true"
click at [738, 433] on button "Save" at bounding box center [741, 440] width 25 height 14
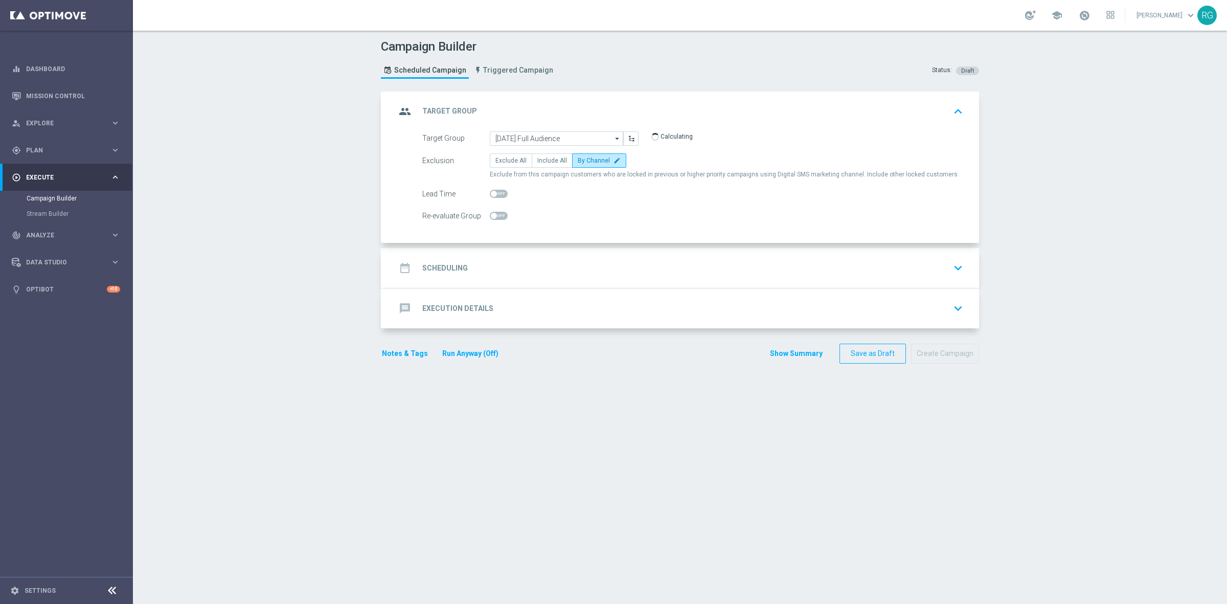
click at [498, 193] on span at bounding box center [499, 194] width 18 height 8
click at [498, 193] on input "checkbox" at bounding box center [499, 194] width 18 height 8
checkbox input "true"
click at [478, 269] on div "date_range Scheduling keyboard_arrow_down" at bounding box center [681, 267] width 571 height 19
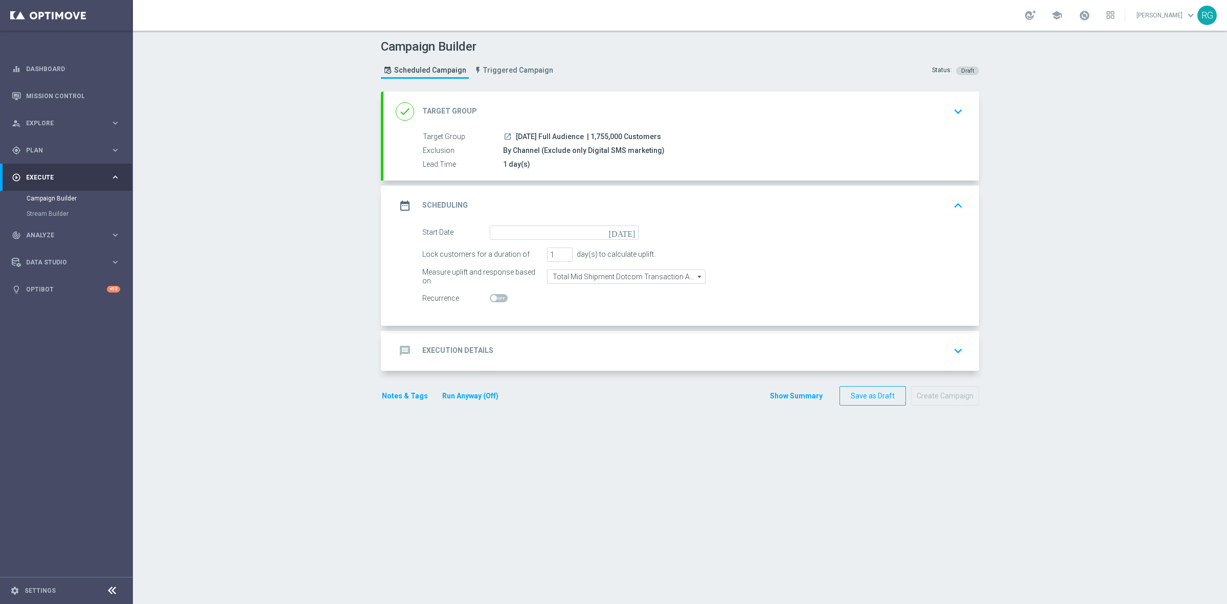
click at [623, 228] on icon "[DATE]" at bounding box center [624, 230] width 30 height 11
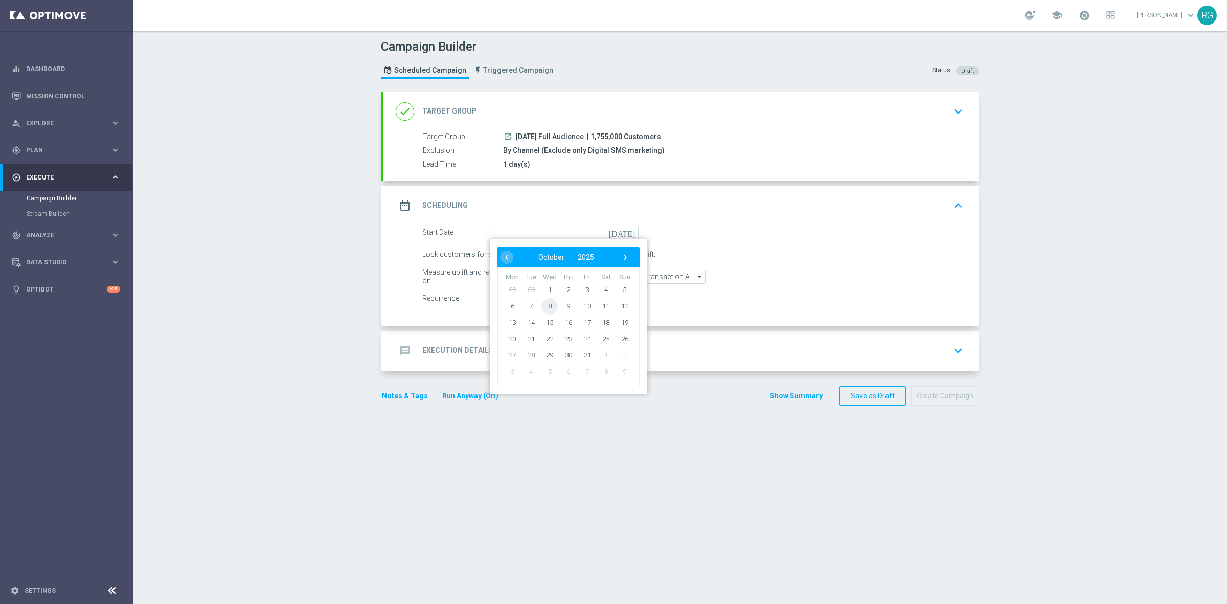
click at [547, 305] on span "8" at bounding box center [549, 305] width 16 height 16
type input "[DATE]"
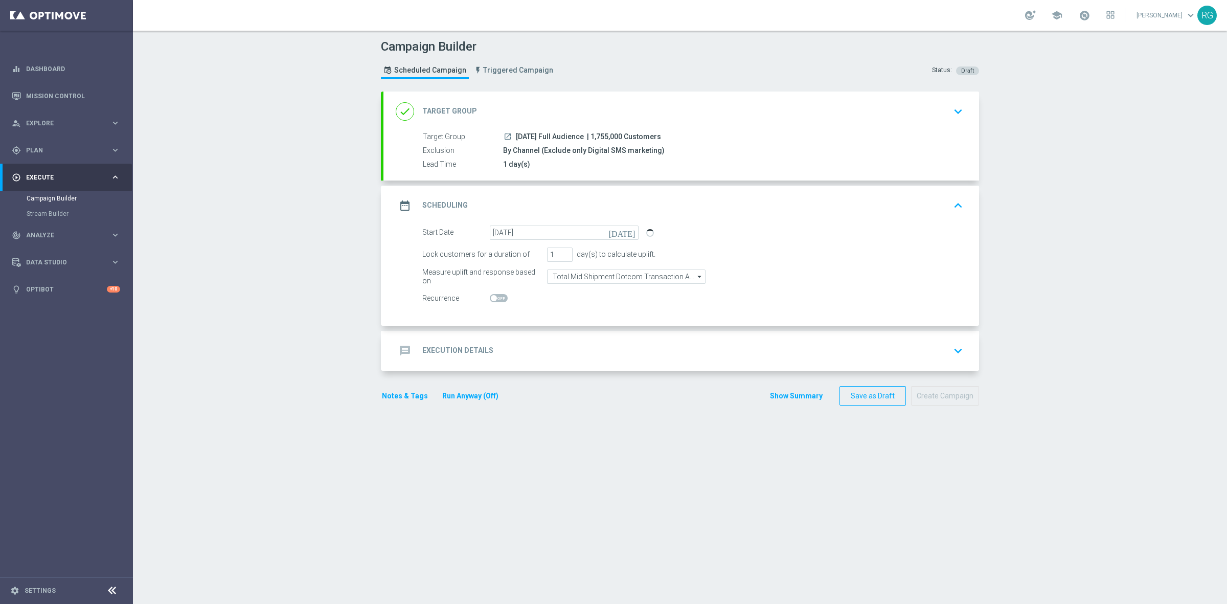
click at [530, 352] on div "message Execution Details keyboard_arrow_down" at bounding box center [681, 350] width 571 height 19
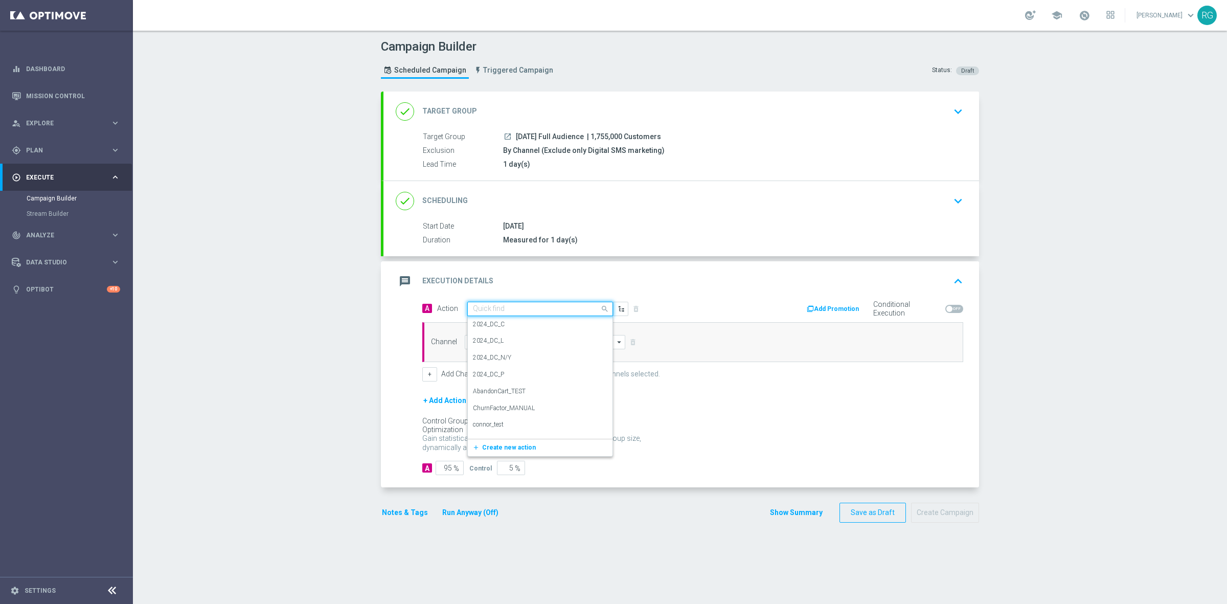
click at [497, 313] on input "text" at bounding box center [530, 309] width 114 height 9
type input "sms"
click at [502, 362] on label "SMS_Awareness" at bounding box center [495, 360] width 44 height 9
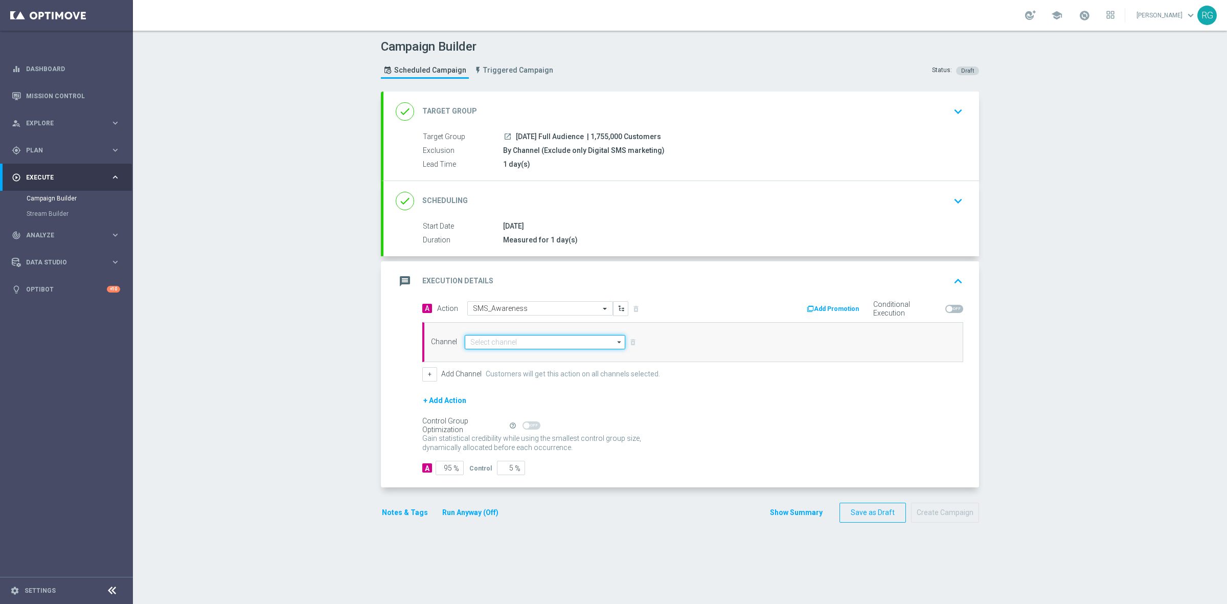
click at [494, 343] on input at bounding box center [545, 342] width 160 height 14
click at [496, 353] on div "Attentive SMS" at bounding box center [489, 356] width 39 height 9
type input "Attentive SMS"
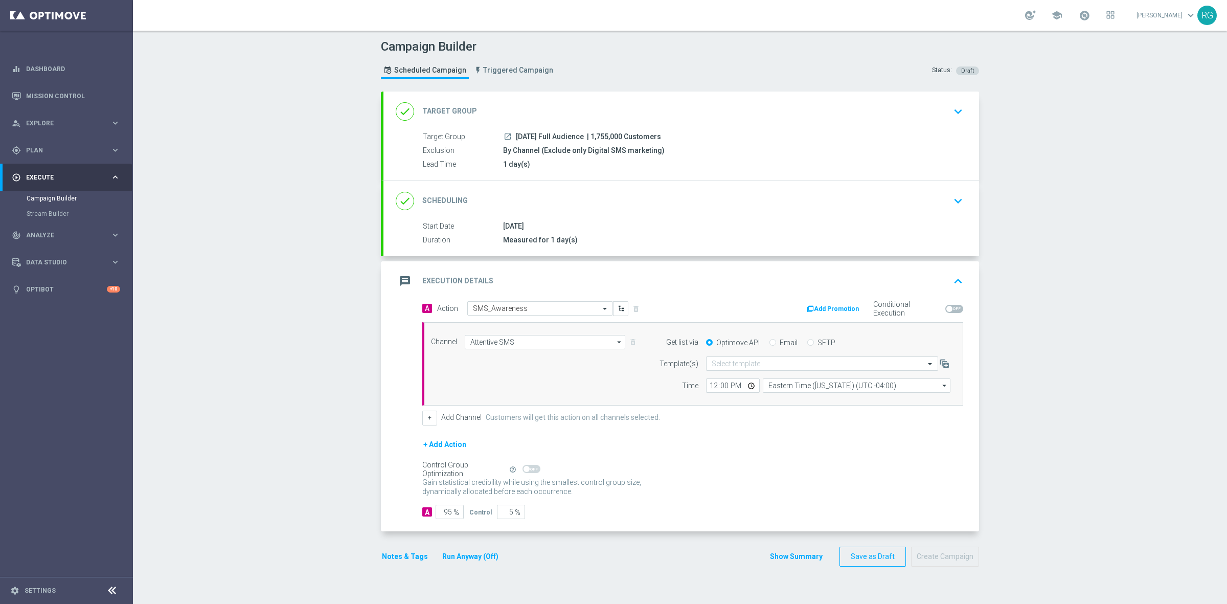
click at [807, 342] on input "SFTP" at bounding box center [810, 343] width 7 height 7
radio input "true"
click at [759, 368] on input "text" at bounding box center [811, 363] width 200 height 9
click at [749, 381] on label "Default Template" at bounding box center [733, 379] width 44 height 9
click at [391, 556] on button "Notes & Tags" at bounding box center [405, 556] width 48 height 13
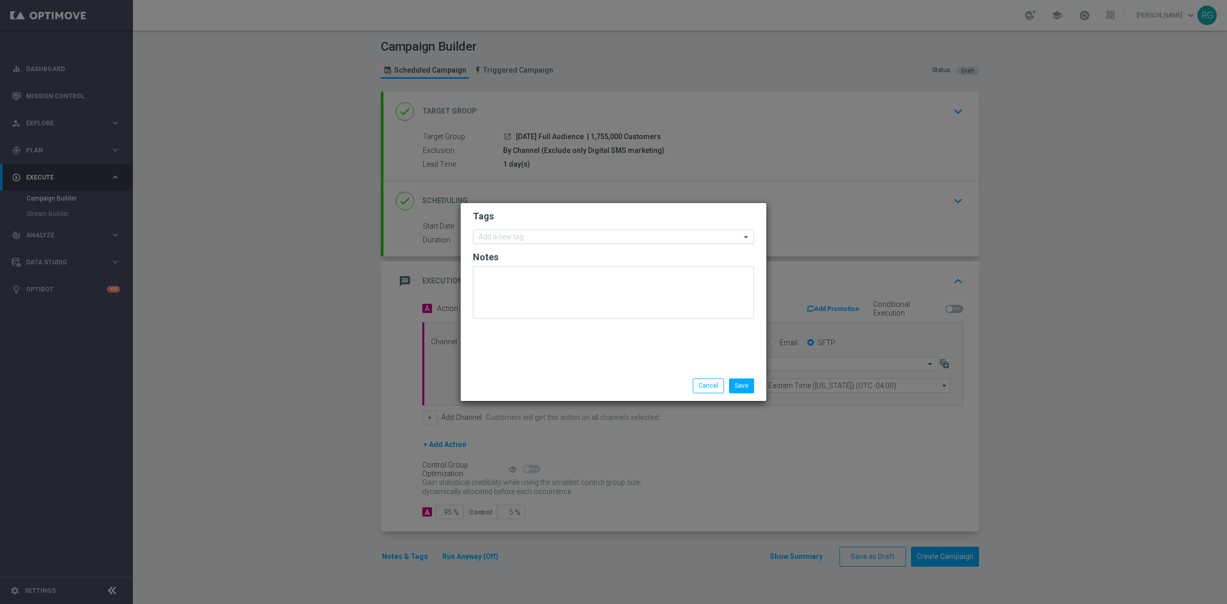
click at [547, 236] on input "text" at bounding box center [609, 237] width 262 height 9
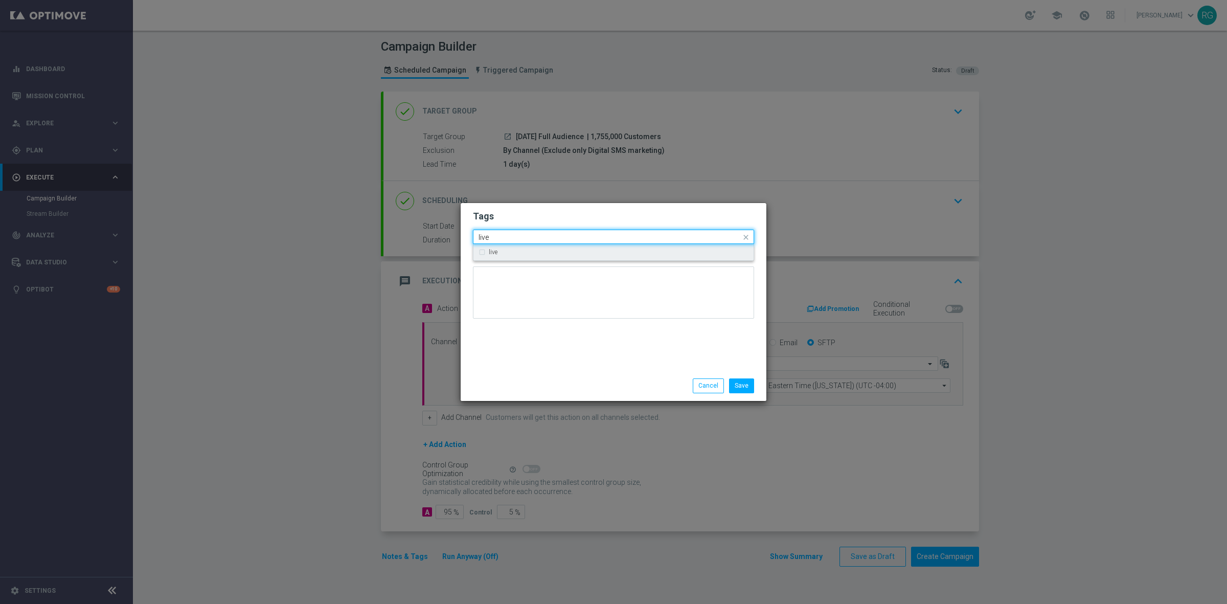
click at [522, 250] on div "live" at bounding box center [619, 252] width 260 height 6
type input "live"
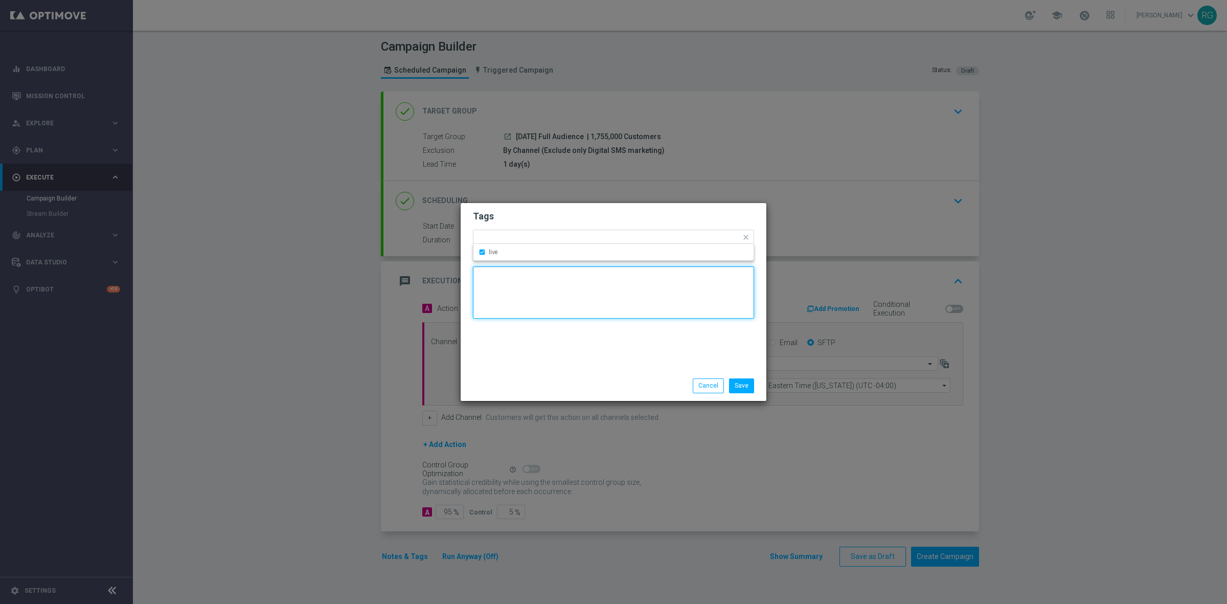
click at [510, 295] on textarea at bounding box center [613, 292] width 281 height 52
click at [521, 239] on input "text" at bounding box center [622, 238] width 235 height 9
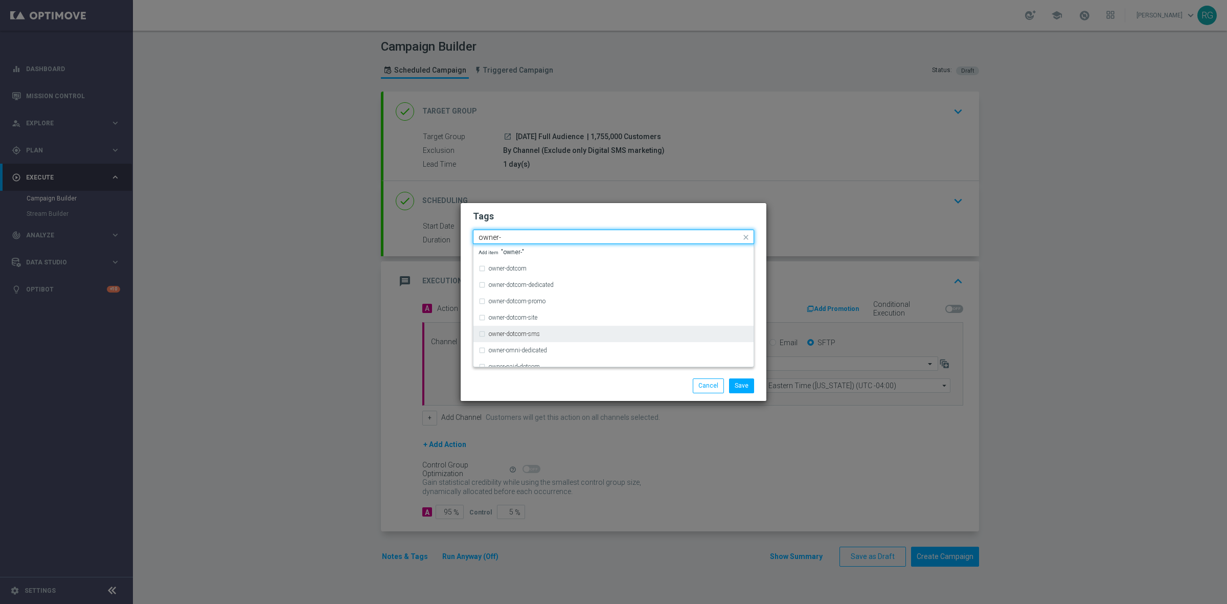
click at [533, 331] on label "owner-dotcom-sms" at bounding box center [514, 334] width 51 height 6
type input "owner-"
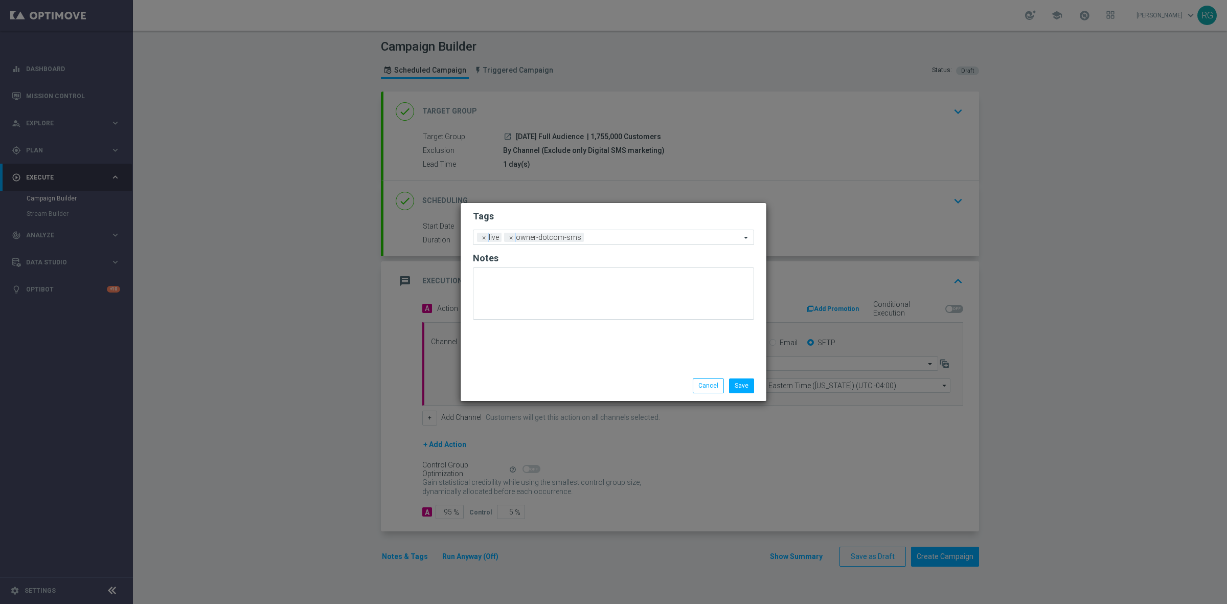
click at [645, 392] on div "Save Cancel" at bounding box center [663, 385] width 198 height 14
click at [742, 390] on button "Save" at bounding box center [741, 385] width 25 height 14
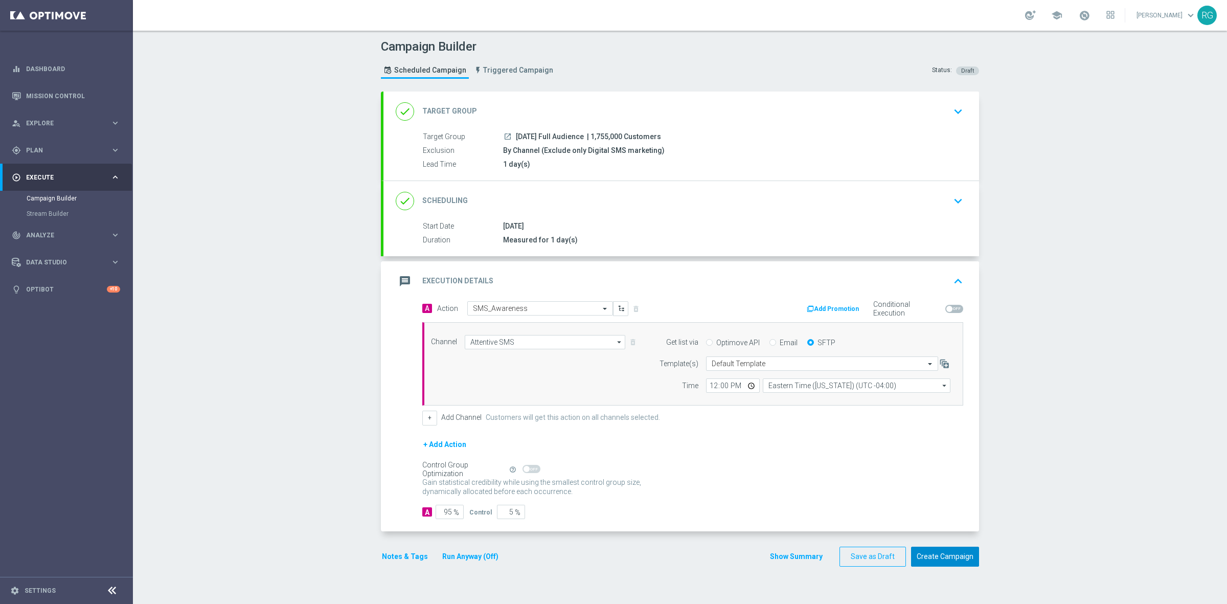
click at [952, 552] on button "Create Campaign" at bounding box center [945, 556] width 68 height 20
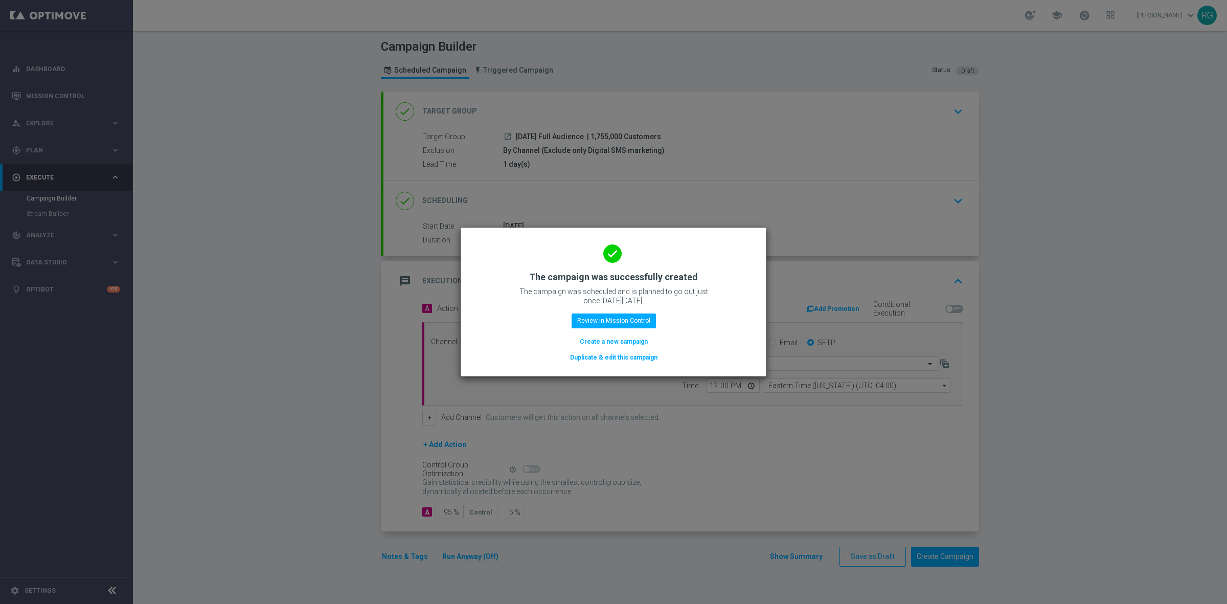
click at [637, 343] on button "Create a new campaign" at bounding box center [614, 341] width 70 height 11
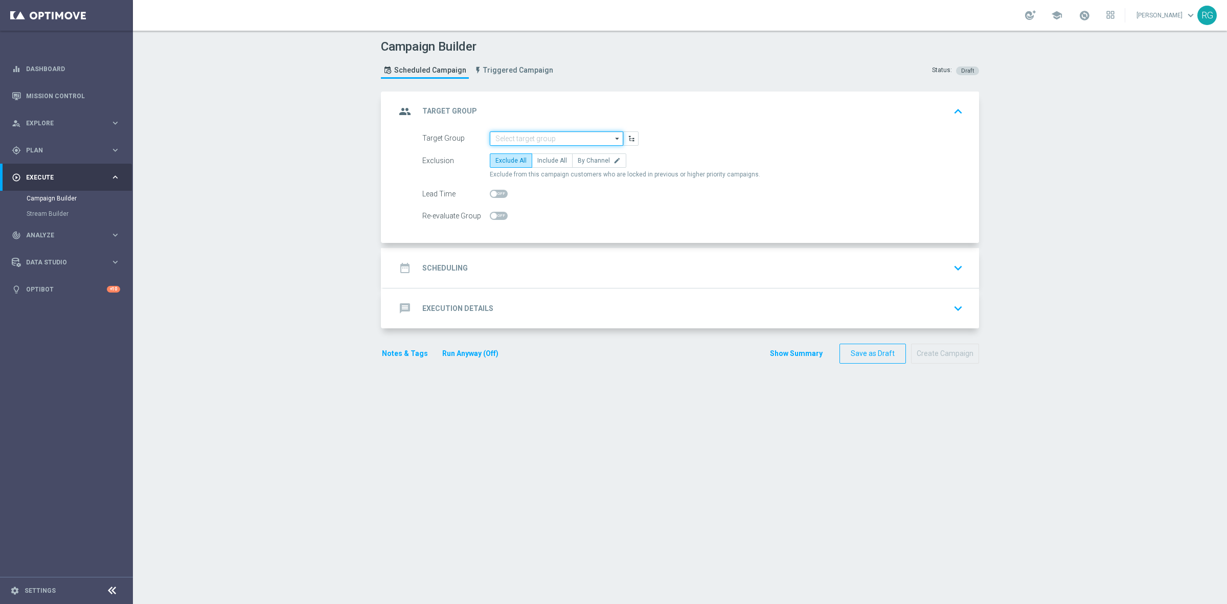
click at [499, 135] on input at bounding box center [556, 138] width 133 height 14
click at [527, 154] on div "[DATE] Airpods" at bounding box center [515, 153] width 41 height 9
type input "[DATE] Airpods"
click at [588, 158] on span "By Channel" at bounding box center [593, 160] width 32 height 7
click at [584, 159] on input "By Channel edit" at bounding box center [580, 162] width 7 height 7
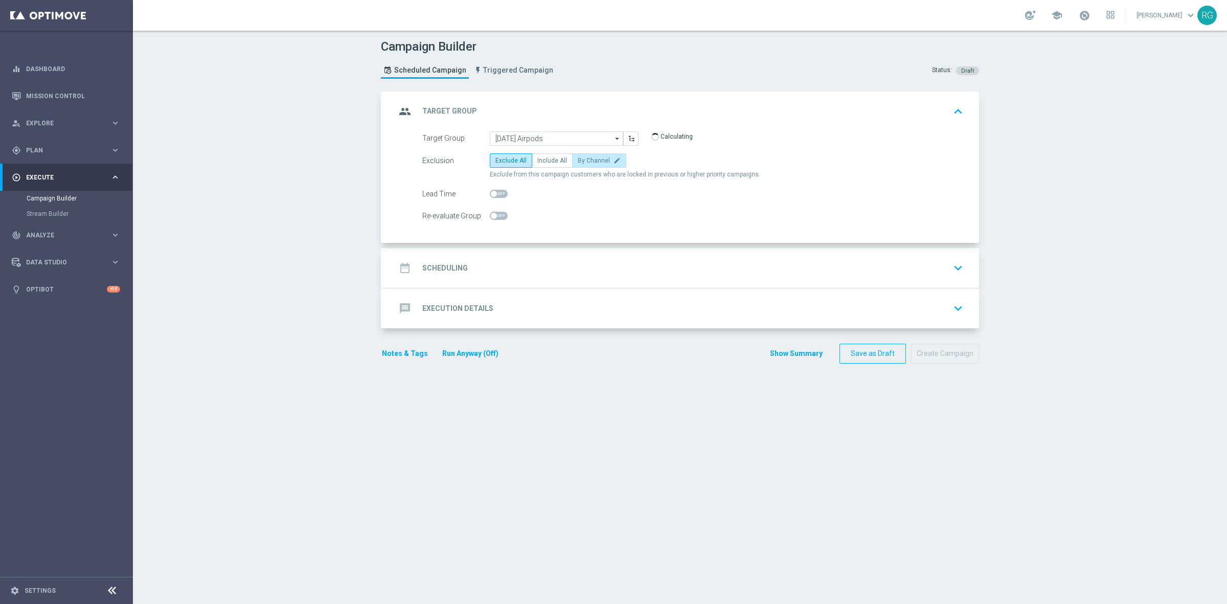
radio input "true"
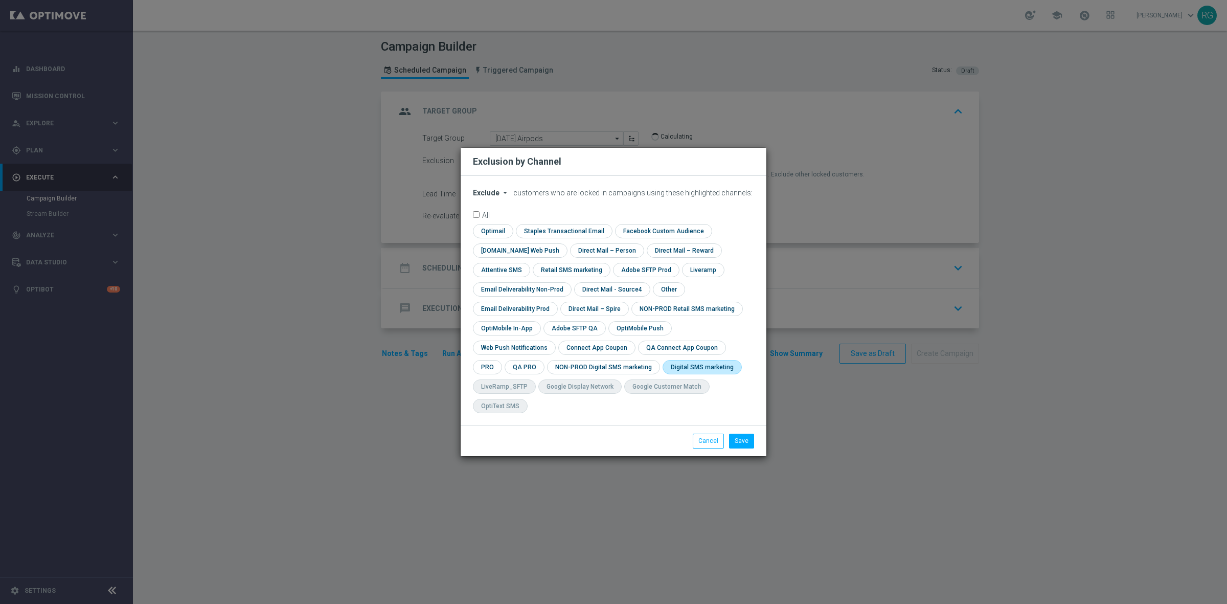
click at [662, 374] on input "checkbox" at bounding box center [699, 367] width 75 height 14
checkbox input "true"
click at [739, 433] on button "Save" at bounding box center [741, 440] width 25 height 14
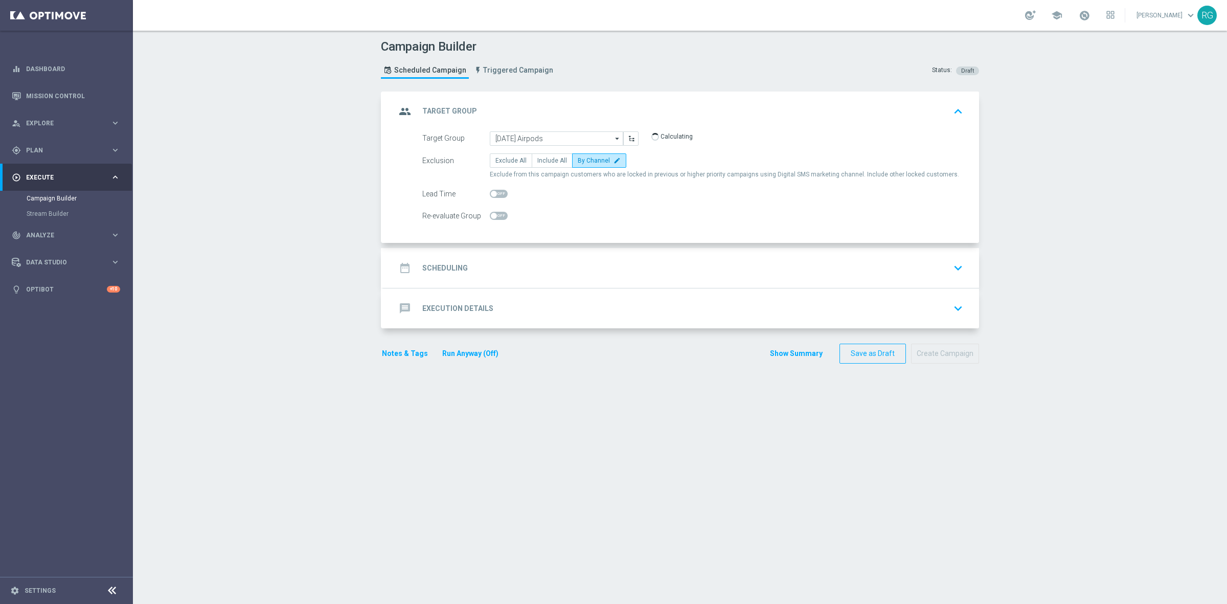
click at [498, 195] on span at bounding box center [499, 194] width 18 height 8
click at [498, 195] on input "checkbox" at bounding box center [499, 194] width 18 height 8
checkbox input "true"
click at [490, 269] on div "date_range Scheduling keyboard_arrow_down" at bounding box center [681, 267] width 571 height 19
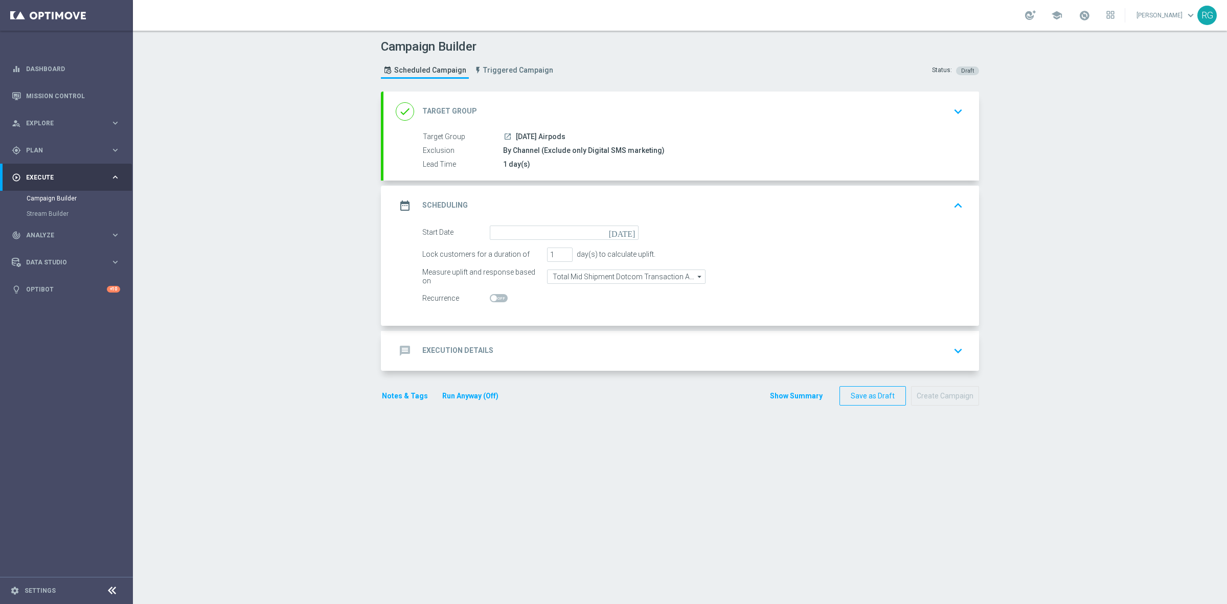
click at [624, 232] on icon "[DATE]" at bounding box center [624, 230] width 30 height 11
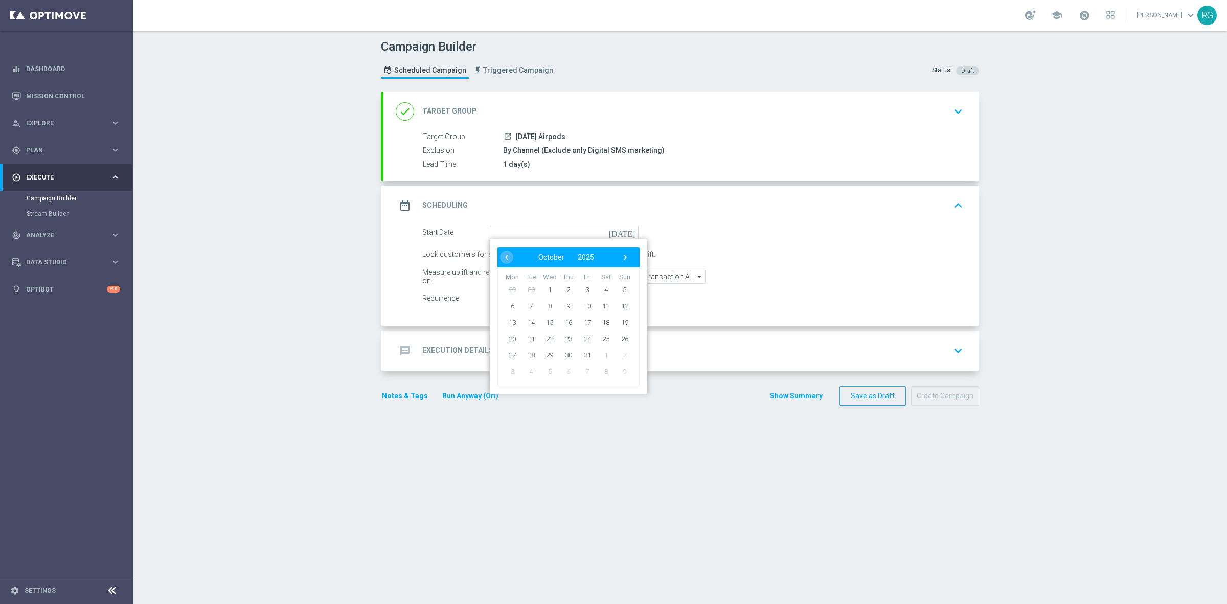
type input "[DATE]"
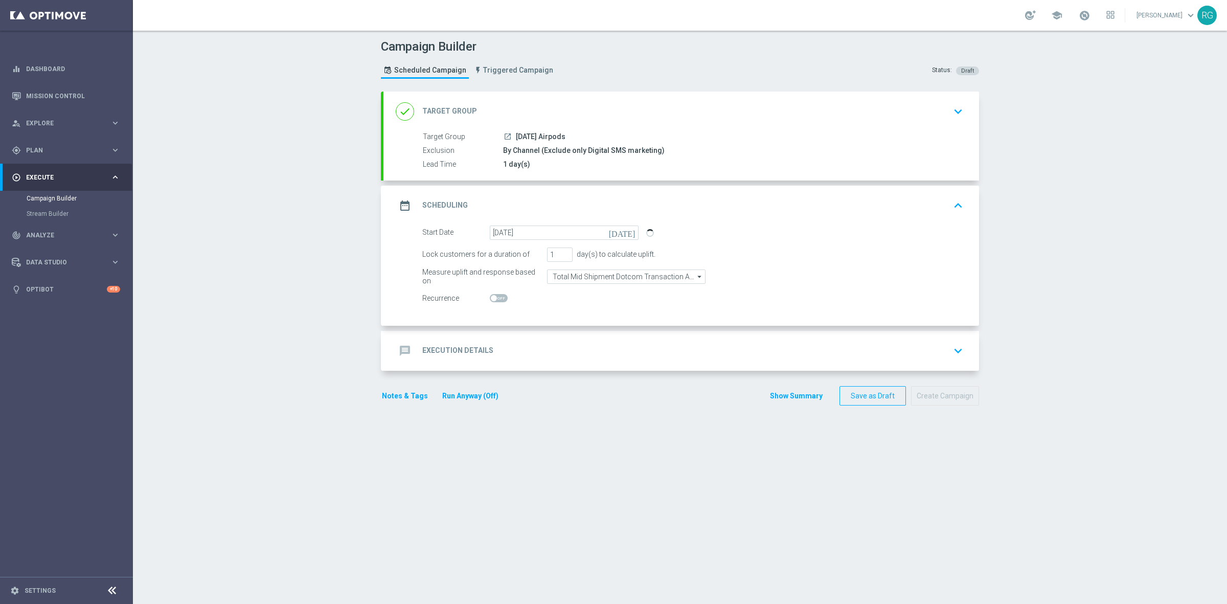
click at [499, 354] on div "message Execution Details keyboard_arrow_down" at bounding box center [681, 350] width 571 height 19
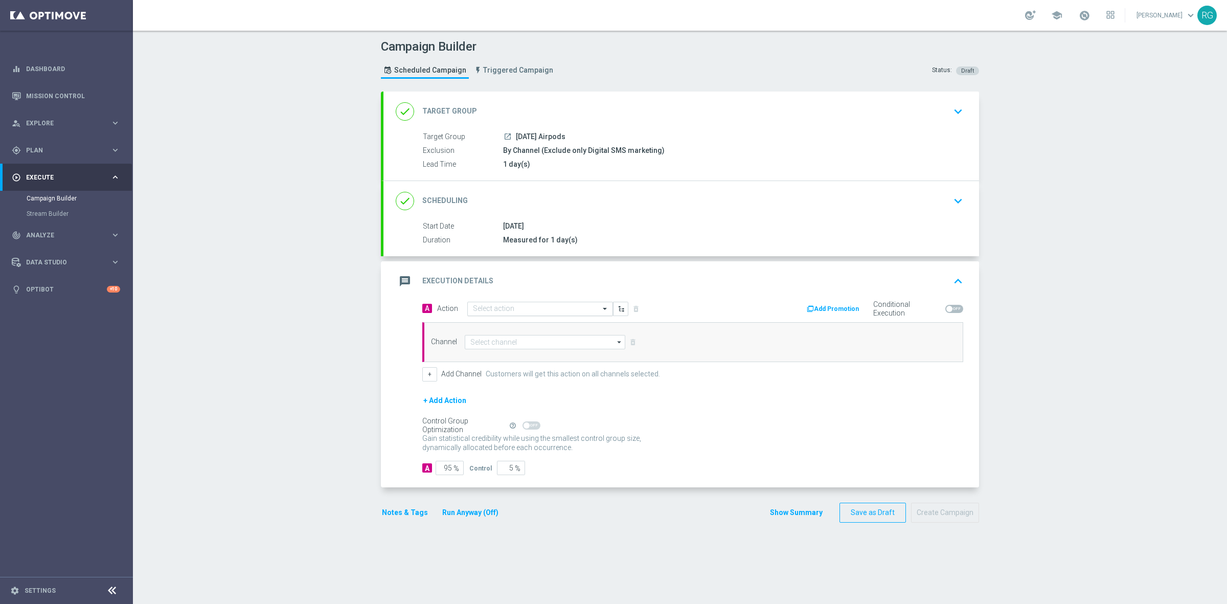
click at [489, 305] on input "text" at bounding box center [530, 309] width 114 height 9
type input "sms"
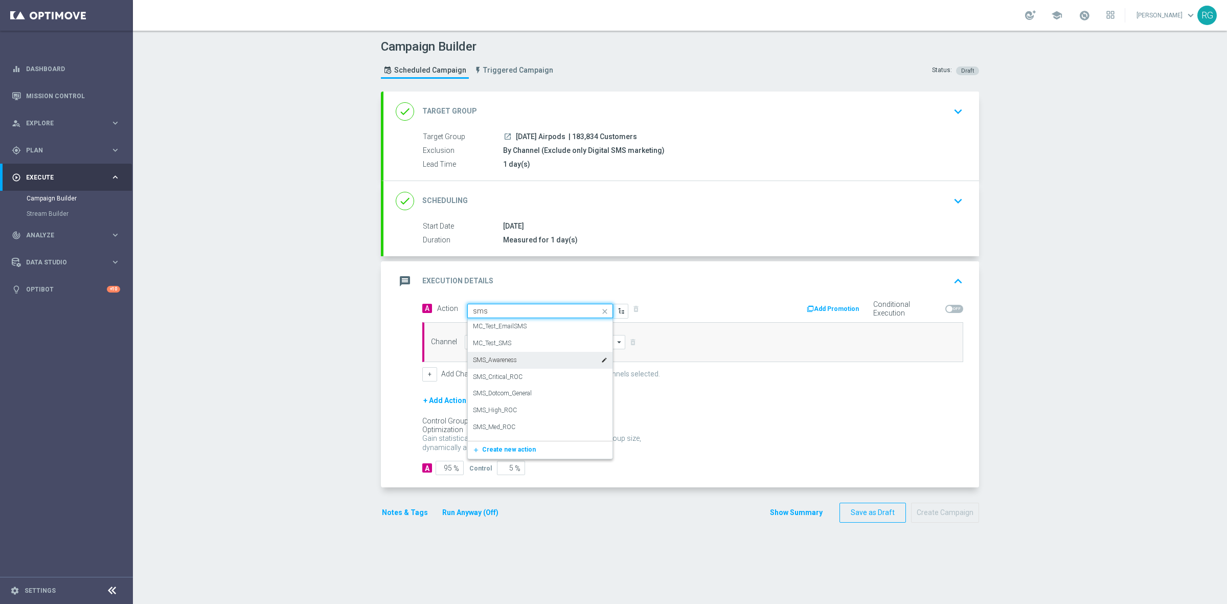
drag, startPoint x: 519, startPoint y: 356, endPoint x: 504, endPoint y: 352, distance: 16.0
click at [519, 356] on div "SMS_Awareness edit" at bounding box center [540, 360] width 134 height 17
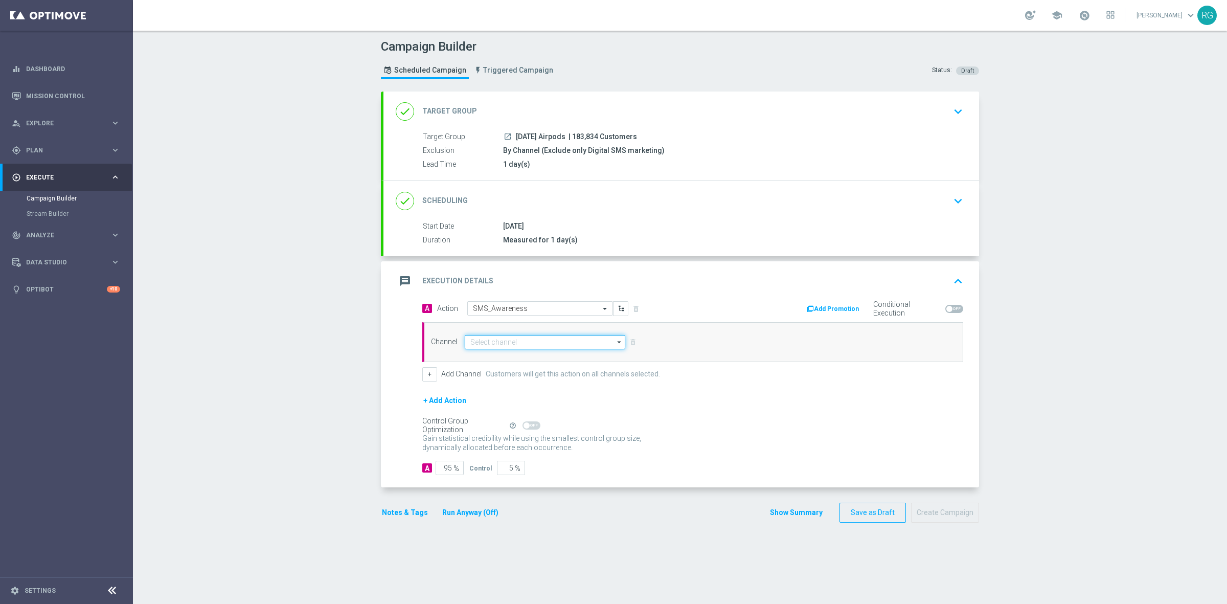
click at [504, 341] on input at bounding box center [545, 342] width 160 height 14
click at [504, 355] on div "Attentive SMS" at bounding box center [545, 357] width 160 height 14
type input "Attentive SMS"
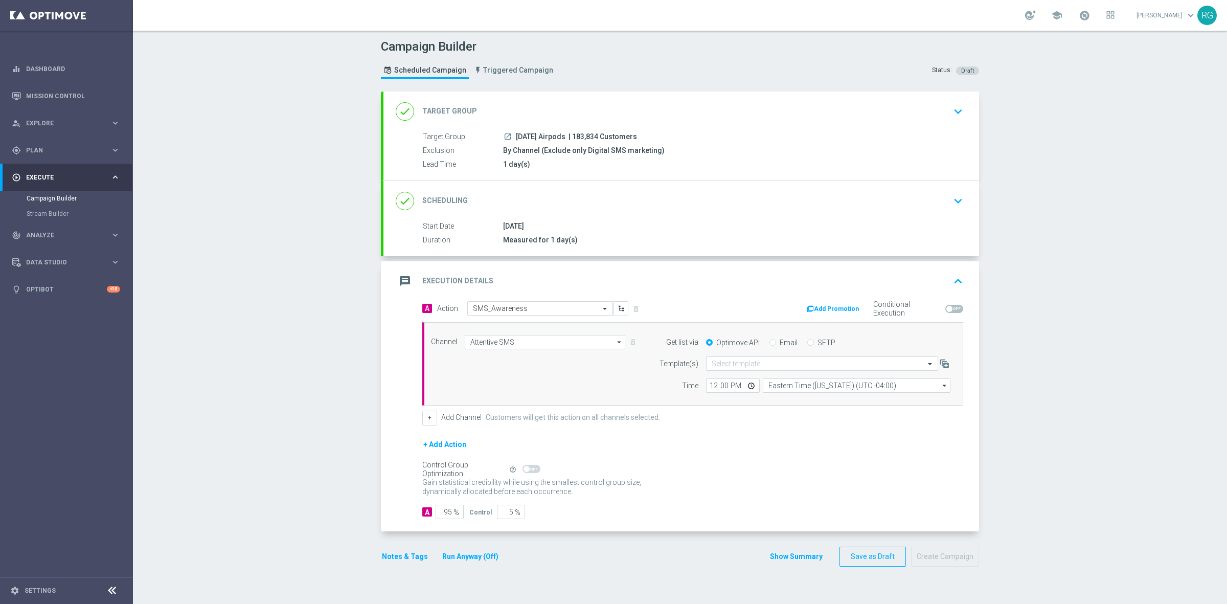
click at [807, 342] on input "SFTP" at bounding box center [810, 343] width 7 height 7
radio input "true"
click at [778, 361] on input "text" at bounding box center [811, 363] width 200 height 9
click at [773, 379] on div "Default Template" at bounding box center [821, 379] width 221 height 17
click at [399, 556] on button "Notes & Tags" at bounding box center [405, 556] width 48 height 13
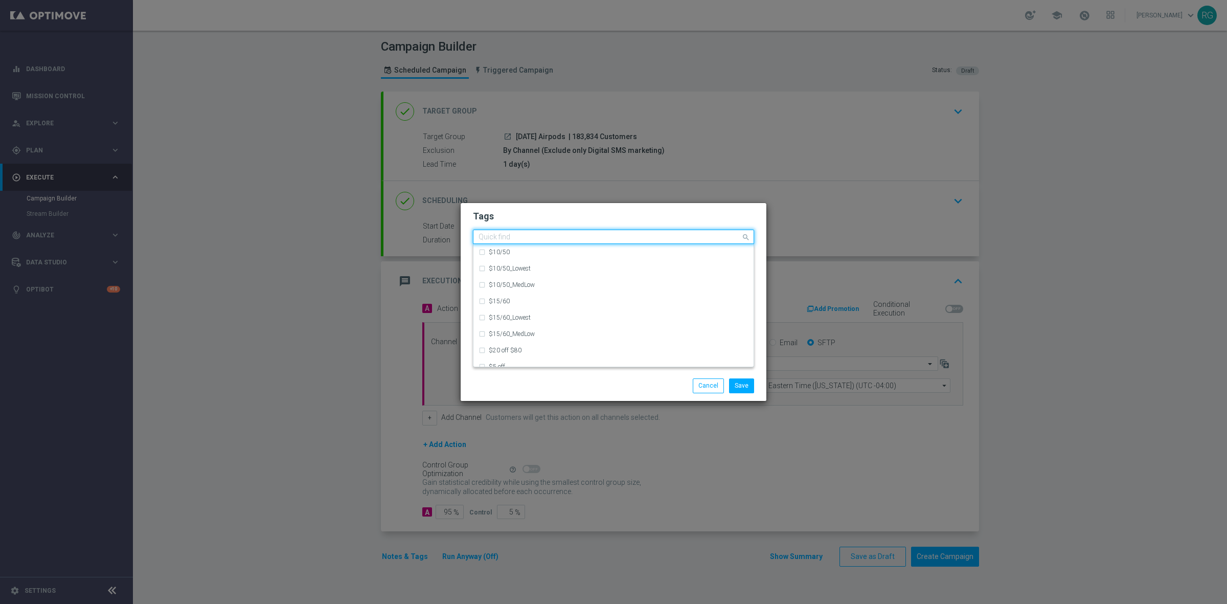
click at [546, 233] on input "text" at bounding box center [609, 237] width 262 height 9
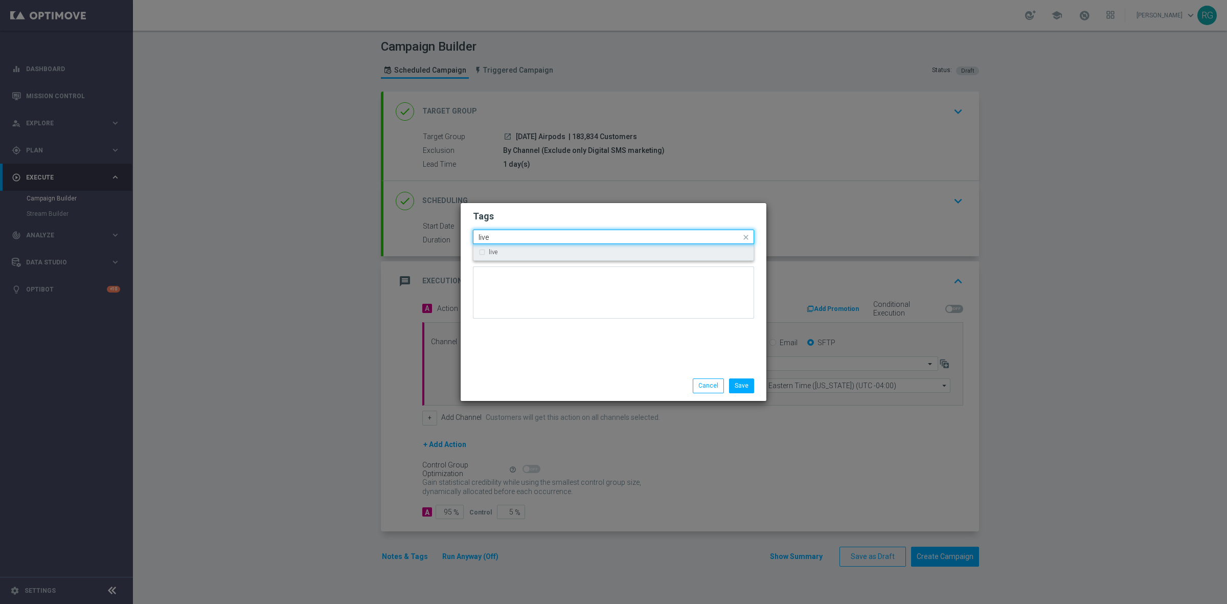
click at [541, 256] on div "live" at bounding box center [613, 252] width 270 height 16
type input "live"
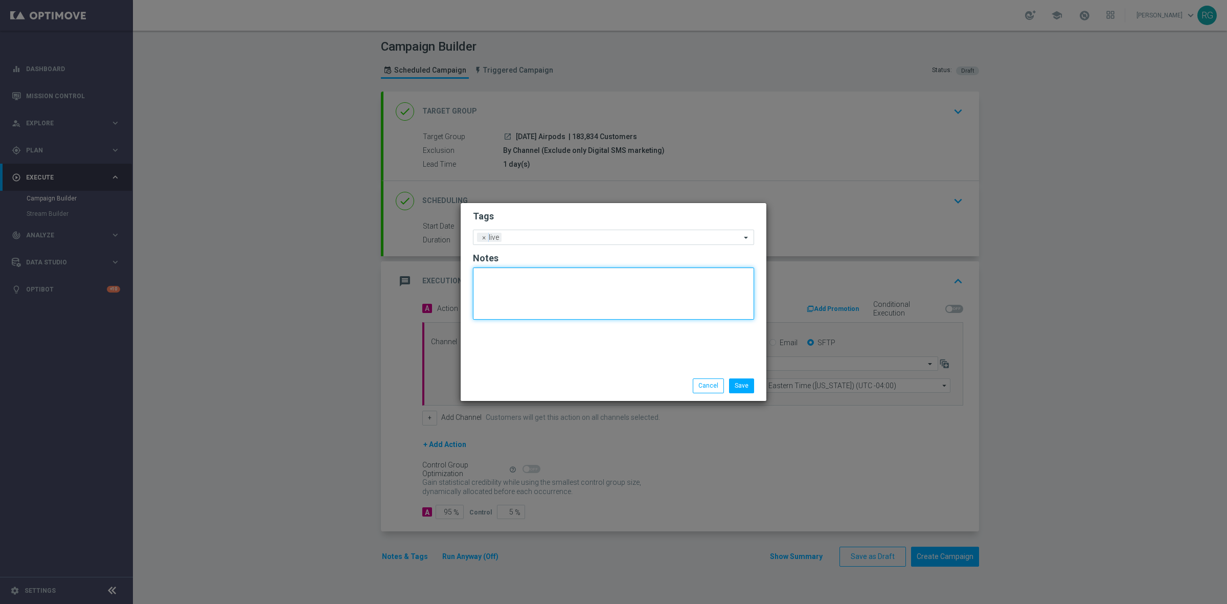
click at [520, 292] on textarea at bounding box center [613, 293] width 281 height 52
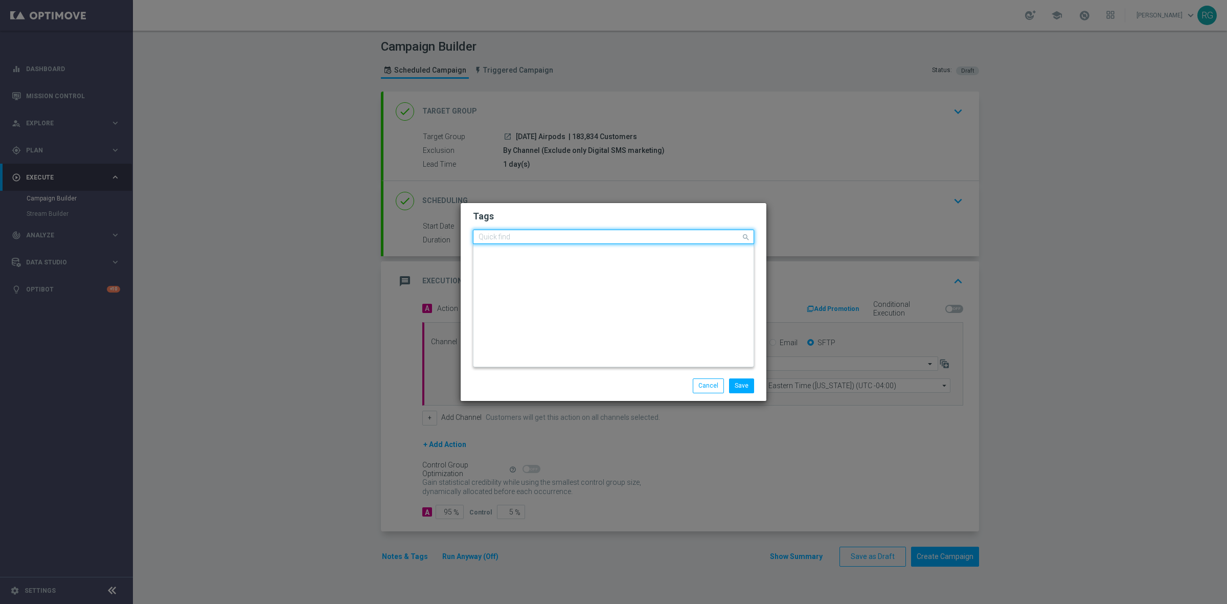
click at [519, 237] on input "text" at bounding box center [609, 237] width 262 height 9
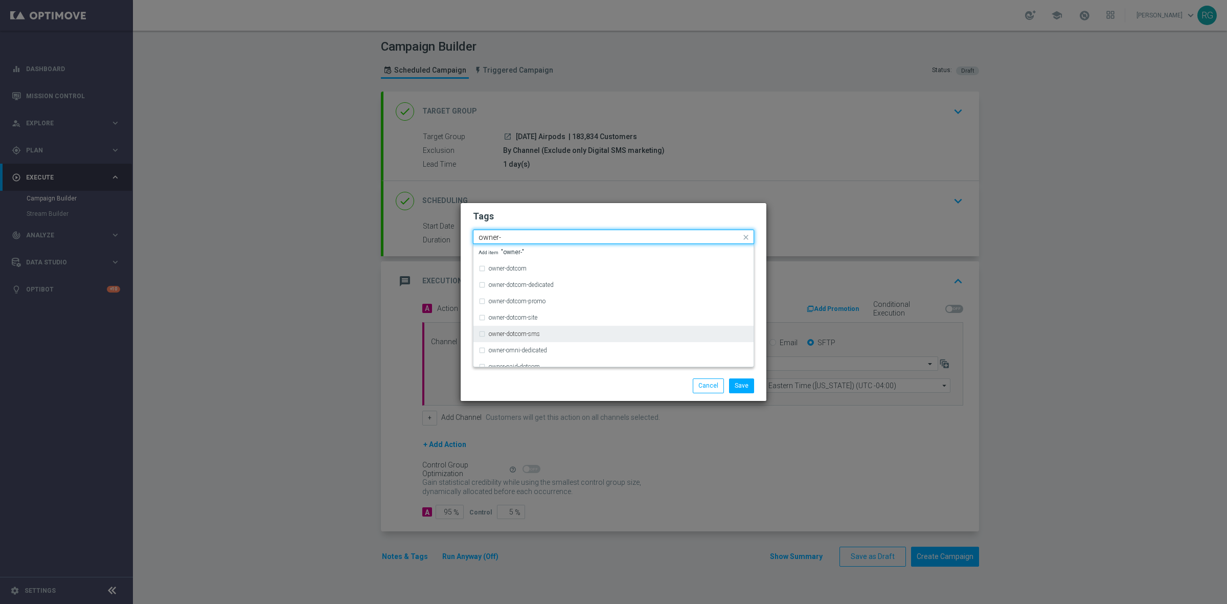
click at [548, 331] on div "owner-dotcom-sms" at bounding box center [619, 334] width 260 height 6
type input "owner-"
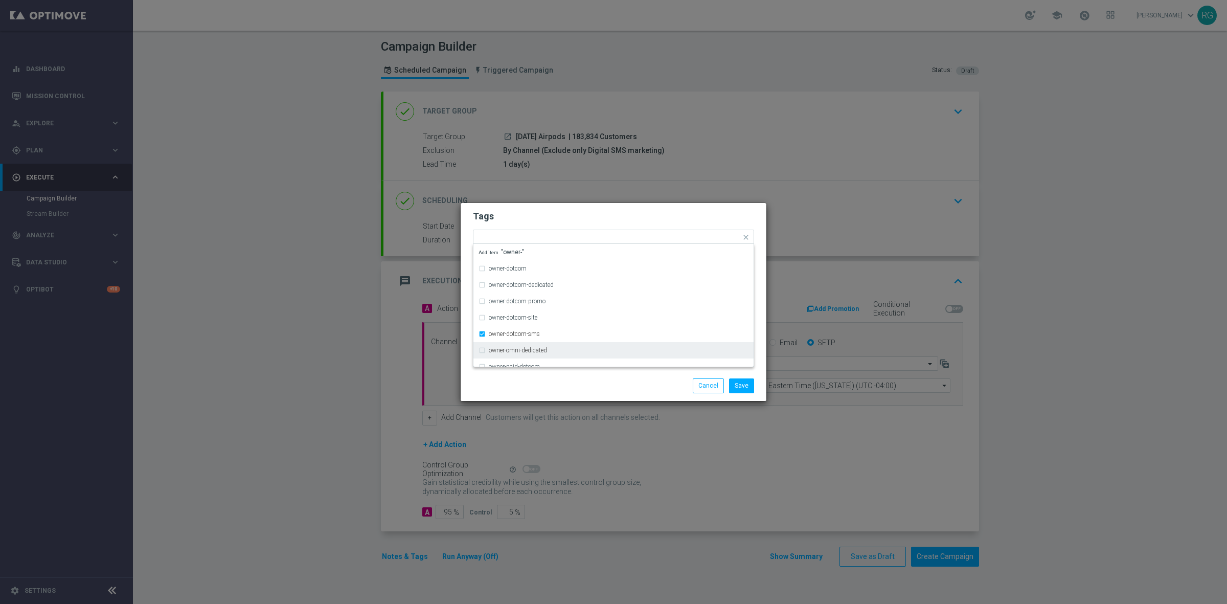
click at [663, 388] on div "Save Cancel" at bounding box center [663, 385] width 198 height 14
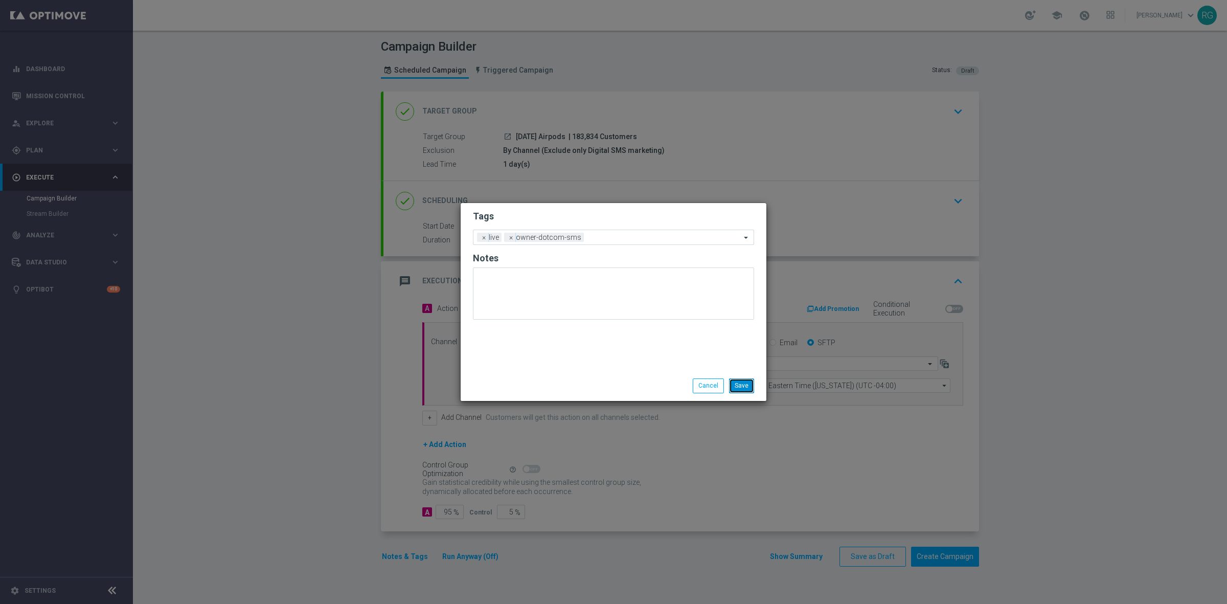
click at [739, 387] on button "Save" at bounding box center [741, 385] width 25 height 14
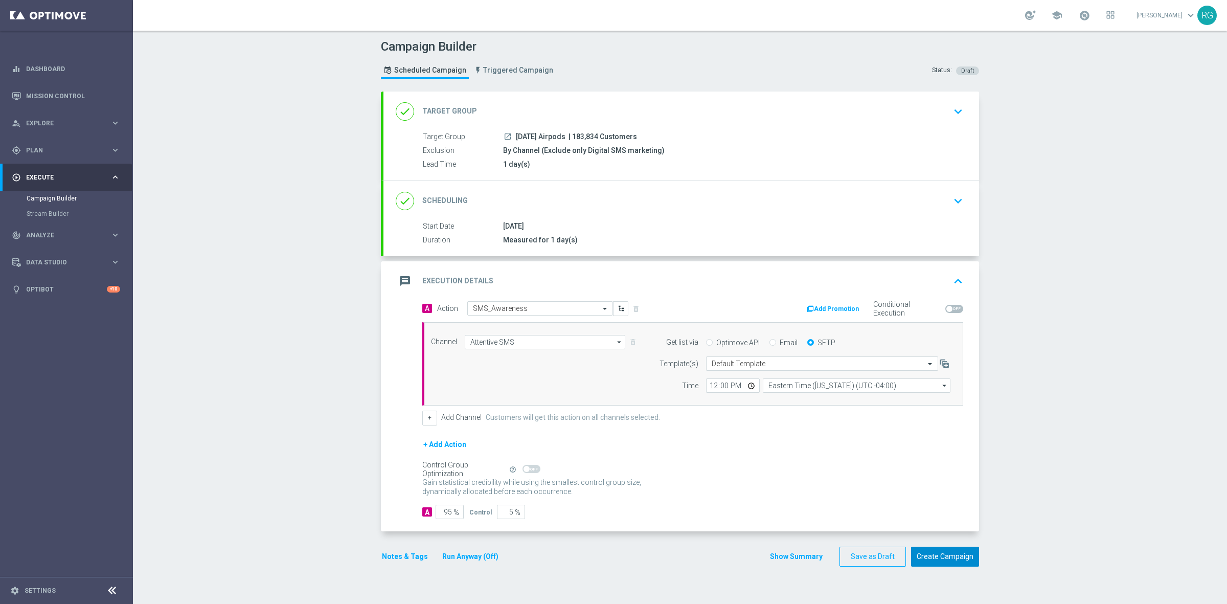
click at [955, 561] on button "Create Campaign" at bounding box center [945, 556] width 68 height 20
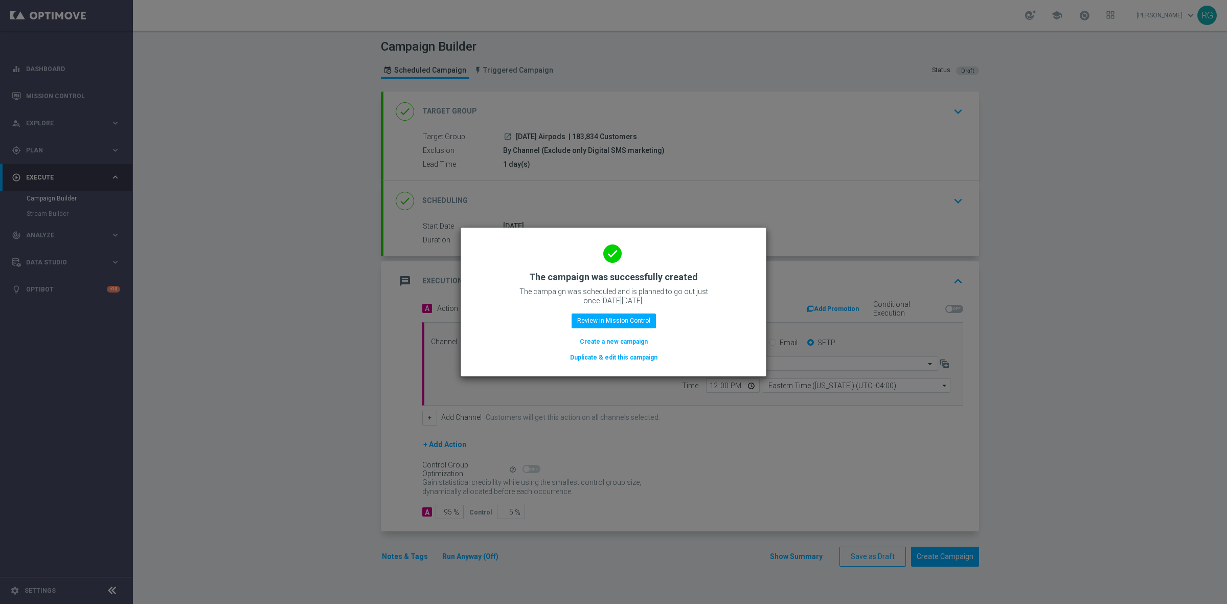
click at [607, 341] on button "Create a new campaign" at bounding box center [614, 341] width 70 height 11
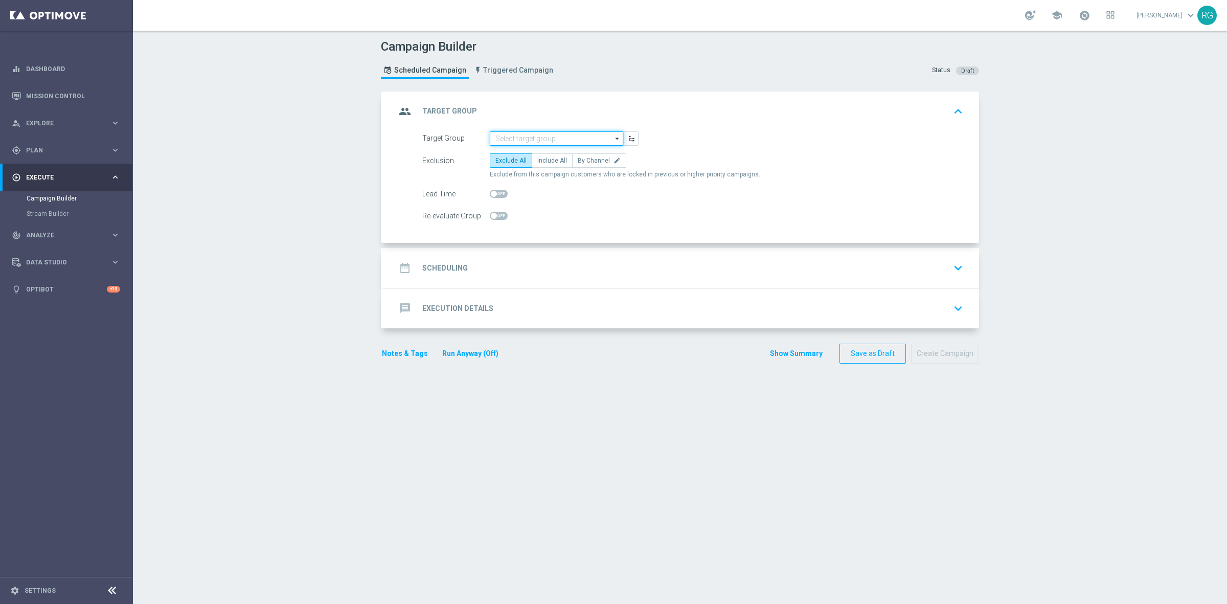
click at [512, 136] on input at bounding box center [556, 138] width 133 height 14
click at [517, 144] on input "[DATE]" at bounding box center [556, 138] width 133 height 14
click at [517, 147] on div "[DATE] HP Laptop" at bounding box center [556, 153] width 133 height 14
type input "[DATE] HP Laptop"
click at [577, 159] on span "By Channel" at bounding box center [593, 160] width 32 height 7
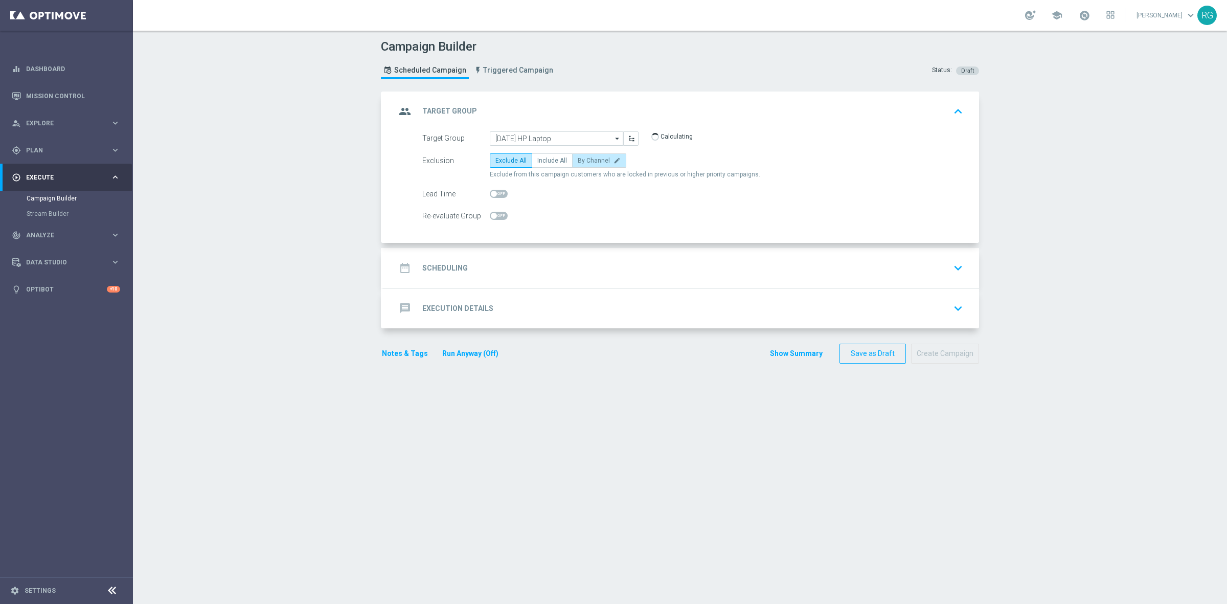
click at [577, 159] on input "By Channel edit" at bounding box center [580, 162] width 7 height 7
radio input "true"
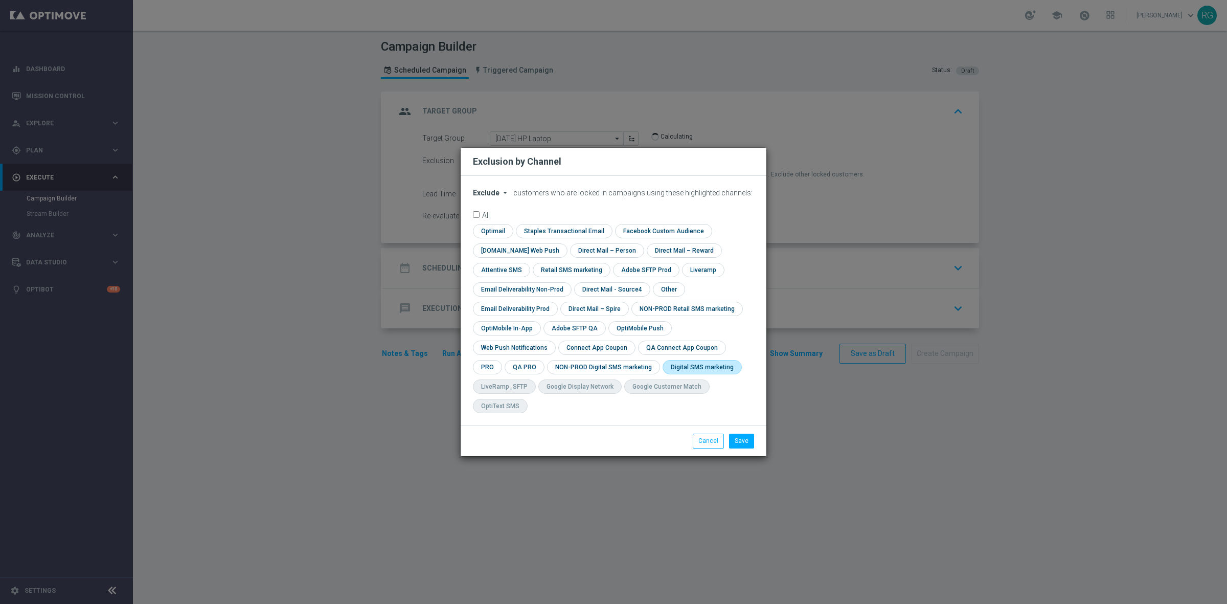
click at [662, 374] on input "checkbox" at bounding box center [699, 367] width 75 height 14
checkbox input "true"
click at [736, 433] on button "Save" at bounding box center [741, 440] width 25 height 14
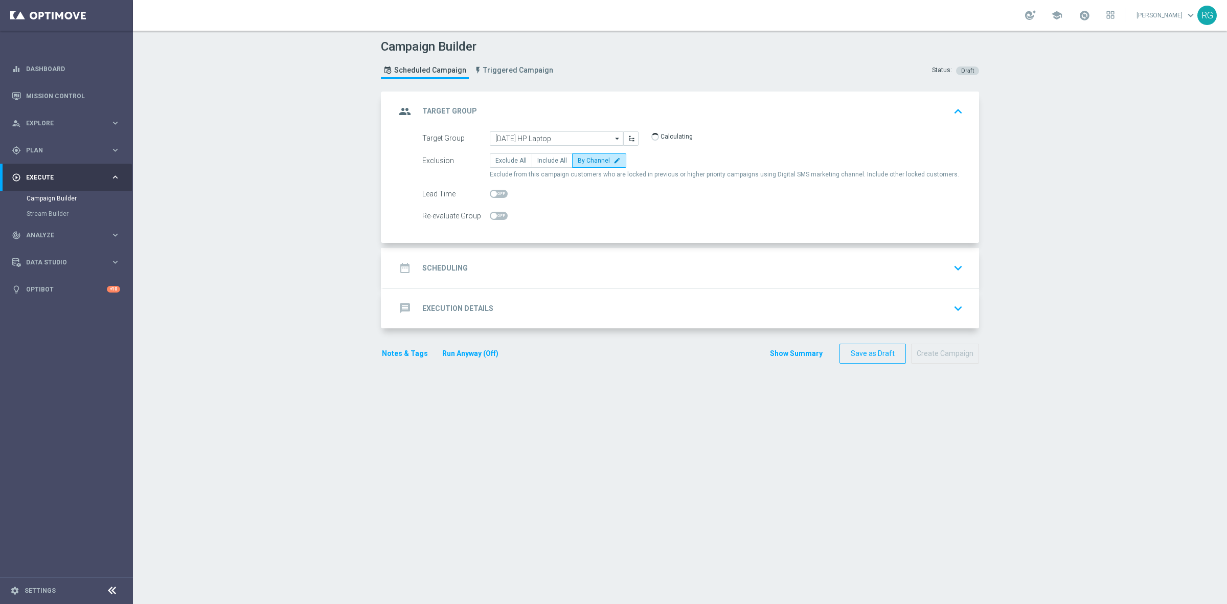
click at [497, 193] on span at bounding box center [499, 194] width 18 height 8
click at [497, 193] on input "checkbox" at bounding box center [499, 194] width 18 height 8
checkbox input "true"
click at [546, 275] on div "date_range Scheduling keyboard_arrow_down" at bounding box center [681, 267] width 571 height 19
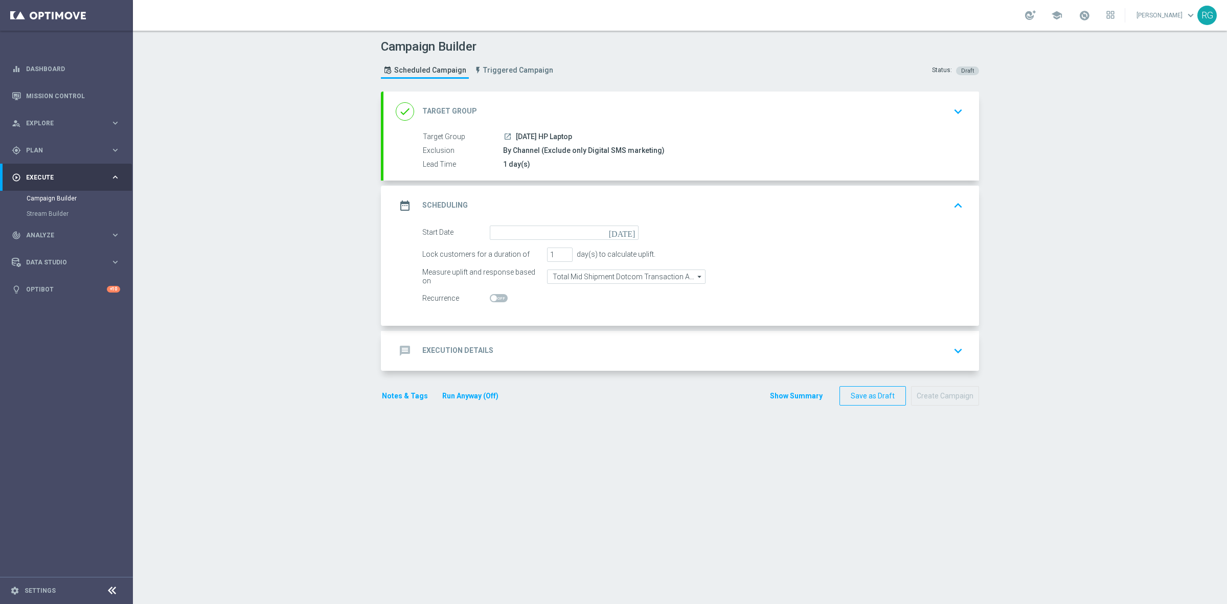
click at [627, 234] on icon "[DATE]" at bounding box center [624, 230] width 30 height 11
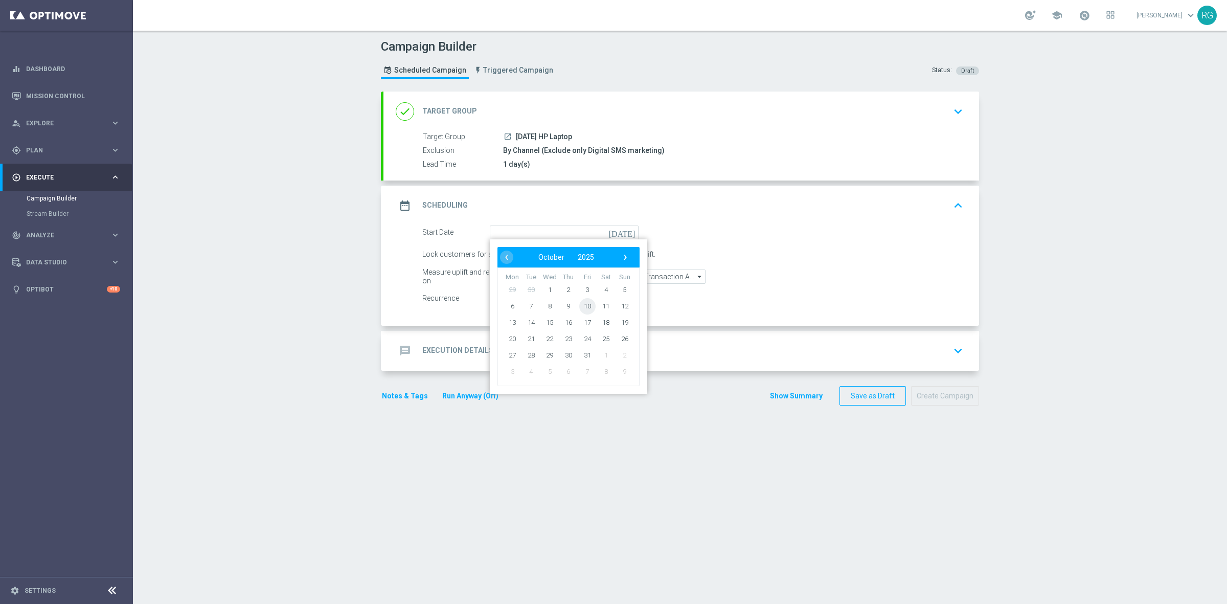
click at [585, 308] on span "10" at bounding box center [587, 305] width 16 height 16
type input "[DATE]"
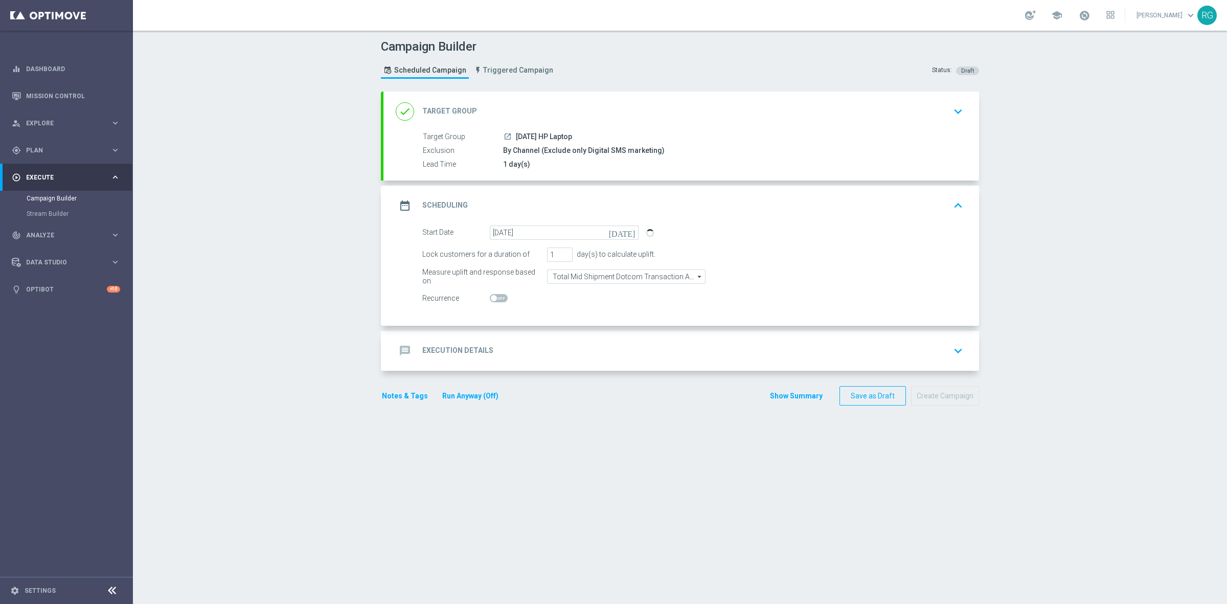
click at [465, 346] on div "message Execution Details" at bounding box center [445, 350] width 98 height 18
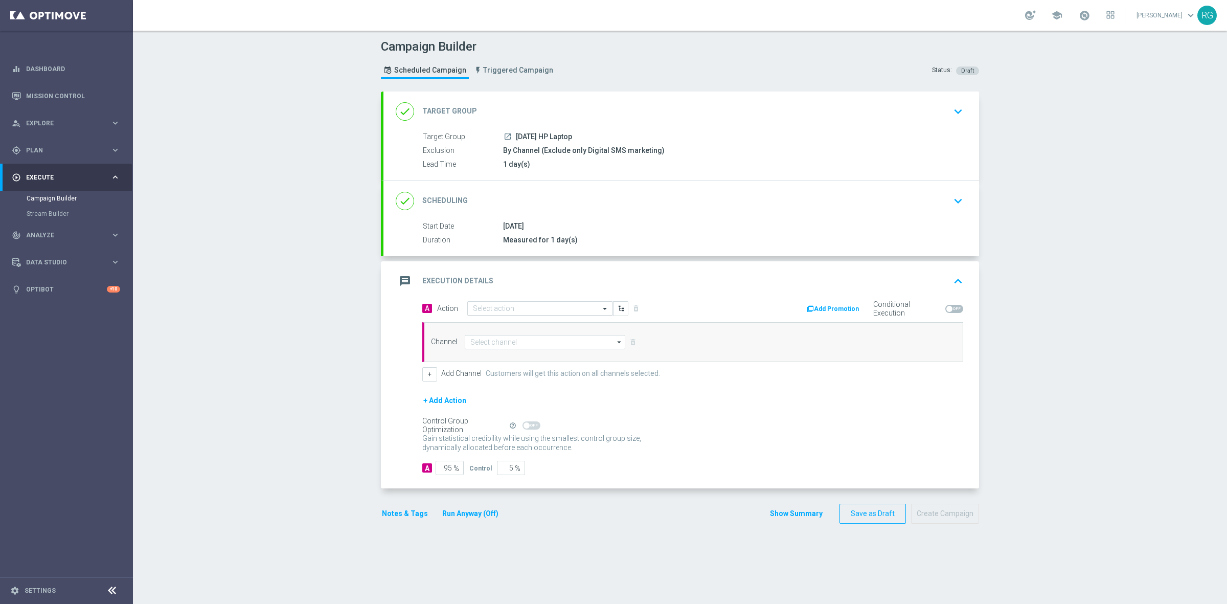
click at [479, 309] on input "text" at bounding box center [530, 308] width 114 height 9
type input "sms"
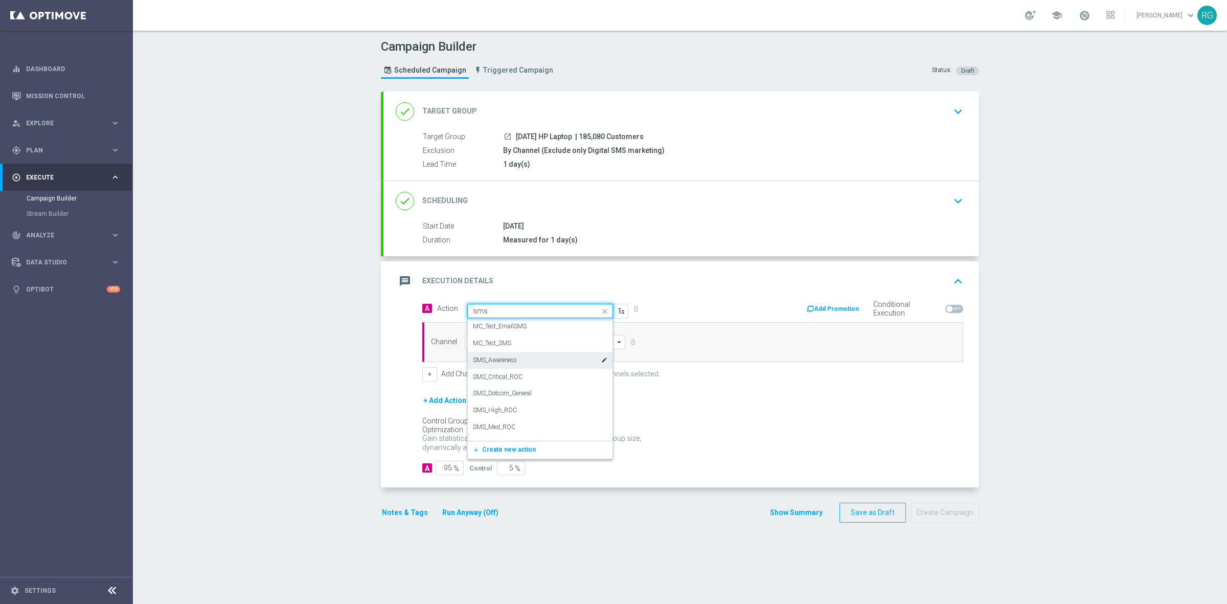
click at [495, 365] on div "SMS_Awareness edit" at bounding box center [540, 360] width 134 height 17
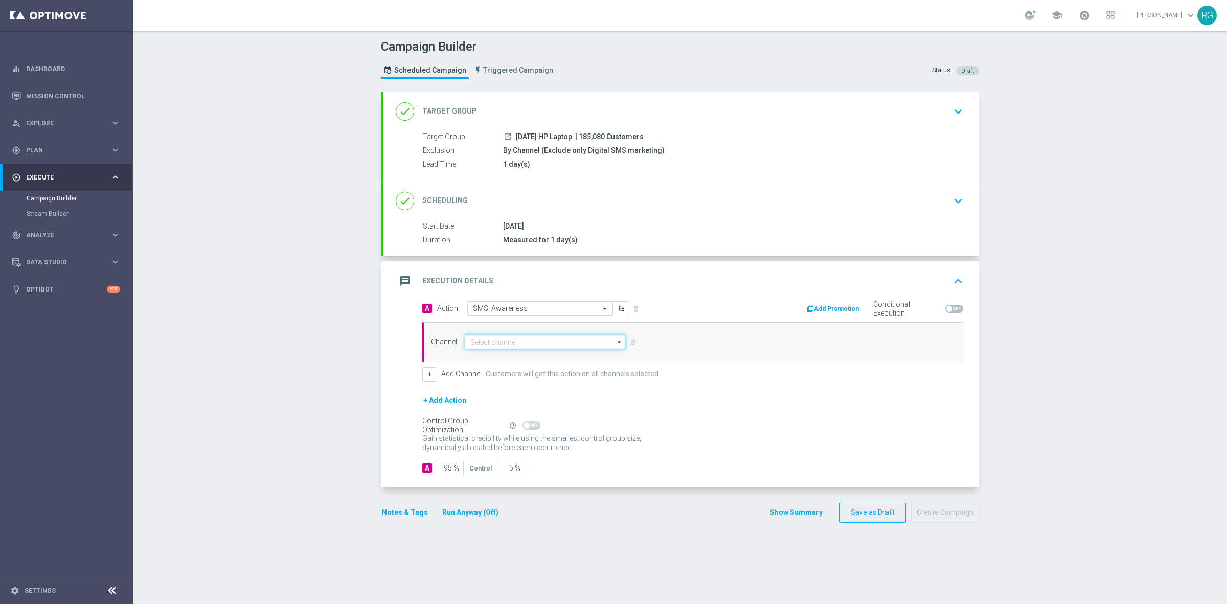
click at [492, 340] on input at bounding box center [545, 342] width 160 height 14
click at [491, 355] on div "Attentive SMS" at bounding box center [489, 356] width 39 height 9
type input "Attentive SMS"
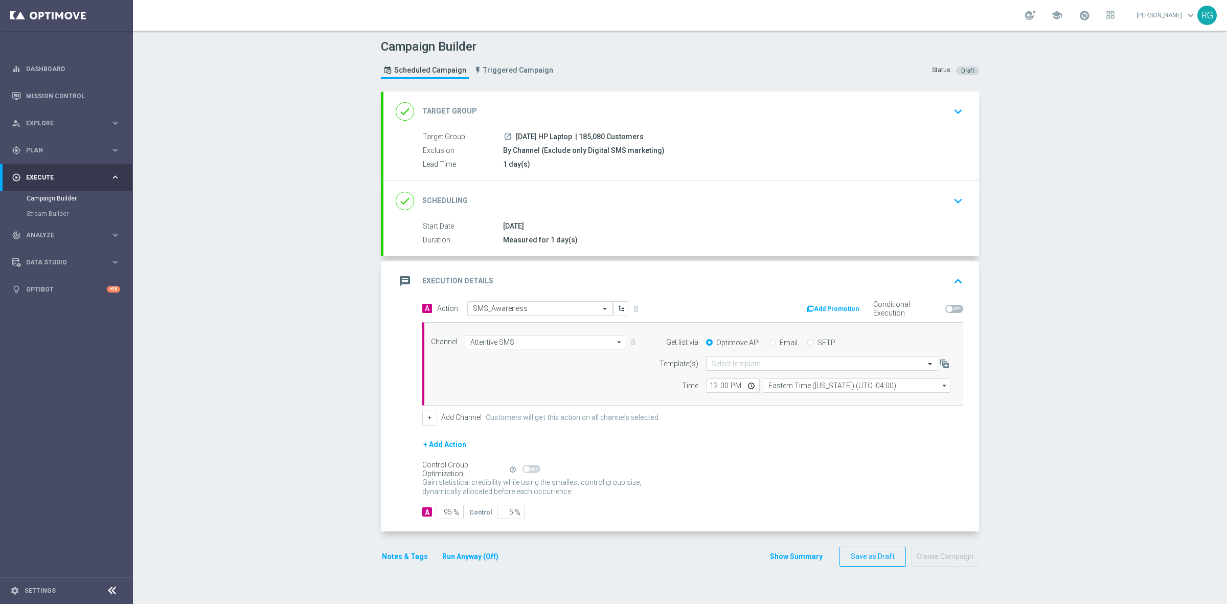
click at [807, 343] on input "SFTP" at bounding box center [810, 343] width 7 height 7
radio input "true"
click at [776, 360] on input "text" at bounding box center [811, 363] width 200 height 9
click at [759, 377] on div "Default Template" at bounding box center [821, 379] width 221 height 17
click at [405, 556] on button "Notes & Tags" at bounding box center [405, 556] width 48 height 13
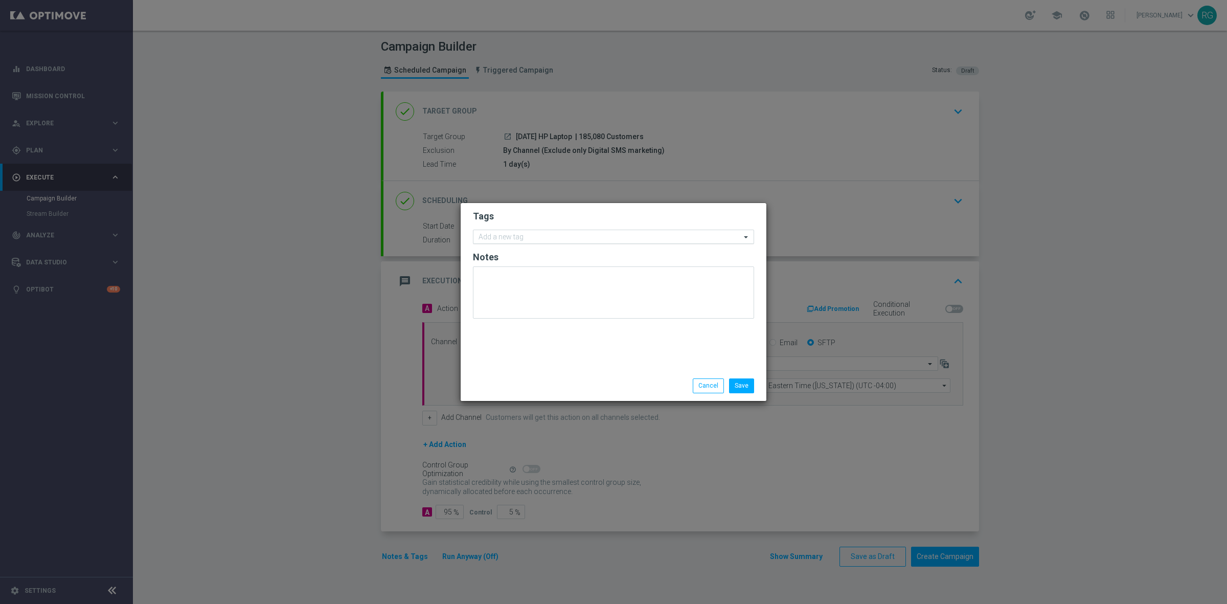
click at [541, 238] on input "text" at bounding box center [609, 237] width 262 height 9
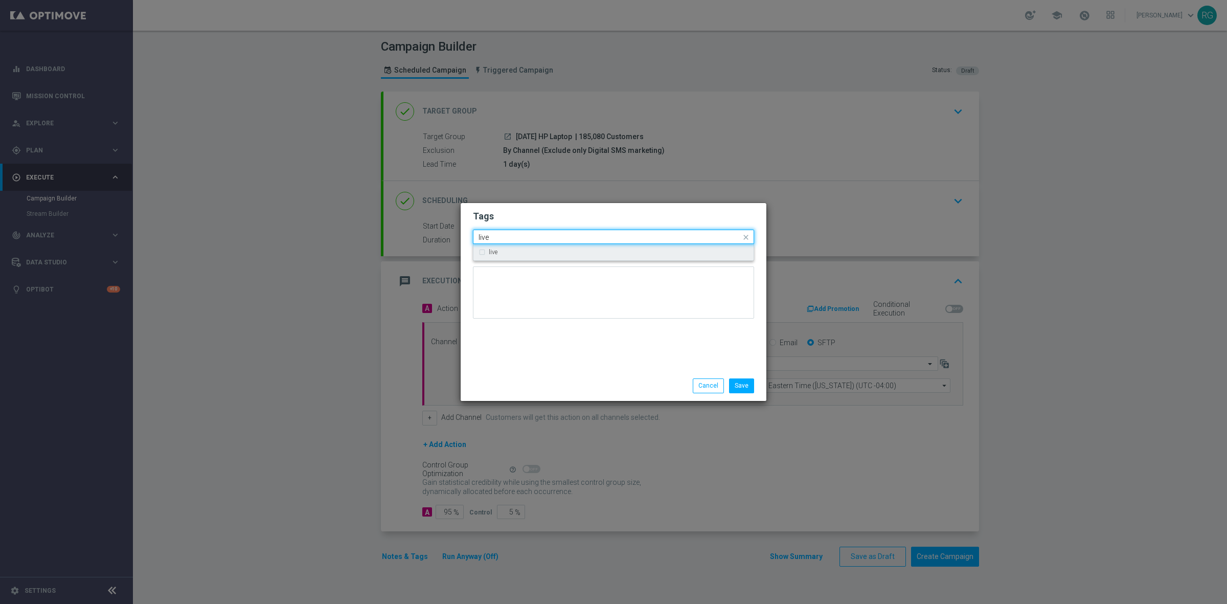
click at [504, 249] on div "live" at bounding box center [619, 252] width 260 height 6
type input "live"
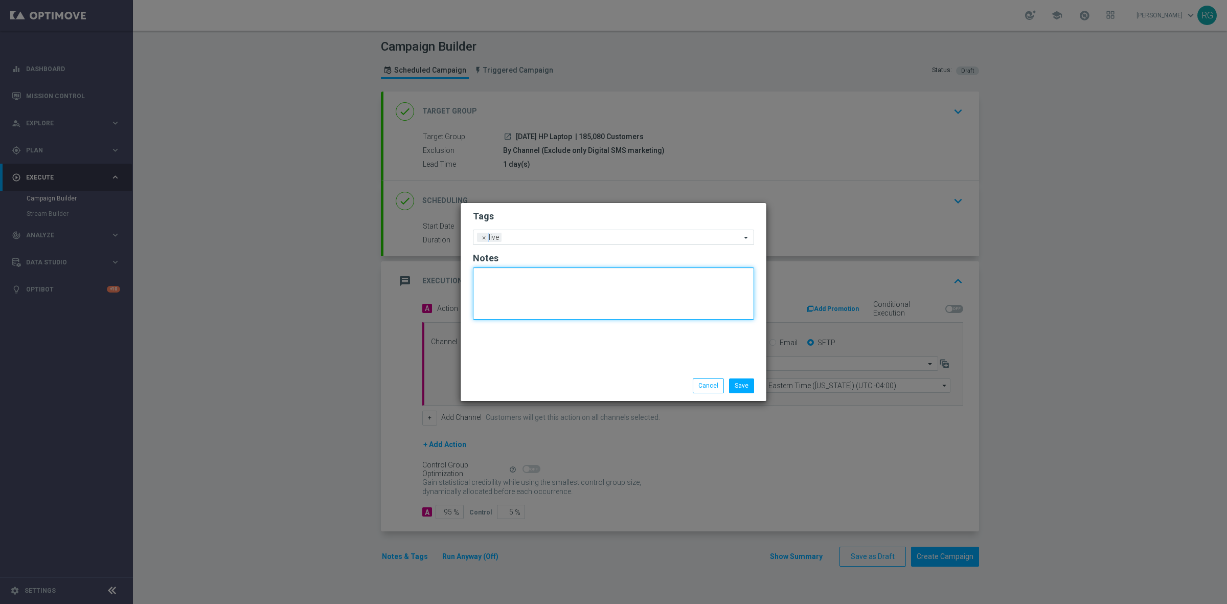
click at [497, 289] on textarea at bounding box center [613, 293] width 281 height 52
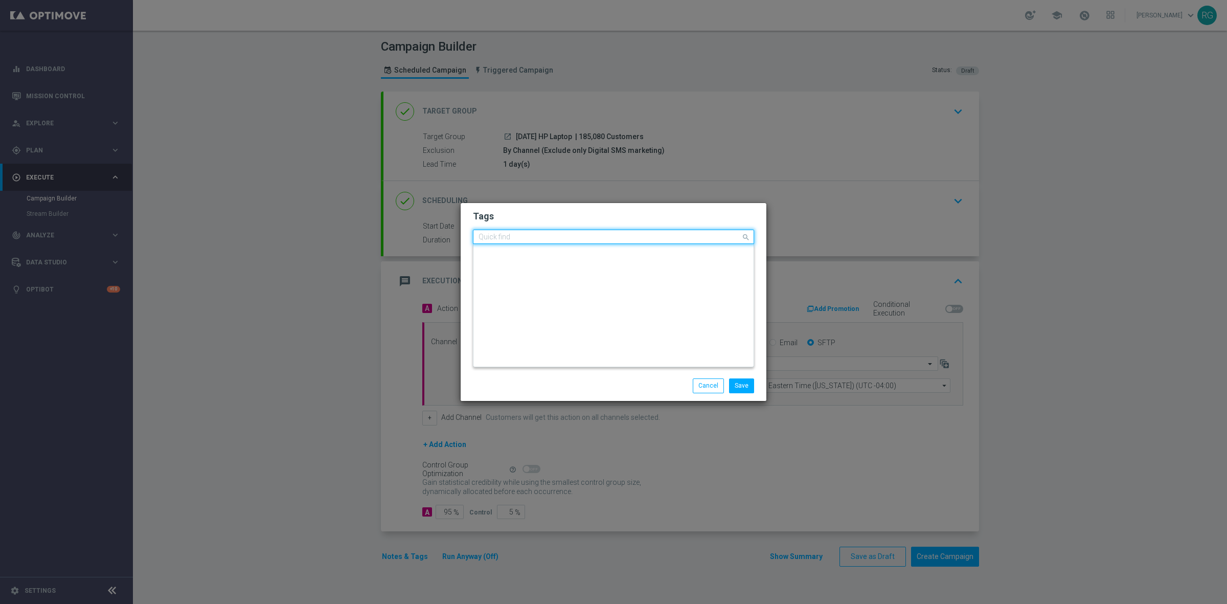
click at [509, 239] on input "text" at bounding box center [609, 237] width 262 height 9
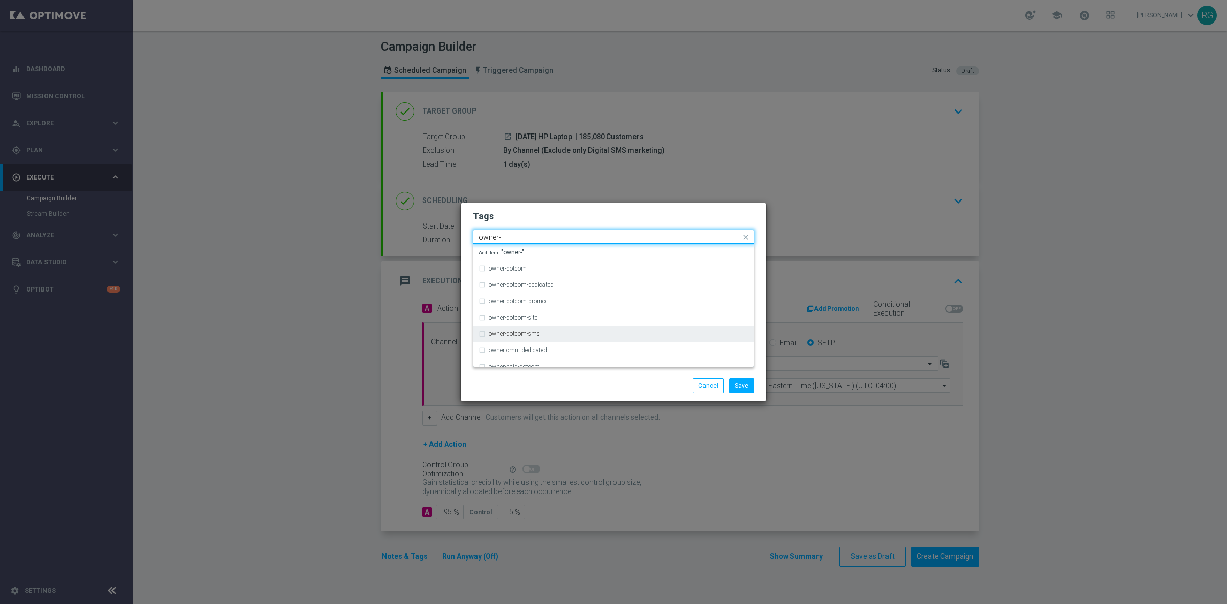
click at [532, 328] on div "owner-dotcom-sms" at bounding box center [613, 334] width 270 height 16
type input "owner-"
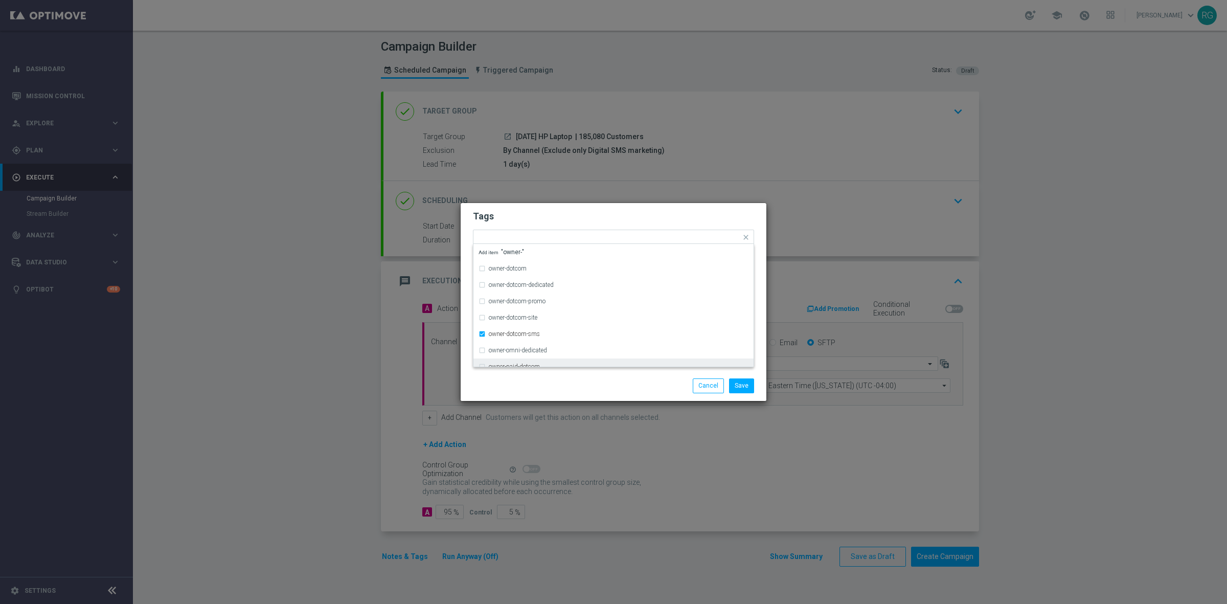
click at [622, 368] on div "Tags Quick find × live × owner-dotcom-sms owner-dotcom owner-dotcom-dedicated o…" at bounding box center [613, 287] width 306 height 168
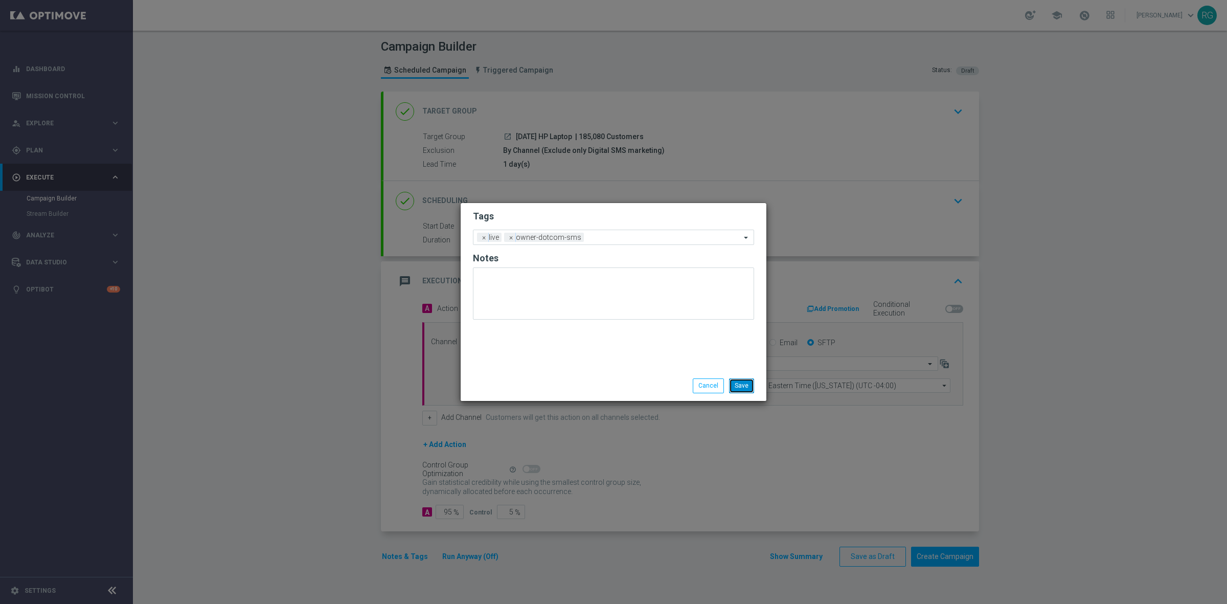
drag, startPoint x: 736, startPoint y: 380, endPoint x: 765, endPoint y: 394, distance: 31.5
click at [736, 381] on button "Save" at bounding box center [741, 385] width 25 height 14
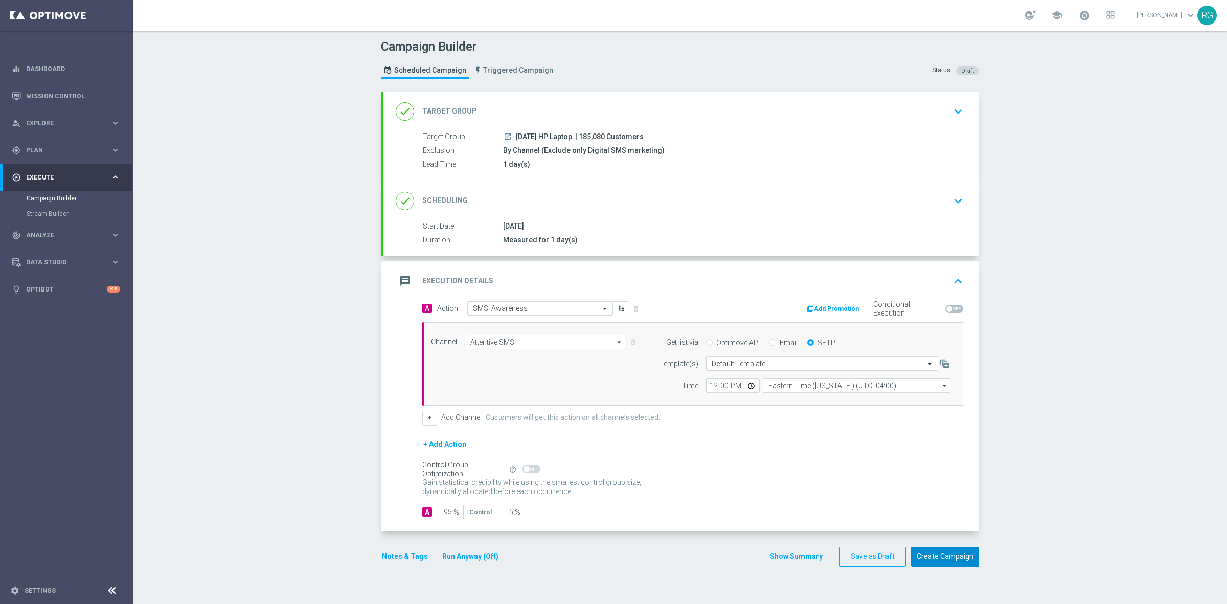
click at [936, 561] on button "Create Campaign" at bounding box center [945, 556] width 68 height 20
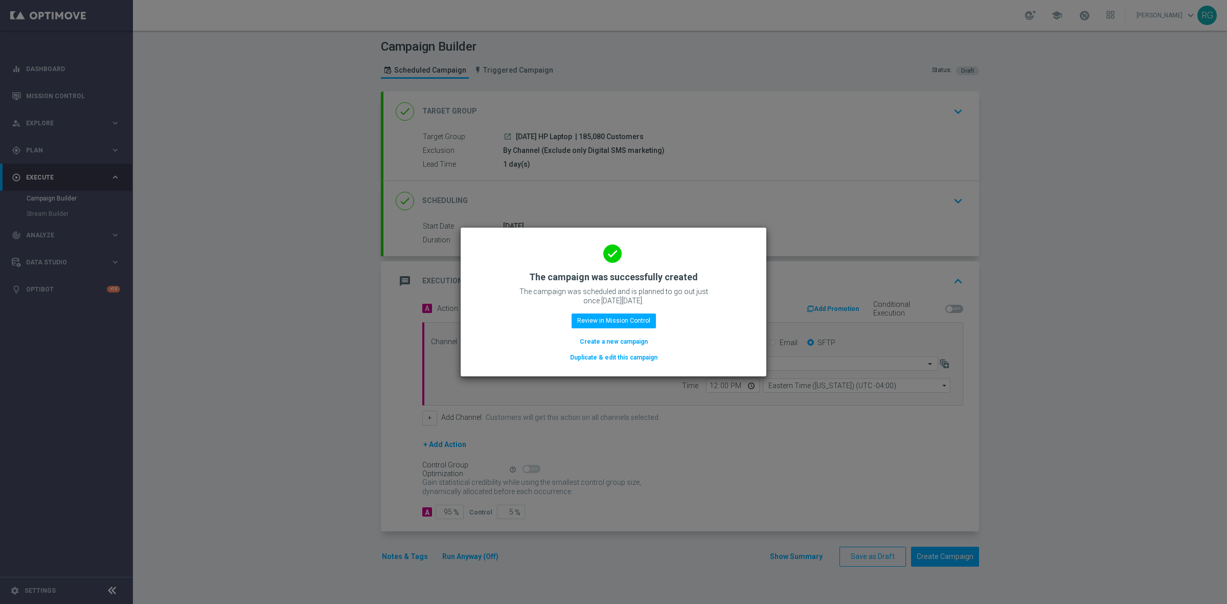
drag, startPoint x: 629, startPoint y: 338, endPoint x: 583, endPoint y: 152, distance: 191.6
click at [629, 338] on button "Create a new campaign" at bounding box center [614, 341] width 70 height 11
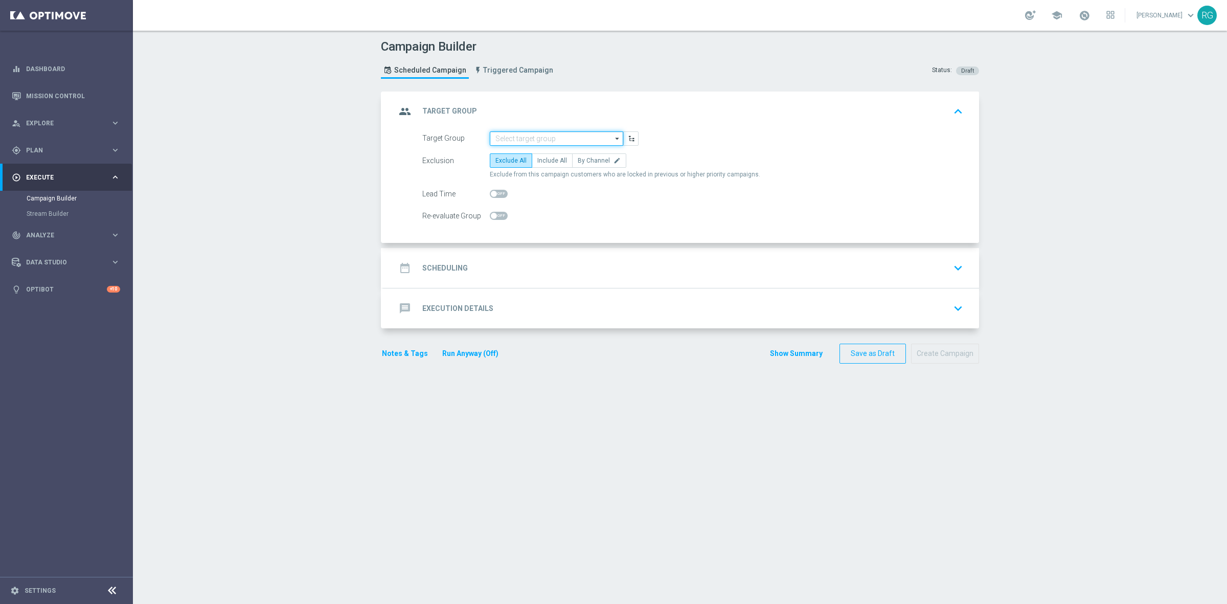
click at [502, 133] on input at bounding box center [556, 138] width 133 height 14
click at [536, 148] on div "[DATE] Easy Deal Last Chance" at bounding box center [556, 153] width 133 height 14
type input "[DATE] Easy Deal Last Chance"
click at [577, 164] on span "By Channel" at bounding box center [593, 160] width 32 height 7
click at [577, 164] on input "By Channel edit" at bounding box center [580, 162] width 7 height 7
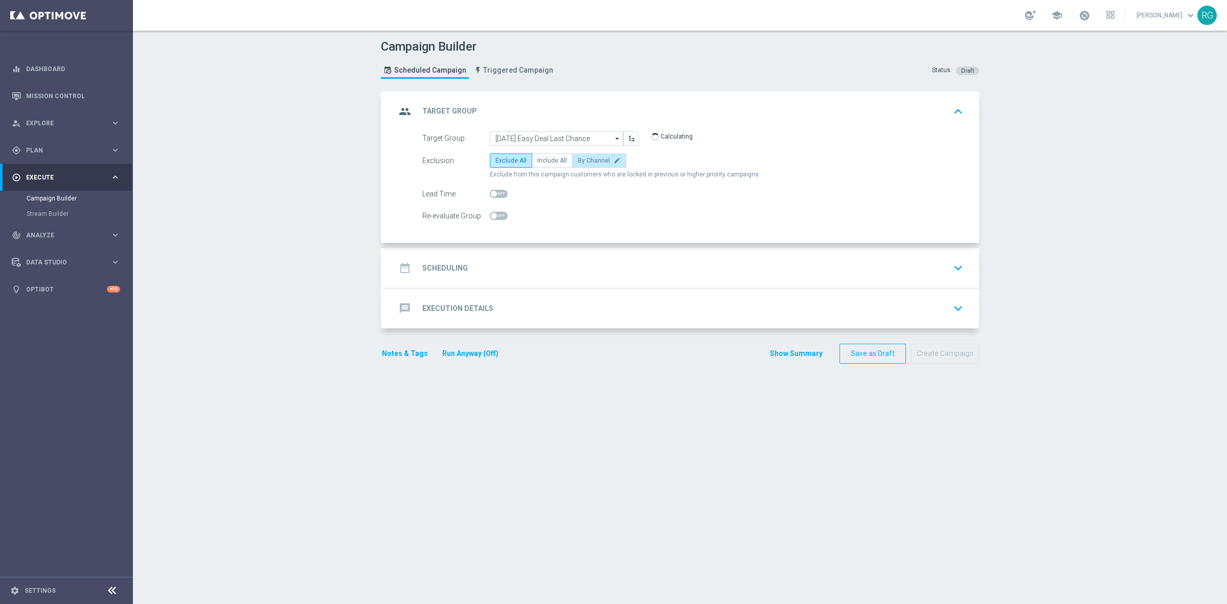
radio input "true"
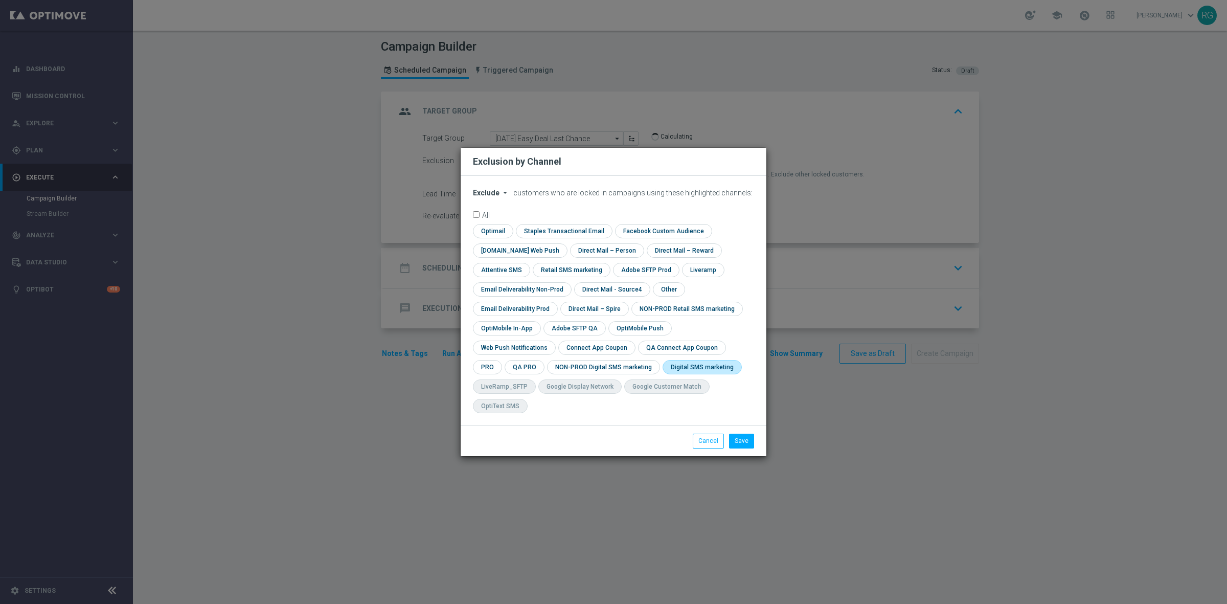
click at [662, 374] on input "checkbox" at bounding box center [699, 367] width 75 height 14
checkbox input "true"
click at [743, 433] on button "Save" at bounding box center [741, 440] width 25 height 14
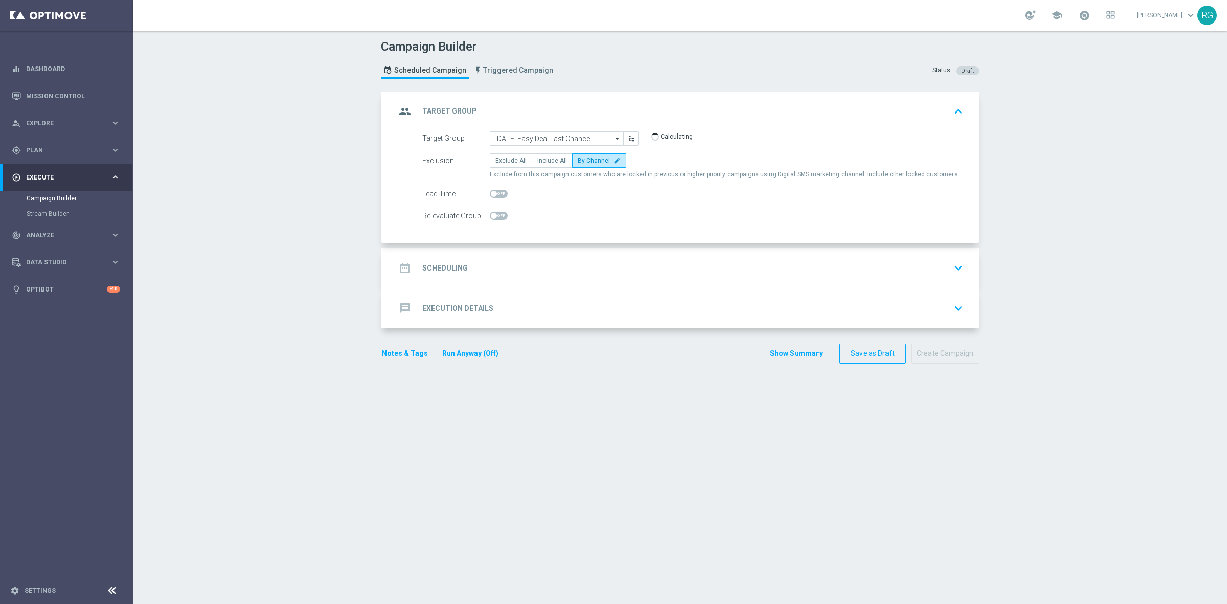
click at [495, 197] on span at bounding box center [499, 194] width 18 height 8
click at [495, 197] on input "checkbox" at bounding box center [499, 194] width 18 height 8
checkbox input "true"
click at [519, 262] on div "date_range Scheduling keyboard_arrow_down" at bounding box center [681, 267] width 571 height 19
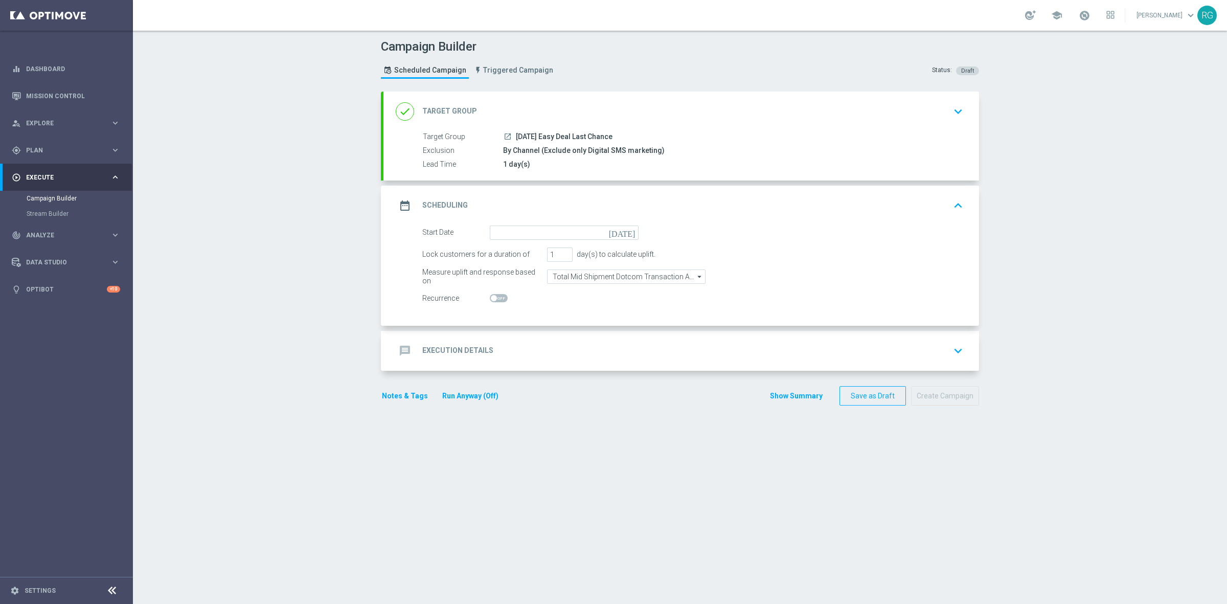
click at [623, 230] on icon "[DATE]" at bounding box center [624, 230] width 30 height 11
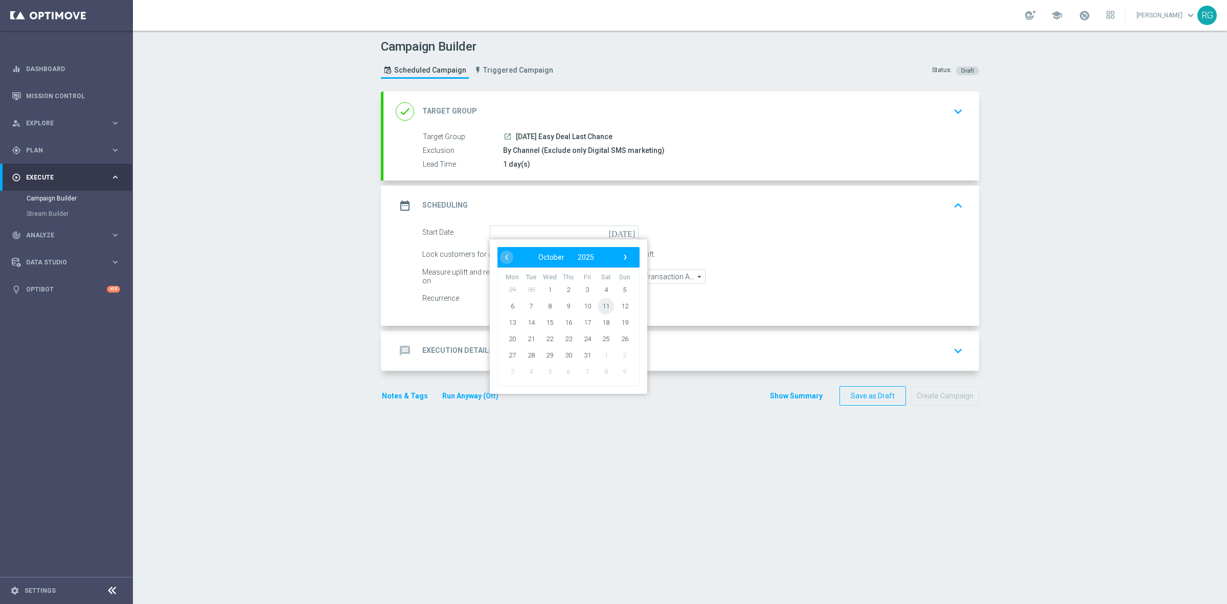
drag, startPoint x: 593, startPoint y: 302, endPoint x: 592, endPoint y: 359, distance: 57.2
click at [601, 304] on span "11" at bounding box center [605, 305] width 16 height 16
type input "[DATE]"
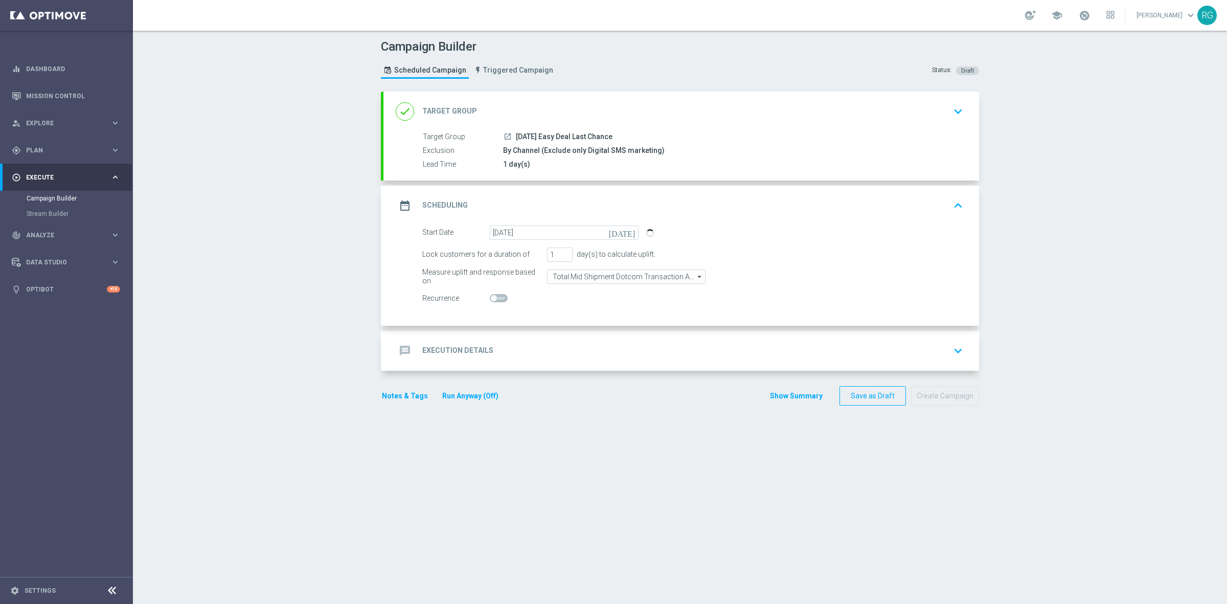
click at [530, 346] on div "message Execution Details keyboard_arrow_down" at bounding box center [681, 350] width 571 height 19
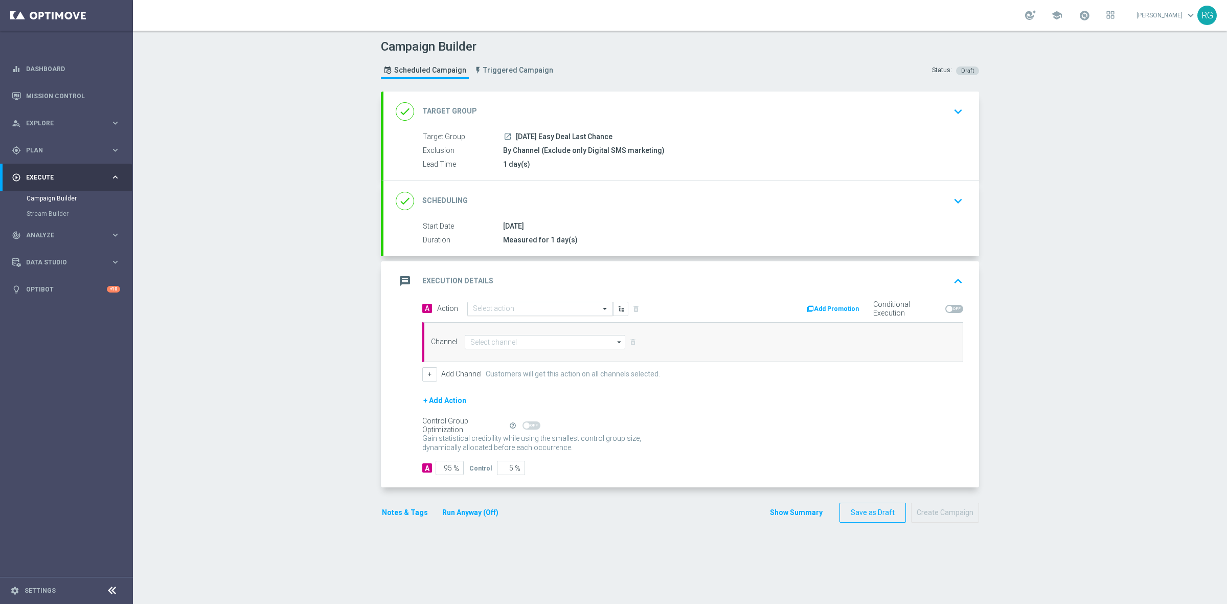
click at [480, 309] on input "text" at bounding box center [530, 309] width 114 height 9
type input "sms"
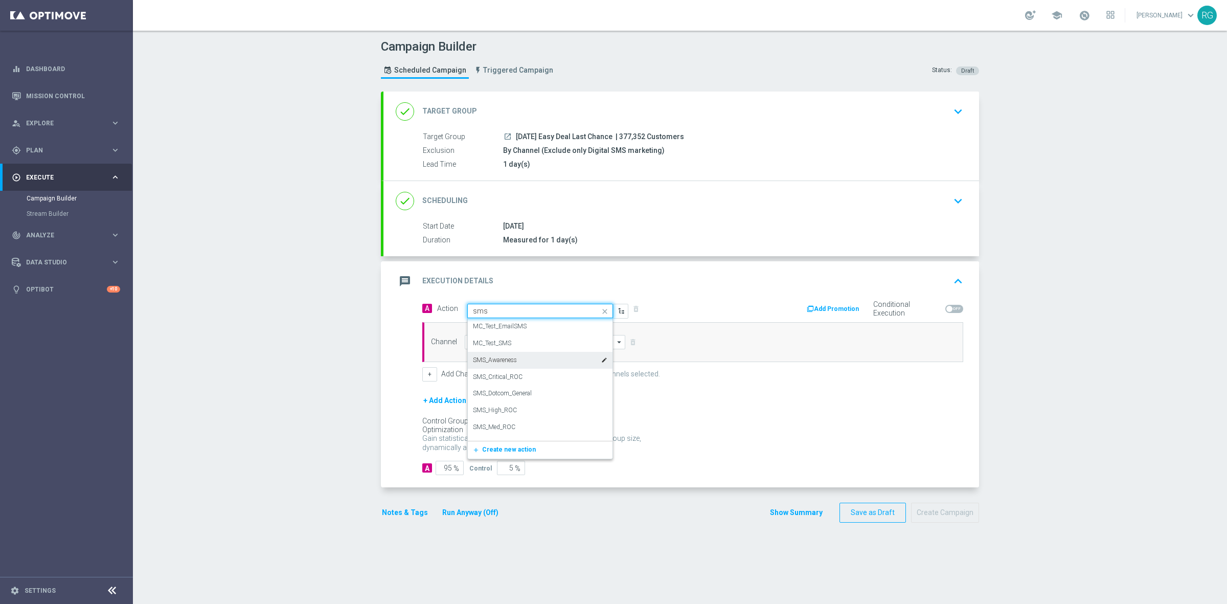
click at [496, 361] on label "SMS_Awareness" at bounding box center [495, 360] width 44 height 9
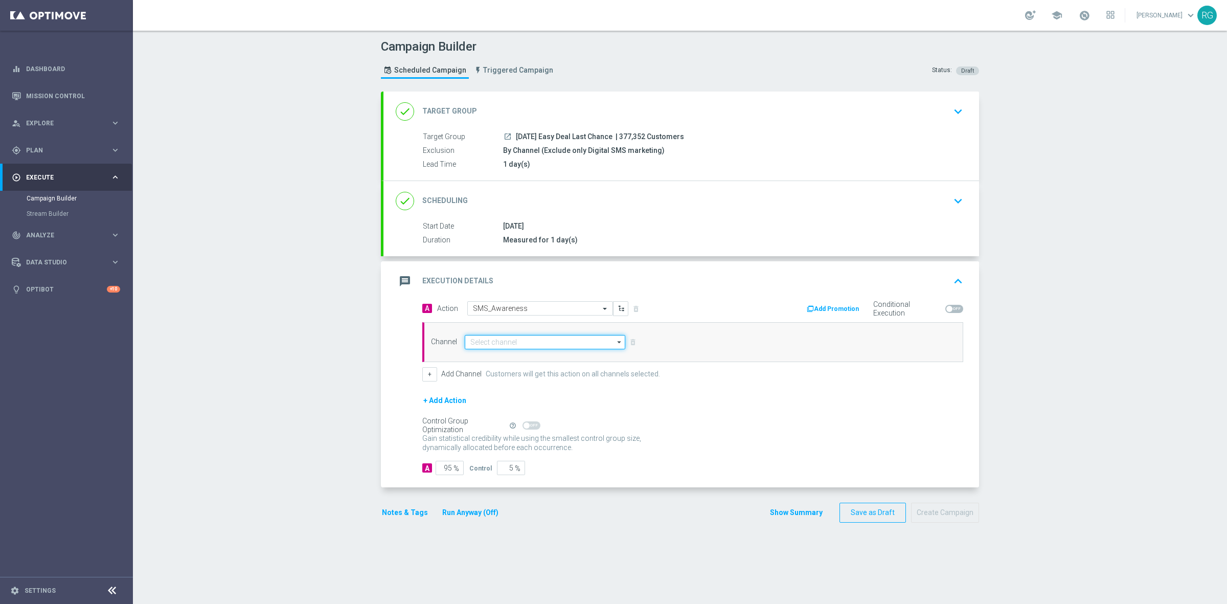
click at [489, 340] on input at bounding box center [545, 342] width 160 height 14
click at [499, 356] on div "Attentive SMS" at bounding box center [489, 356] width 39 height 9
type input "Attentive SMS"
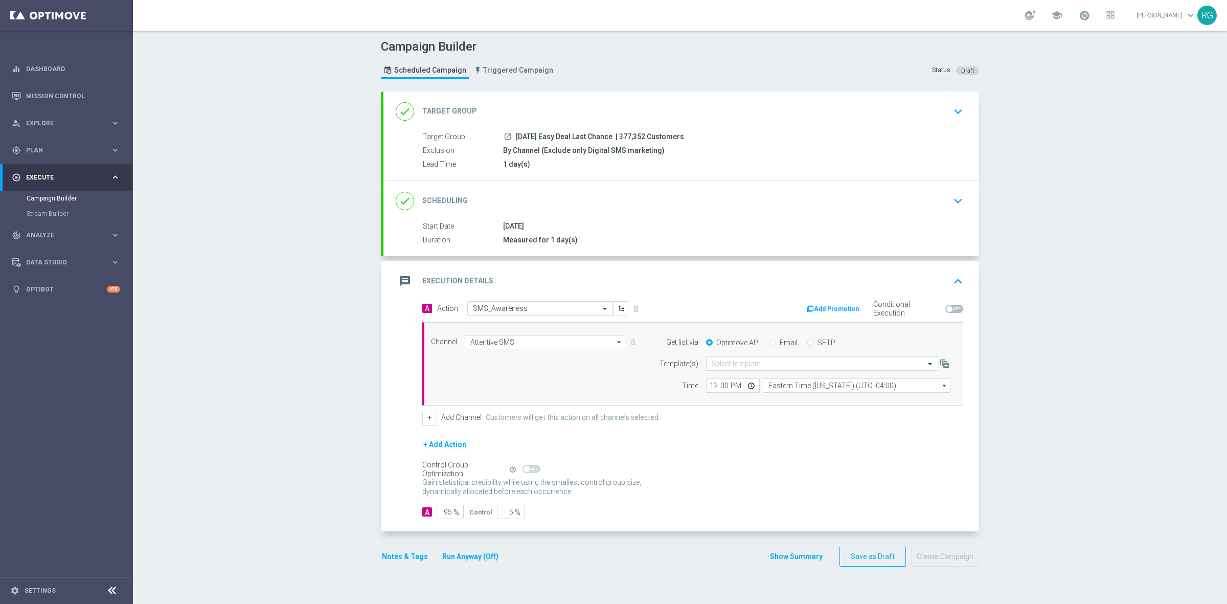
click at [807, 341] on input "SFTP" at bounding box center [810, 343] width 7 height 7
radio input "true"
click at [754, 368] on input "text" at bounding box center [811, 363] width 200 height 9
click at [743, 377] on label "Default Template" at bounding box center [733, 379] width 44 height 9
click at [401, 561] on button "Notes & Tags" at bounding box center [405, 556] width 48 height 13
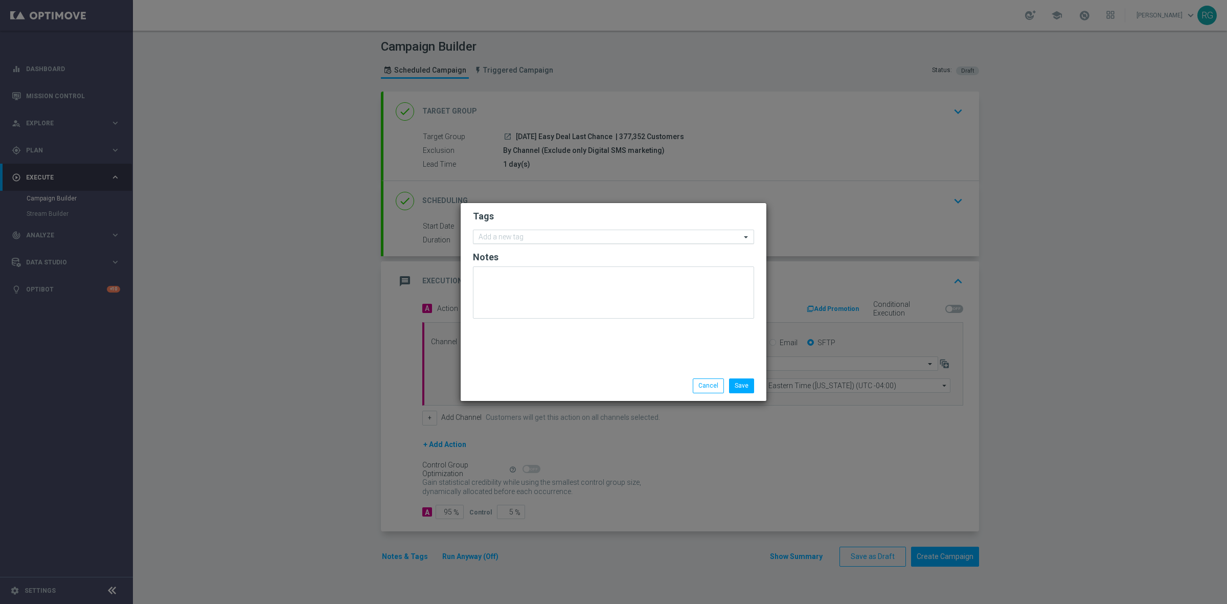
click at [535, 234] on input "text" at bounding box center [609, 237] width 262 height 9
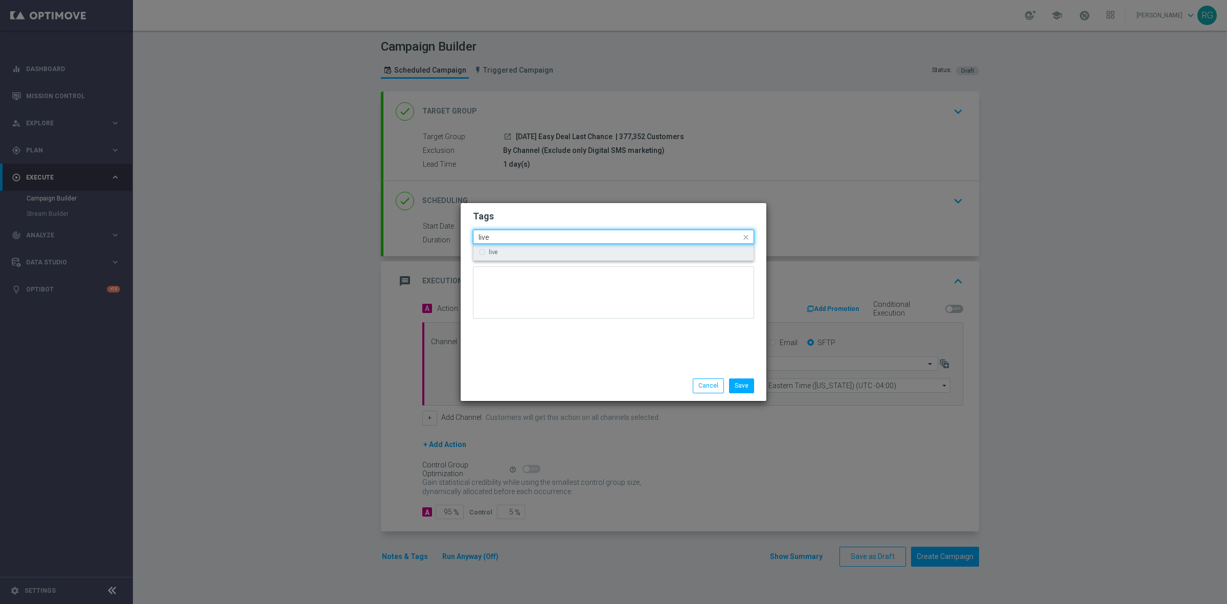
click at [535, 248] on div "live" at bounding box center [613, 252] width 270 height 16
type input "live"
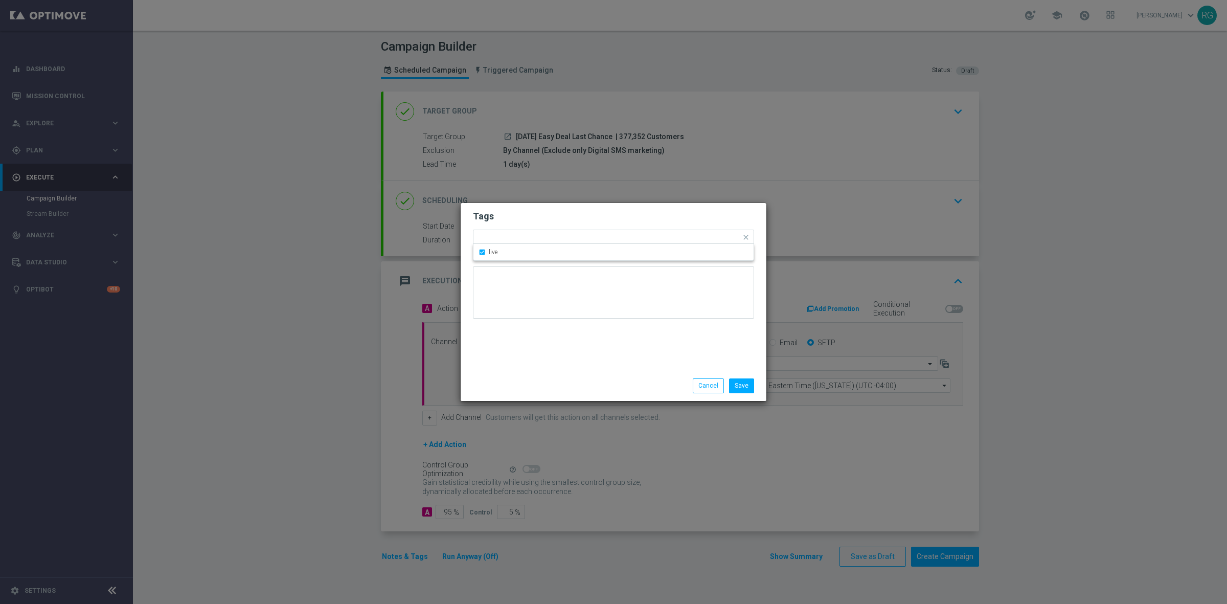
drag, startPoint x: 517, startPoint y: 341, endPoint x: 533, endPoint y: 276, distance: 67.3
click at [519, 336] on div "Tags Quick find × live live Notes" at bounding box center [613, 287] width 306 height 168
click at [548, 242] on div at bounding box center [622, 239] width 237 height 10
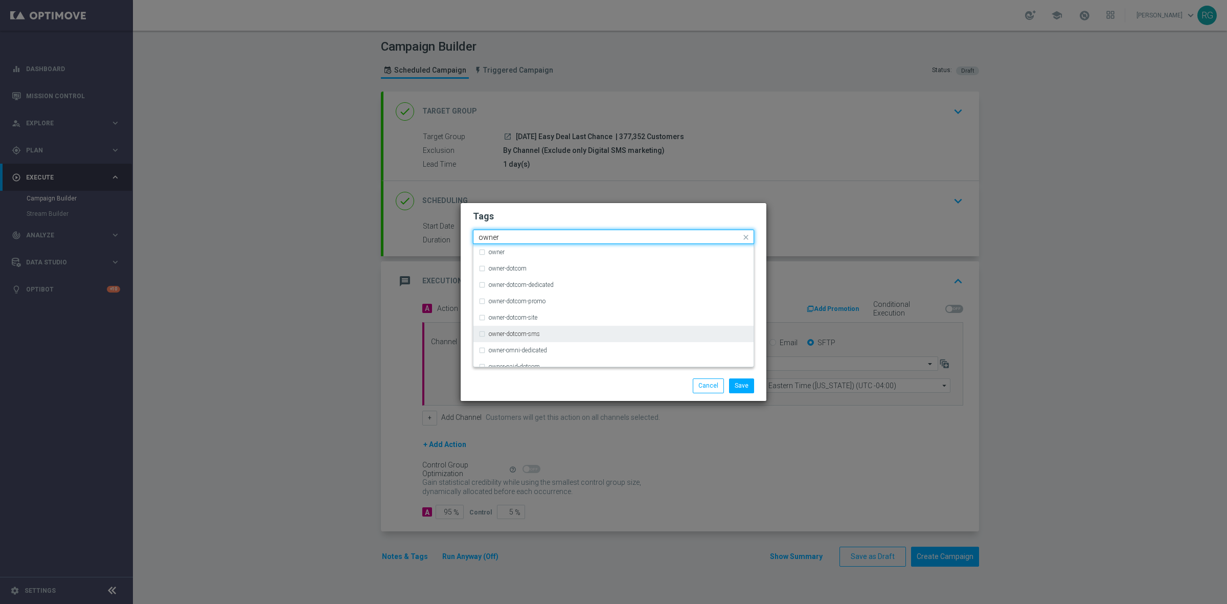
click at [563, 331] on div "owner-dotcom-sms" at bounding box center [619, 334] width 260 height 6
type input "owner"
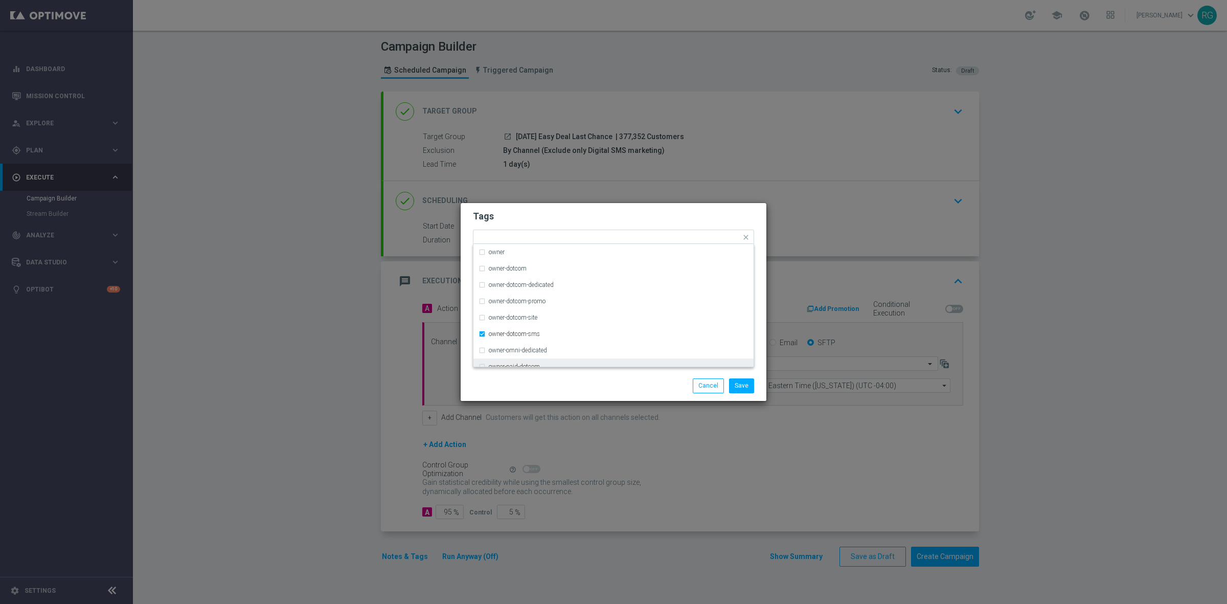
click at [627, 387] on div "Save Cancel" at bounding box center [663, 385] width 198 height 14
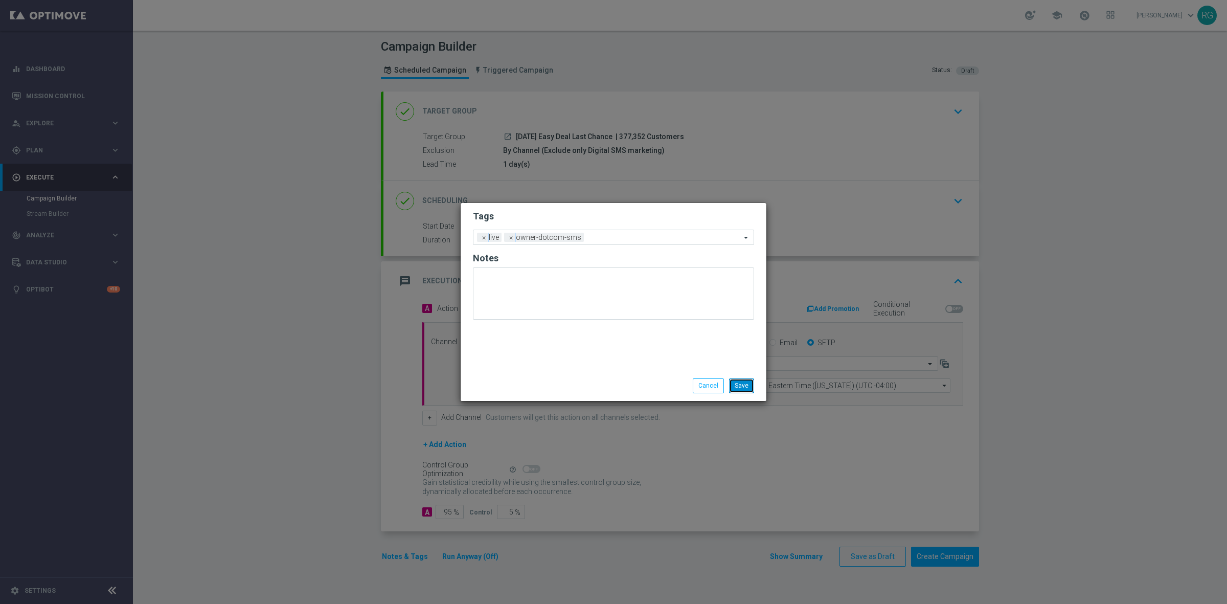
click at [732, 379] on button "Save" at bounding box center [741, 385] width 25 height 14
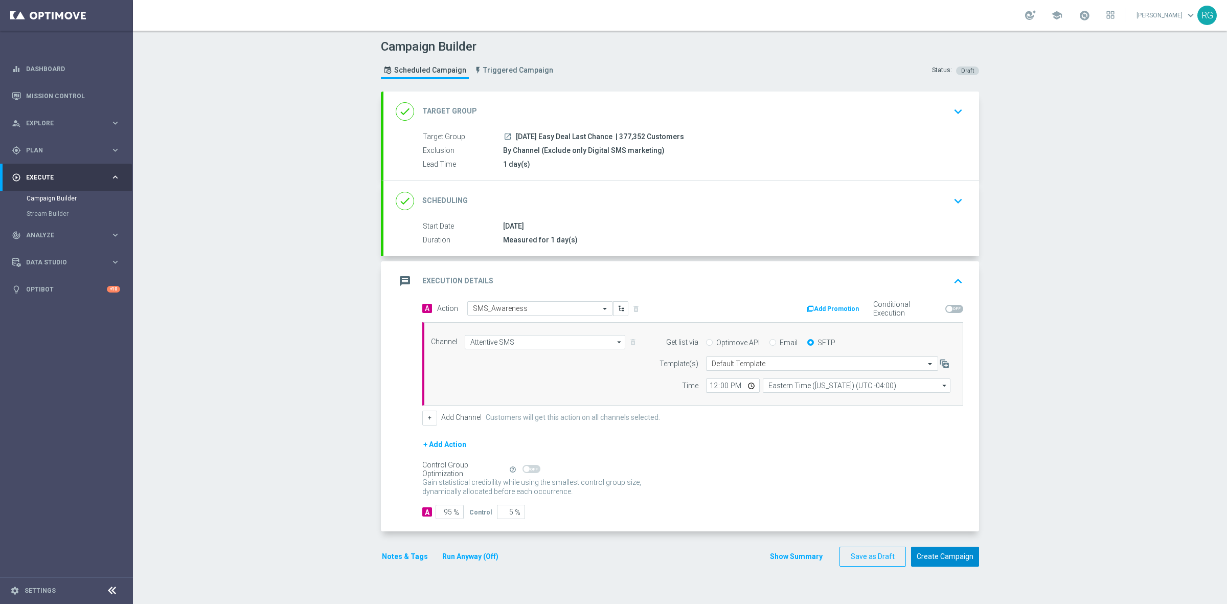
click at [939, 559] on button "Create Campaign" at bounding box center [945, 556] width 68 height 20
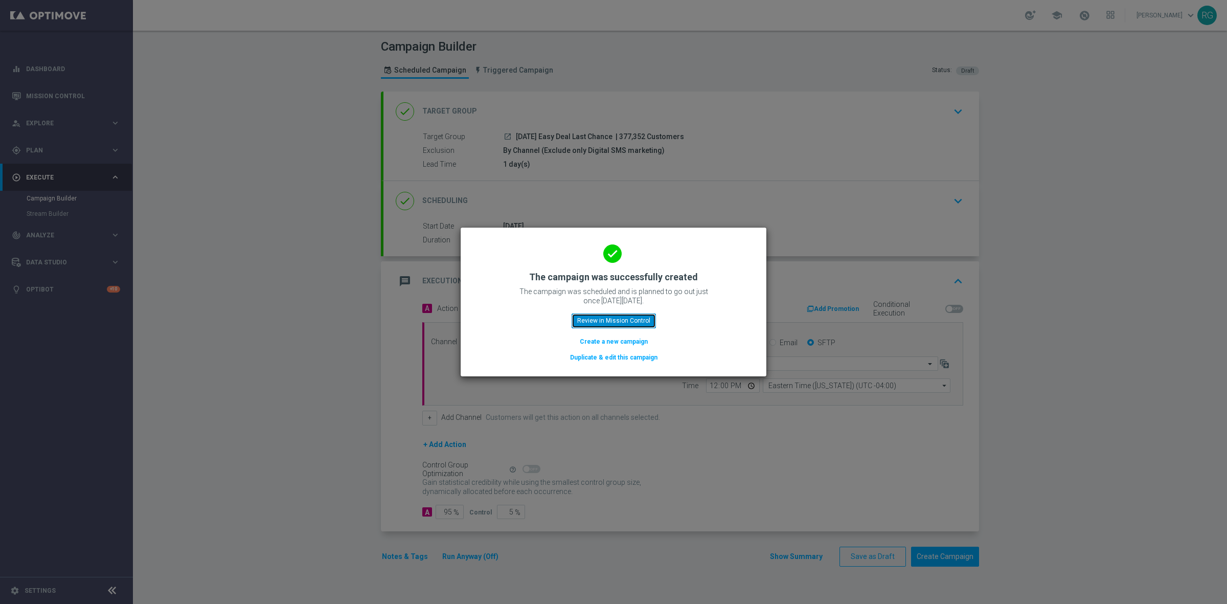
click at [596, 325] on button "Review in Mission Control" at bounding box center [613, 320] width 84 height 14
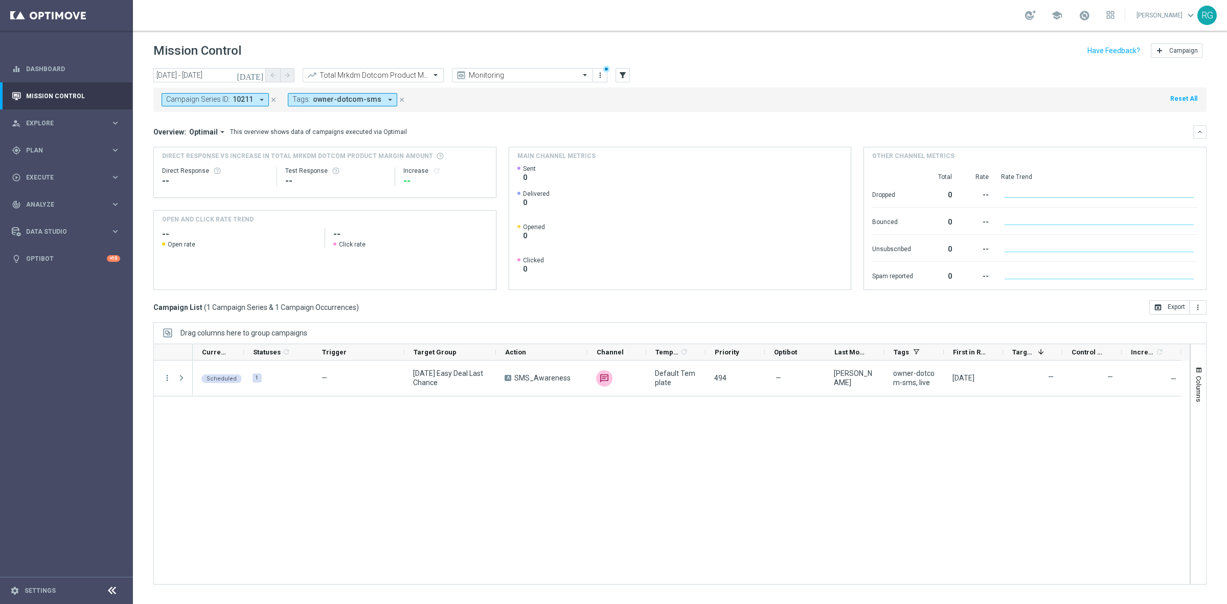
click at [274, 98] on icon "close" at bounding box center [273, 99] width 7 height 7
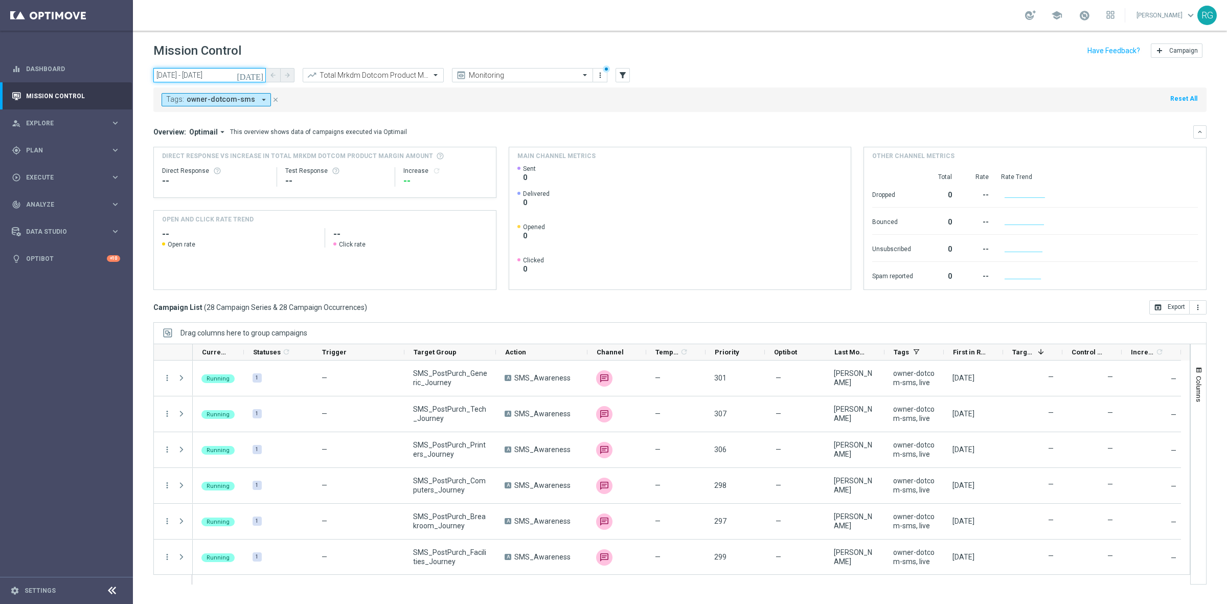
click at [253, 76] on input "[DATE] - [DATE]" at bounding box center [209, 75] width 112 height 14
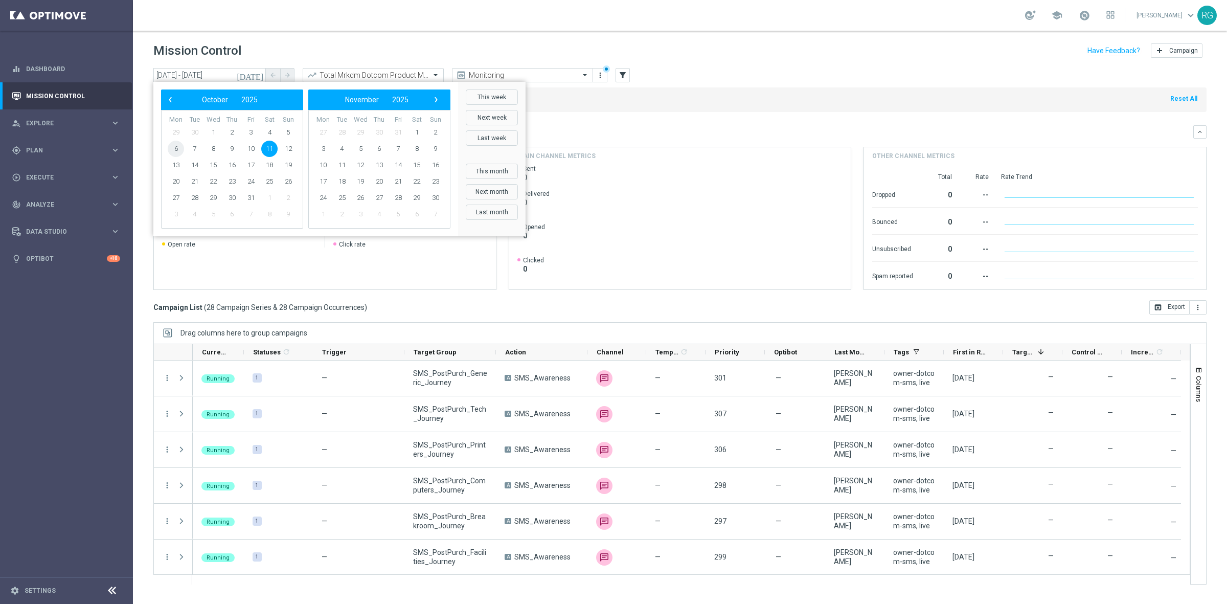
click at [173, 150] on span "6" at bounding box center [176, 149] width 16 height 16
click at [293, 149] on span "12" at bounding box center [288, 149] width 16 height 16
type input "[DATE] - [DATE]"
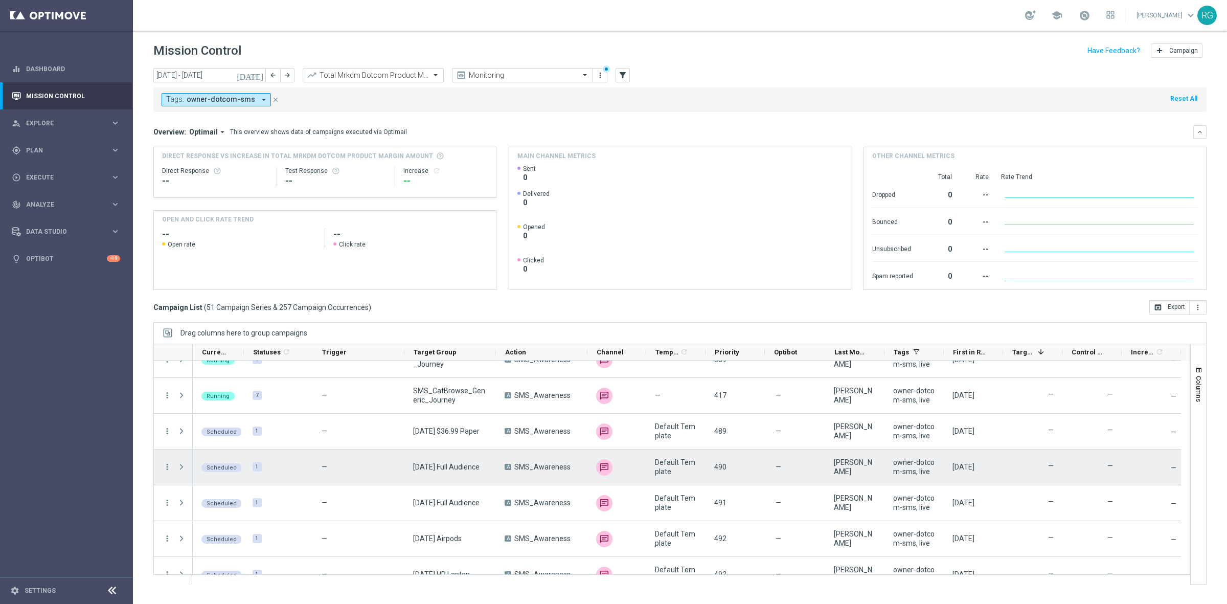
scroll to position [1611, 0]
